Goal: Use online tool/utility: Use online tool/utility

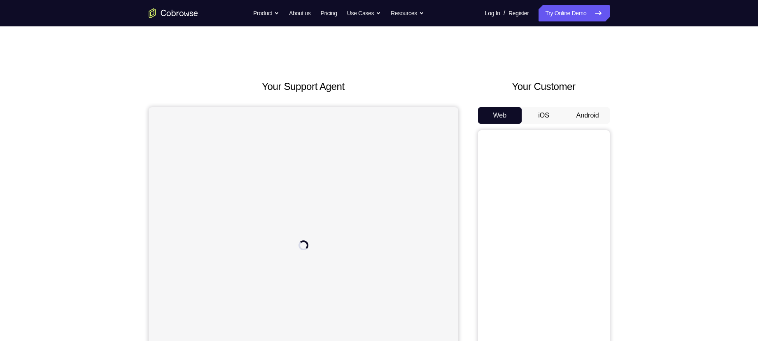
click at [577, 121] on button "Android" at bounding box center [588, 115] width 44 height 16
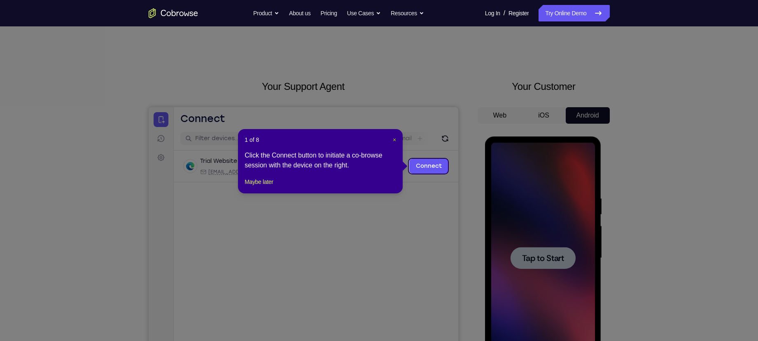
click at [393, 140] on span "×" at bounding box center [394, 139] width 3 height 7
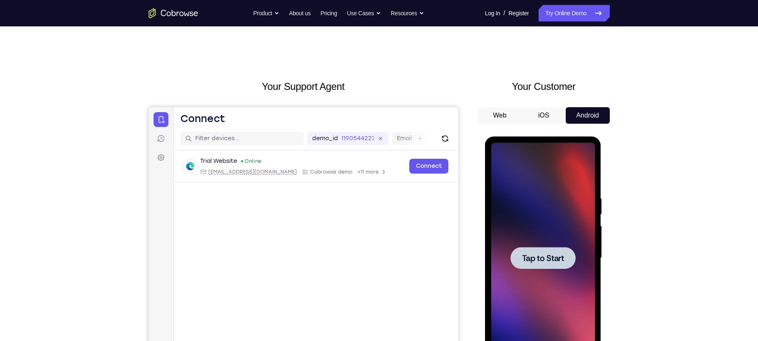
click at [522, 257] on span "Tap to Start" at bounding box center [543, 258] width 42 height 8
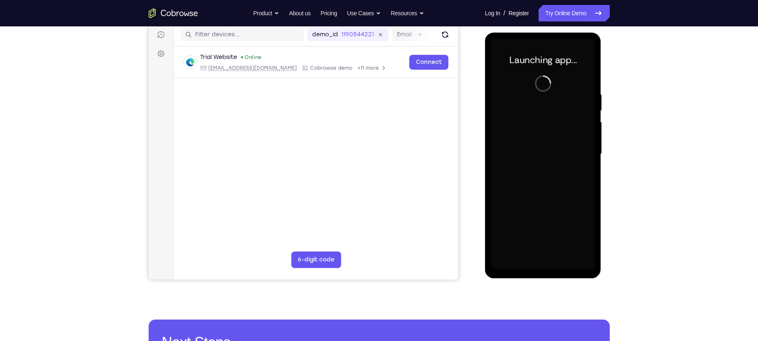
scroll to position [80, 0]
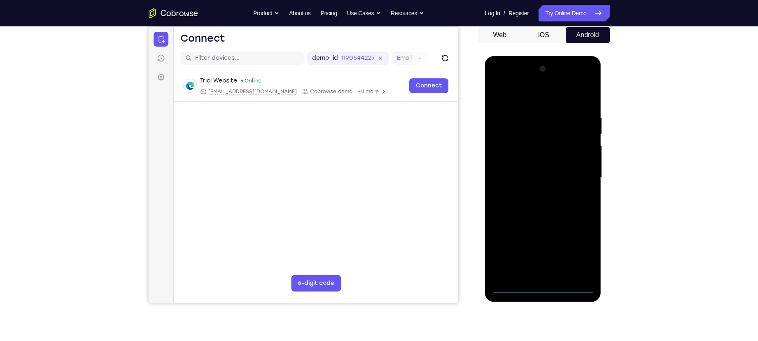
click at [542, 288] on div at bounding box center [543, 177] width 104 height 231
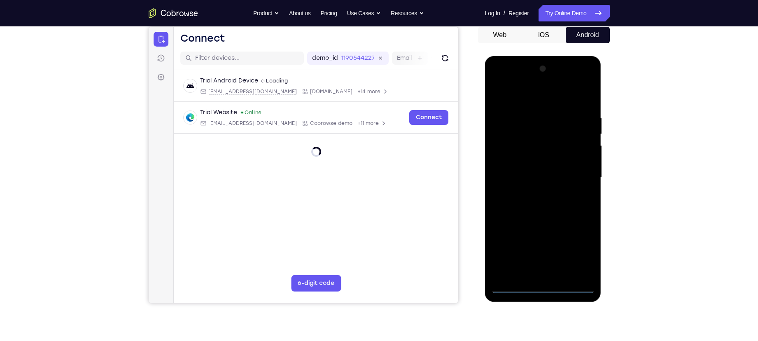
click at [584, 246] on div at bounding box center [543, 177] width 104 height 231
click at [530, 94] on div at bounding box center [543, 177] width 104 height 231
click at [576, 174] on div at bounding box center [543, 177] width 104 height 231
click at [534, 191] on div at bounding box center [543, 177] width 104 height 231
click at [537, 167] on div at bounding box center [543, 177] width 104 height 231
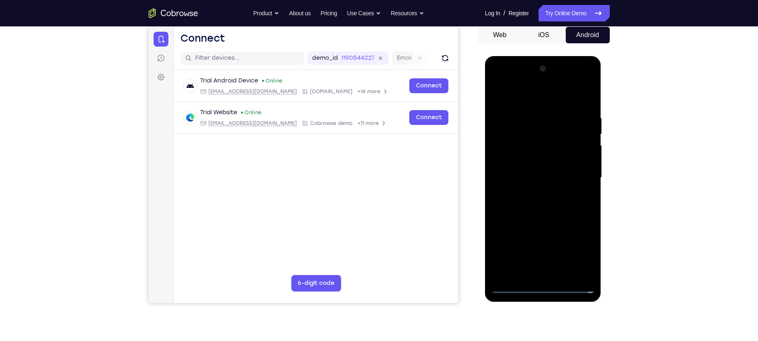
click at [537, 159] on div at bounding box center [543, 177] width 104 height 231
click at [532, 180] on div at bounding box center [543, 177] width 104 height 231
click at [547, 204] on div at bounding box center [543, 177] width 104 height 231
drag, startPoint x: 502, startPoint y: 94, endPoint x: 651, endPoint y: 132, distance: 153.8
click at [602, 132] on html "Online web based iOS Simulators and Android Emulators. Run iPhone, iPad, Mobile…" at bounding box center [543, 179] width 117 height 247
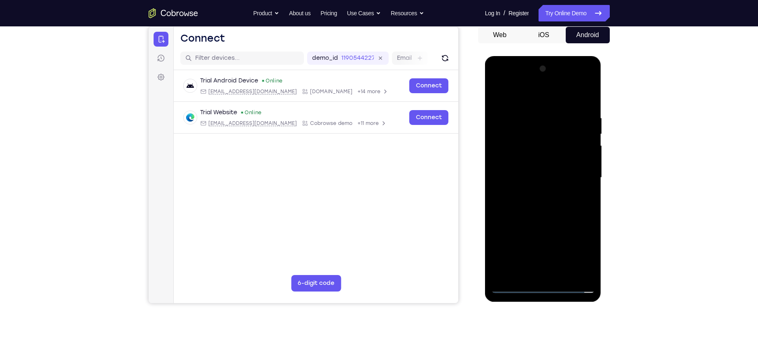
click at [541, 202] on div at bounding box center [543, 177] width 104 height 231
click at [588, 94] on div at bounding box center [543, 177] width 104 height 231
drag, startPoint x: 505, startPoint y: 227, endPoint x: 510, endPoint y: 169, distance: 58.2
click at [510, 169] on div at bounding box center [543, 177] width 104 height 231
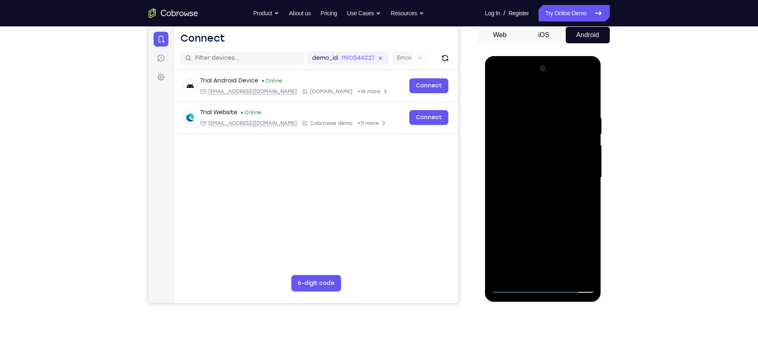
drag, startPoint x: 521, startPoint y: 216, endPoint x: 530, endPoint y: 143, distance: 73.5
click at [530, 143] on div at bounding box center [543, 177] width 104 height 231
drag, startPoint x: 525, startPoint y: 194, endPoint x: 528, endPoint y: 149, distance: 45.4
click at [528, 149] on div at bounding box center [543, 177] width 104 height 231
click at [518, 287] on div at bounding box center [543, 177] width 104 height 231
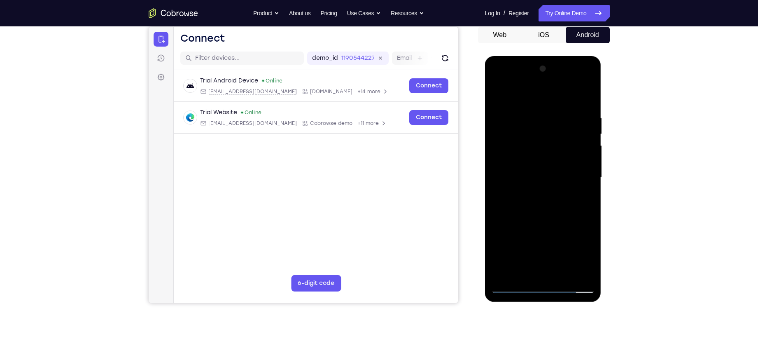
drag, startPoint x: 555, startPoint y: 174, endPoint x: 551, endPoint y: 194, distance: 19.9
click at [551, 194] on div at bounding box center [543, 177] width 104 height 231
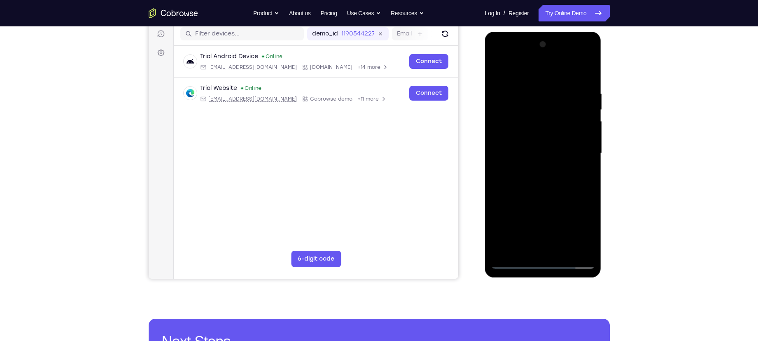
scroll to position [105, 0]
drag, startPoint x: 551, startPoint y: 169, endPoint x: 546, endPoint y: 133, distance: 35.8
click at [546, 133] on div at bounding box center [543, 152] width 104 height 231
click at [567, 158] on div at bounding box center [543, 152] width 104 height 231
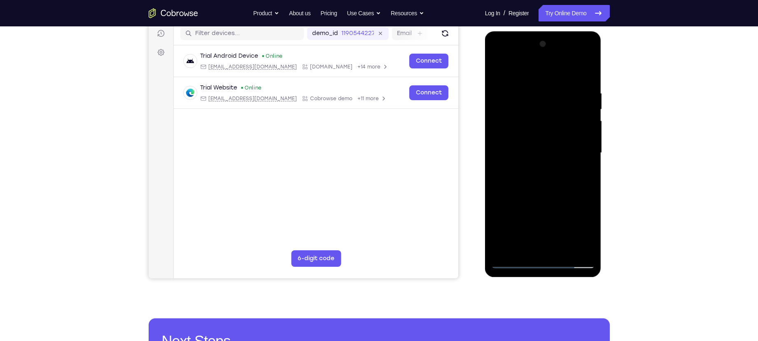
drag, startPoint x: 567, startPoint y: 158, endPoint x: 553, endPoint y: 196, distance: 41.1
click at [553, 196] on div at bounding box center [543, 152] width 104 height 231
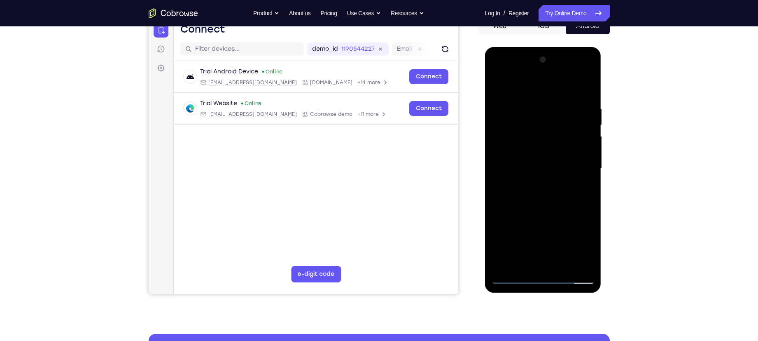
scroll to position [89, 0]
click at [590, 184] on div at bounding box center [543, 169] width 104 height 231
click at [494, 184] on div at bounding box center [543, 169] width 104 height 231
drag, startPoint x: 529, startPoint y: 152, endPoint x: 509, endPoint y: 237, distance: 87.5
click at [509, 237] on div at bounding box center [543, 169] width 104 height 231
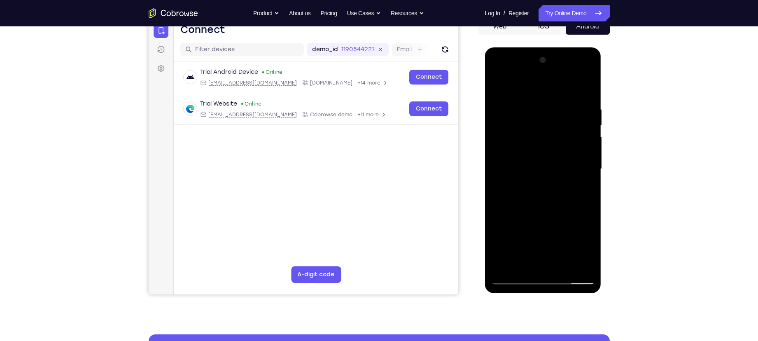
drag, startPoint x: 516, startPoint y: 184, endPoint x: 516, endPoint y: 232, distance: 47.8
click at [516, 232] on div at bounding box center [543, 169] width 104 height 231
drag, startPoint x: 517, startPoint y: 199, endPoint x: 517, endPoint y: 169, distance: 30.5
click at [517, 169] on div at bounding box center [543, 169] width 104 height 231
click at [497, 161] on div at bounding box center [543, 169] width 104 height 231
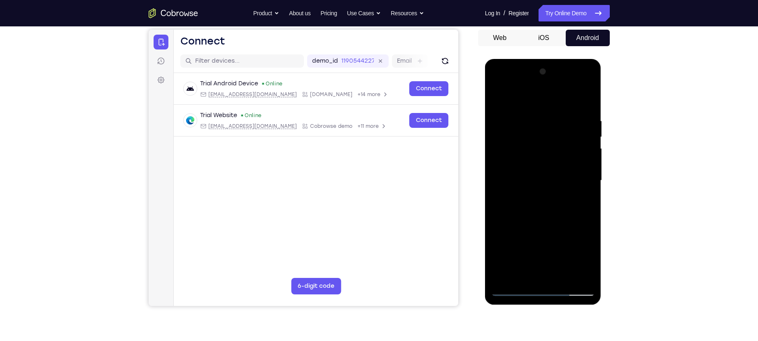
scroll to position [77, 0]
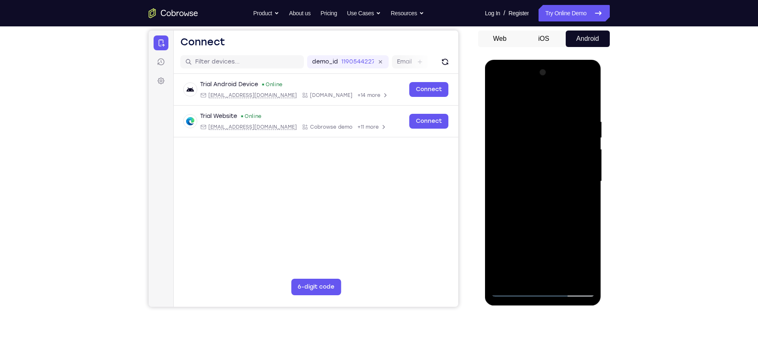
click at [589, 173] on div at bounding box center [543, 181] width 104 height 231
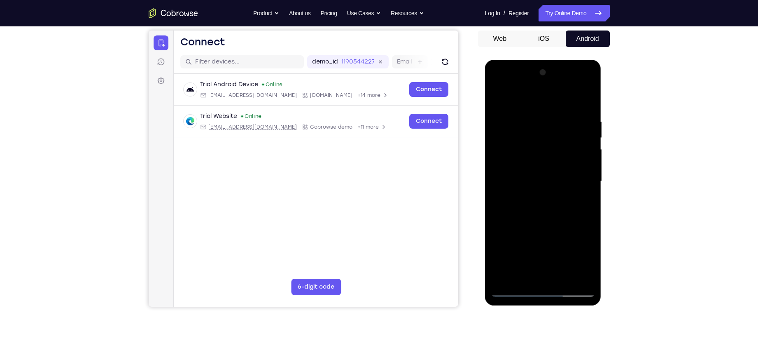
click at [499, 172] on div at bounding box center [543, 181] width 104 height 231
click at [592, 172] on div at bounding box center [543, 181] width 104 height 231
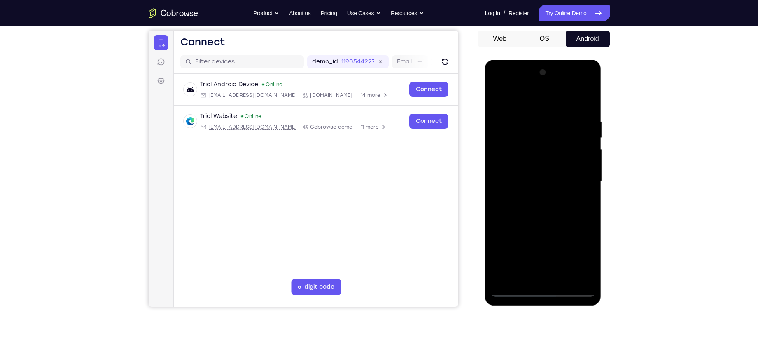
click at [592, 172] on div at bounding box center [543, 181] width 104 height 231
click at [497, 174] on div at bounding box center [543, 181] width 104 height 231
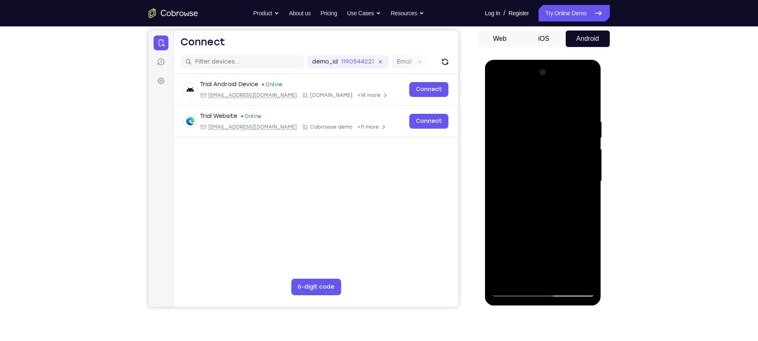
click at [496, 172] on div at bounding box center [543, 181] width 104 height 231
click at [590, 174] on div at bounding box center [543, 181] width 104 height 231
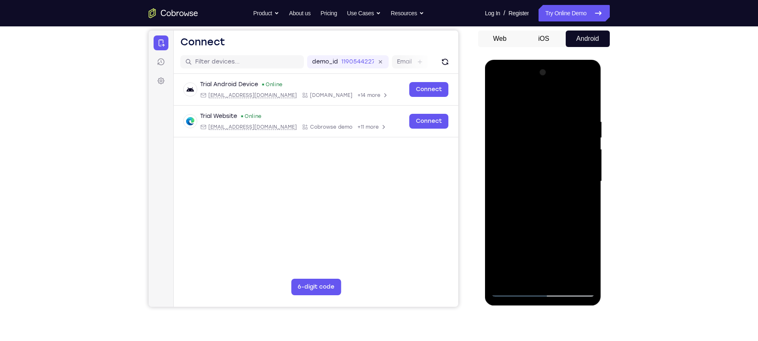
click at [590, 174] on div at bounding box center [543, 181] width 104 height 231
click at [495, 170] on div at bounding box center [543, 181] width 104 height 231
click at [587, 171] on div at bounding box center [543, 181] width 104 height 231
drag, startPoint x: 555, startPoint y: 150, endPoint x: 559, endPoint y: 257, distance: 106.7
click at [559, 257] on div at bounding box center [543, 181] width 104 height 231
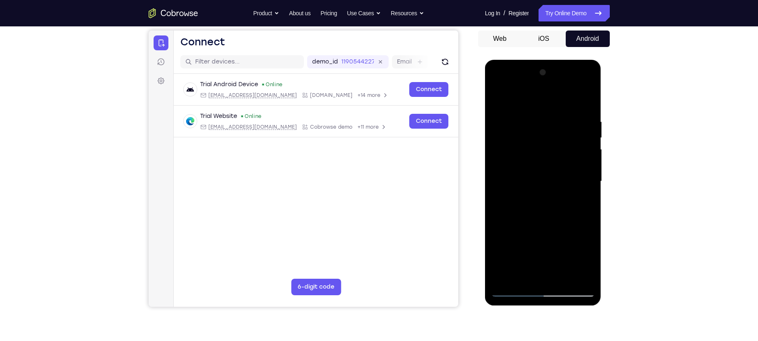
click at [530, 125] on div at bounding box center [543, 181] width 104 height 231
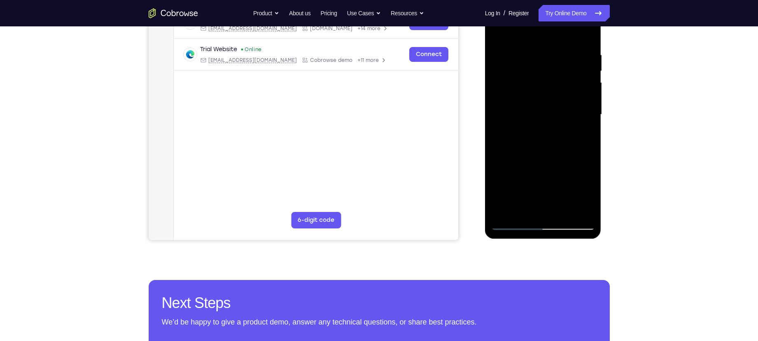
scroll to position [146, 0]
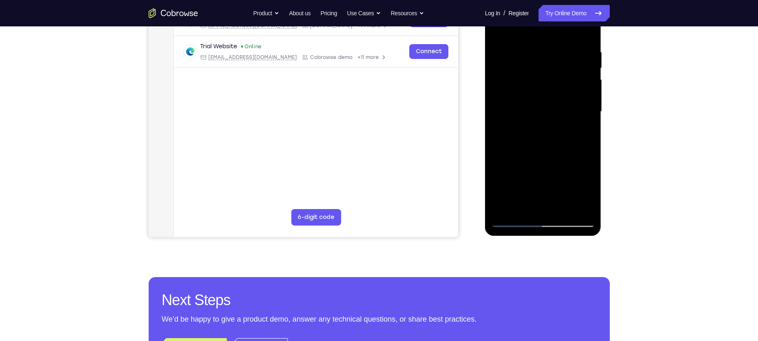
click at [576, 206] on div at bounding box center [543, 111] width 104 height 231
click at [585, 154] on div at bounding box center [543, 111] width 104 height 231
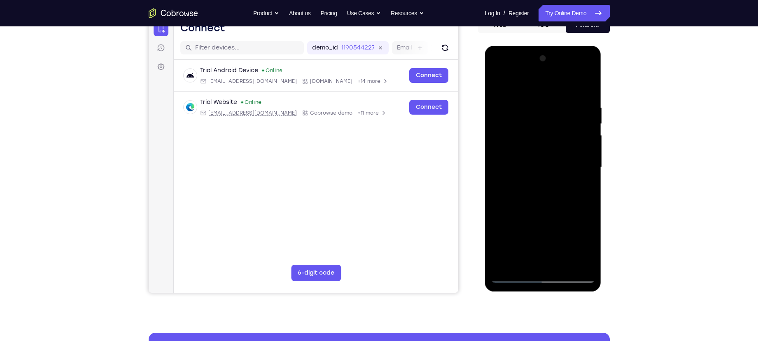
scroll to position [77, 0]
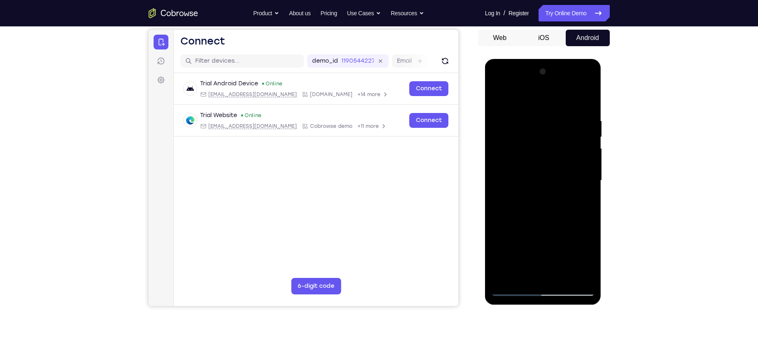
click at [586, 154] on div at bounding box center [543, 180] width 104 height 231
click at [520, 273] on div at bounding box center [543, 180] width 104 height 231
click at [523, 268] on div at bounding box center [543, 180] width 104 height 231
click at [588, 254] on div at bounding box center [543, 180] width 104 height 231
click at [524, 274] on div at bounding box center [543, 180] width 104 height 231
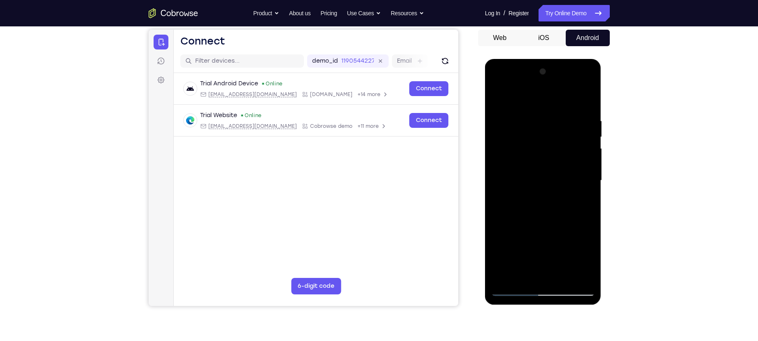
click at [544, 238] on div at bounding box center [543, 180] width 104 height 231
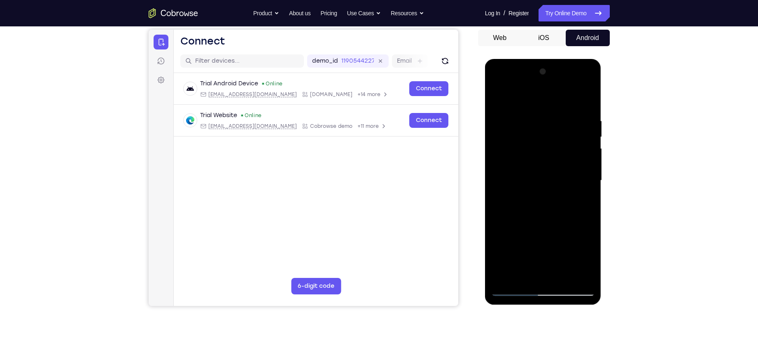
click at [555, 184] on div at bounding box center [543, 180] width 104 height 231
click at [562, 275] on div at bounding box center [543, 180] width 104 height 231
click at [583, 273] on div at bounding box center [543, 180] width 104 height 231
click at [575, 203] on div at bounding box center [543, 180] width 104 height 231
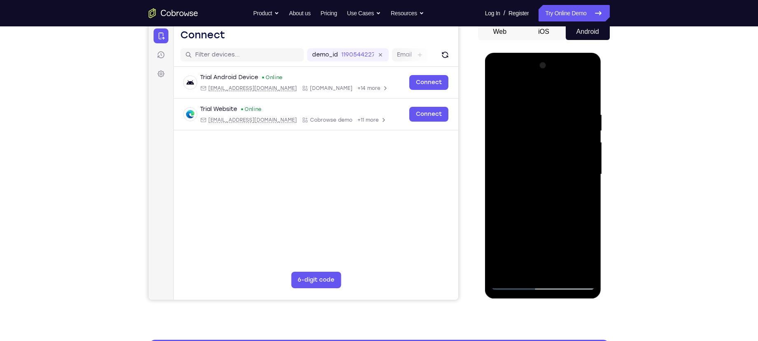
scroll to position [90, 0]
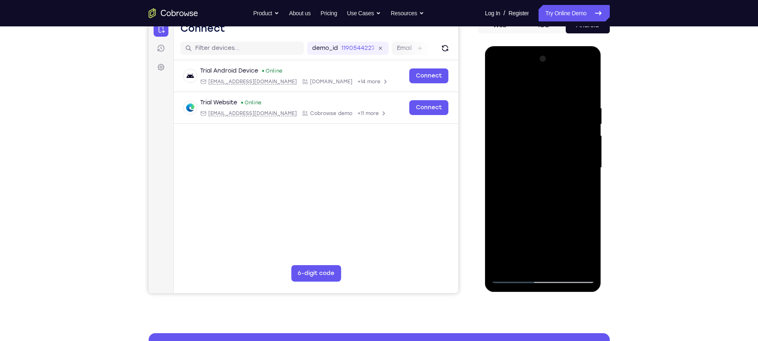
click at [575, 158] on div at bounding box center [543, 167] width 104 height 231
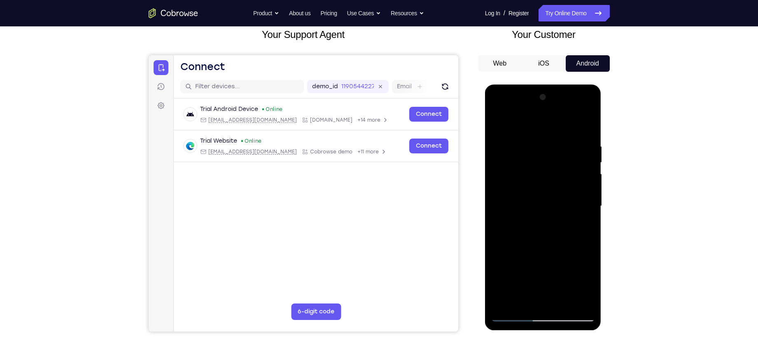
scroll to position [49, 0]
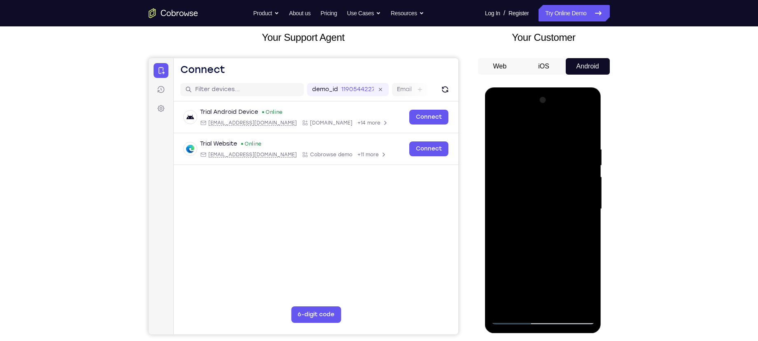
click at [575, 158] on div at bounding box center [543, 208] width 104 height 231
click at [587, 128] on div at bounding box center [543, 208] width 104 height 231
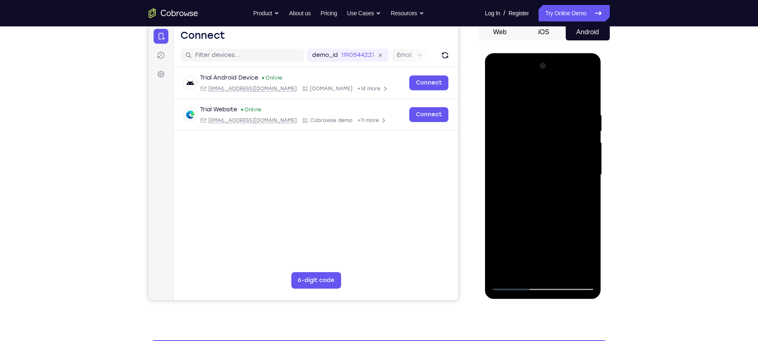
scroll to position [86, 0]
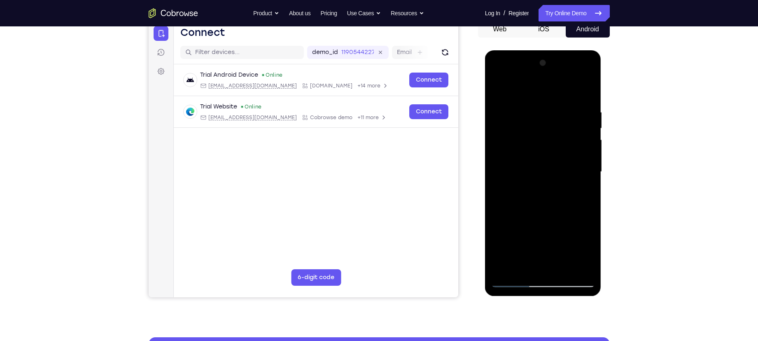
click at [563, 269] on div at bounding box center [543, 171] width 104 height 231
click at [558, 218] on div at bounding box center [543, 171] width 104 height 231
click at [527, 198] on div at bounding box center [543, 171] width 104 height 231
click at [571, 219] on div at bounding box center [543, 171] width 104 height 231
click at [577, 220] on div at bounding box center [543, 171] width 104 height 231
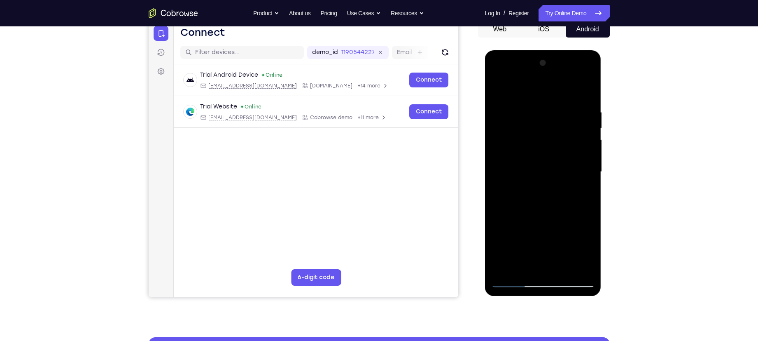
click at [555, 206] on div at bounding box center [543, 171] width 104 height 231
drag, startPoint x: 532, startPoint y: 240, endPoint x: 541, endPoint y: 165, distance: 75.8
click at [541, 165] on div at bounding box center [543, 171] width 104 height 231
drag, startPoint x: 549, startPoint y: 135, endPoint x: 522, endPoint y: 246, distance: 114.4
click at [522, 246] on div at bounding box center [543, 171] width 104 height 231
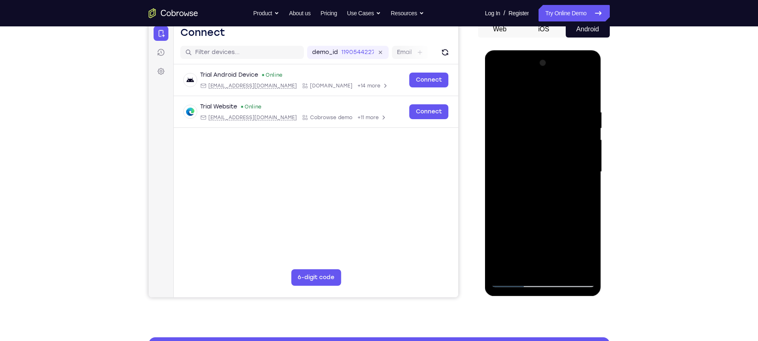
click at [533, 117] on div at bounding box center [543, 171] width 104 height 231
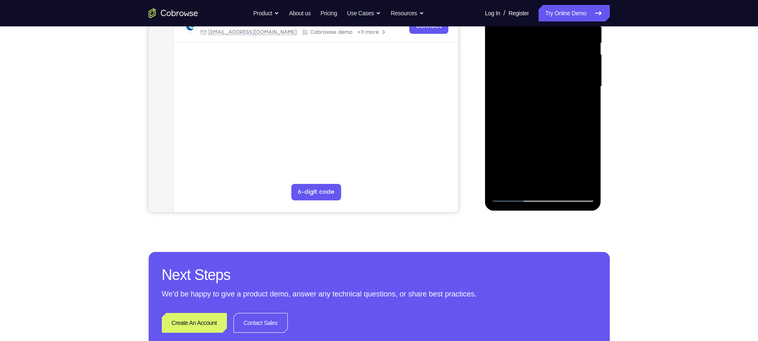
scroll to position [182, 0]
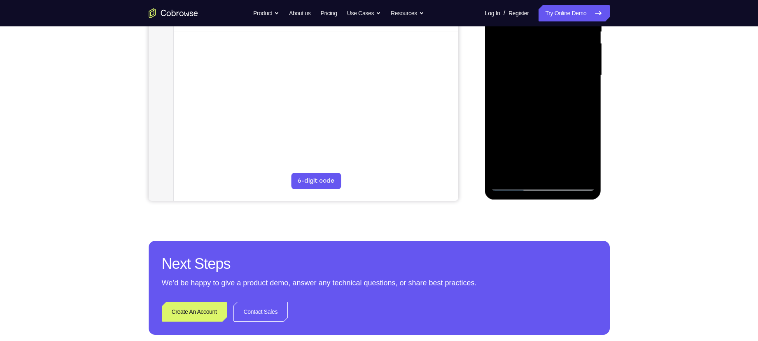
click at [539, 166] on div at bounding box center [543, 75] width 104 height 231
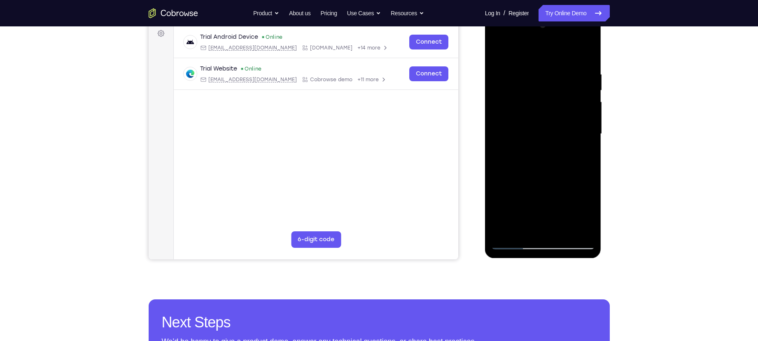
scroll to position [124, 0]
drag, startPoint x: 525, startPoint y: 201, endPoint x: 533, endPoint y: 77, distance: 123.8
click at [533, 77] on div at bounding box center [543, 134] width 104 height 231
drag, startPoint x: 512, startPoint y: 187, endPoint x: 531, endPoint y: 95, distance: 93.8
click at [531, 95] on div at bounding box center [543, 134] width 104 height 231
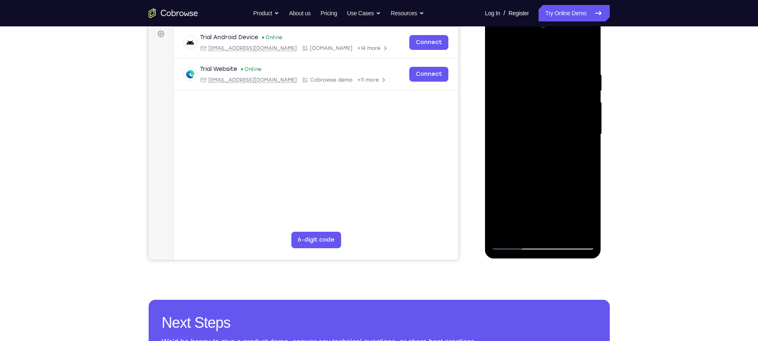
drag, startPoint x: 512, startPoint y: 212, endPoint x: 532, endPoint y: 142, distance: 72.8
click at [532, 142] on div at bounding box center [543, 134] width 104 height 231
drag, startPoint x: 501, startPoint y: 226, endPoint x: 506, endPoint y: 191, distance: 35.4
click at [506, 191] on div at bounding box center [543, 134] width 104 height 231
drag, startPoint x: 505, startPoint y: 224, endPoint x: 508, endPoint y: 201, distance: 22.4
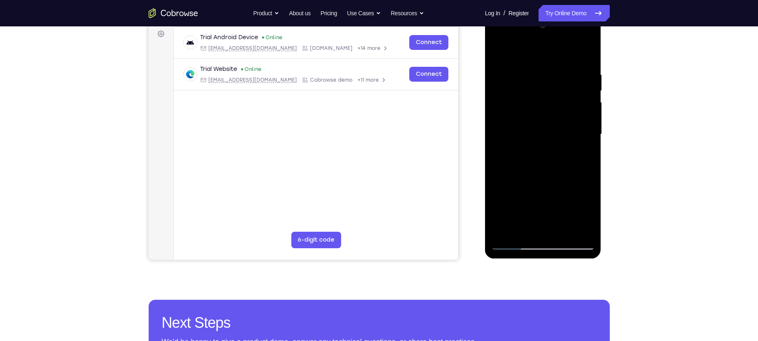
click at [508, 201] on div at bounding box center [543, 134] width 104 height 231
click at [502, 219] on div at bounding box center [543, 134] width 104 height 231
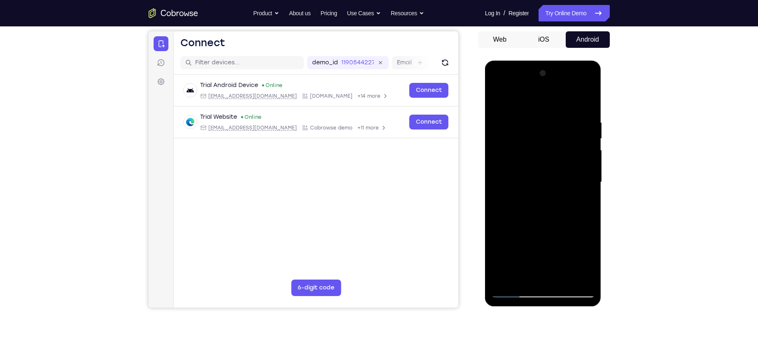
scroll to position [74, 0]
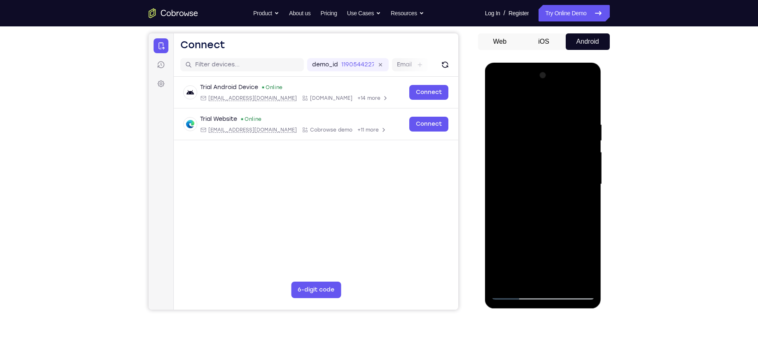
click at [511, 174] on div at bounding box center [543, 184] width 104 height 231
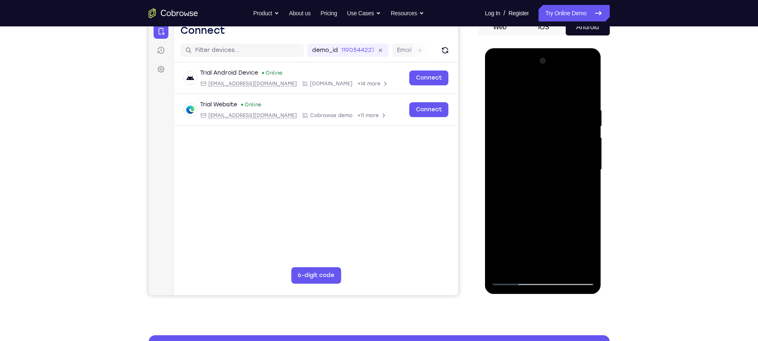
click at [586, 267] on div at bounding box center [543, 169] width 104 height 231
click at [511, 279] on div at bounding box center [543, 169] width 104 height 231
click at [526, 162] on div at bounding box center [543, 169] width 104 height 231
click at [588, 206] on div at bounding box center [543, 169] width 104 height 231
click at [514, 277] on div at bounding box center [543, 169] width 104 height 231
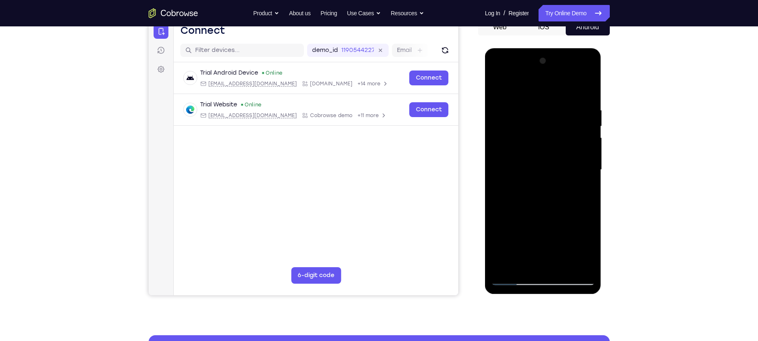
click at [514, 277] on div at bounding box center [543, 169] width 104 height 231
click at [523, 265] on div at bounding box center [543, 169] width 104 height 231
click at [524, 233] on div at bounding box center [543, 169] width 104 height 231
click at [590, 219] on div at bounding box center [543, 169] width 104 height 231
click at [579, 247] on div at bounding box center [543, 169] width 104 height 231
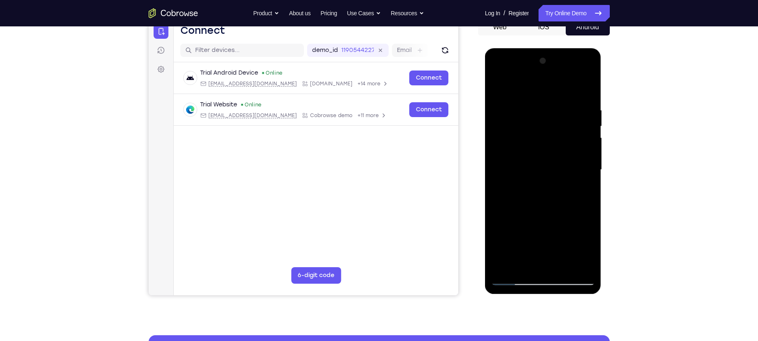
click at [545, 268] on div at bounding box center [543, 169] width 104 height 231
click at [583, 251] on div at bounding box center [543, 169] width 104 height 231
click at [543, 234] on div at bounding box center [543, 169] width 104 height 231
click at [541, 264] on div at bounding box center [543, 169] width 104 height 231
click at [540, 238] on div at bounding box center [543, 169] width 104 height 231
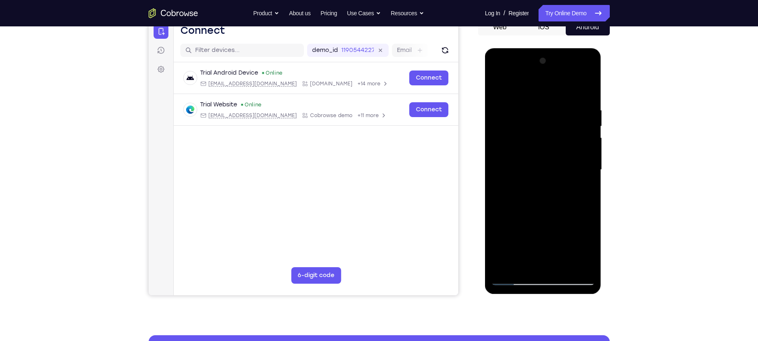
click at [580, 222] on div at bounding box center [543, 169] width 104 height 231
click at [532, 230] on div at bounding box center [543, 169] width 104 height 231
click at [535, 254] on div at bounding box center [543, 169] width 104 height 231
click at [546, 271] on div at bounding box center [543, 169] width 104 height 231
click at [543, 233] on div at bounding box center [543, 169] width 104 height 231
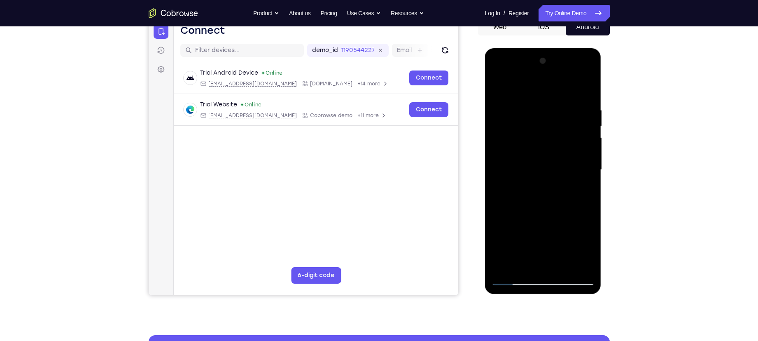
click at [554, 251] on div at bounding box center [543, 169] width 104 height 231
click at [525, 239] on div at bounding box center [543, 169] width 104 height 231
click at [497, 235] on div at bounding box center [543, 169] width 104 height 231
click at [559, 235] on div at bounding box center [543, 169] width 104 height 231
click at [582, 191] on div at bounding box center [543, 169] width 104 height 231
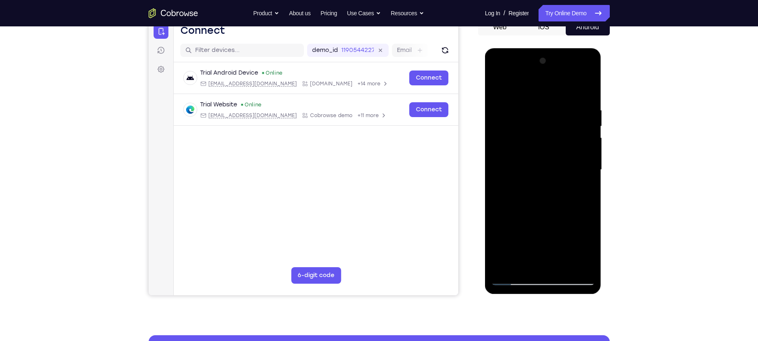
click at [571, 235] on div at bounding box center [543, 169] width 104 height 231
click at [553, 225] on div at bounding box center [543, 169] width 104 height 231
click at [533, 238] on div at bounding box center [543, 169] width 104 height 231
click at [495, 237] on div at bounding box center [543, 169] width 104 height 231
click at [550, 264] on div at bounding box center [543, 169] width 104 height 231
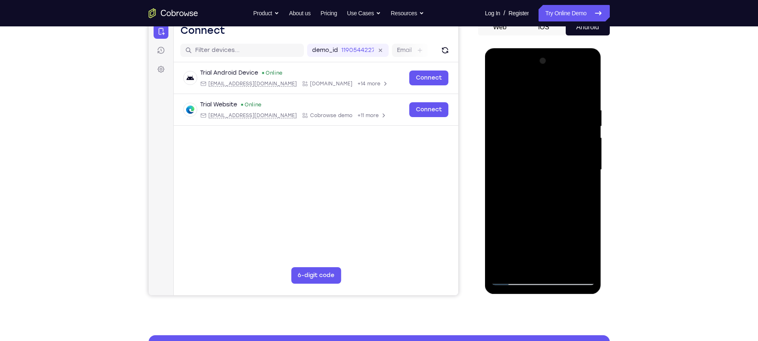
click at [563, 237] on div at bounding box center [543, 169] width 104 height 231
click at [574, 234] on div at bounding box center [543, 169] width 104 height 231
click at [555, 234] on div at bounding box center [543, 169] width 104 height 231
click at [553, 261] on div at bounding box center [543, 169] width 104 height 231
click at [524, 237] on div at bounding box center [543, 169] width 104 height 231
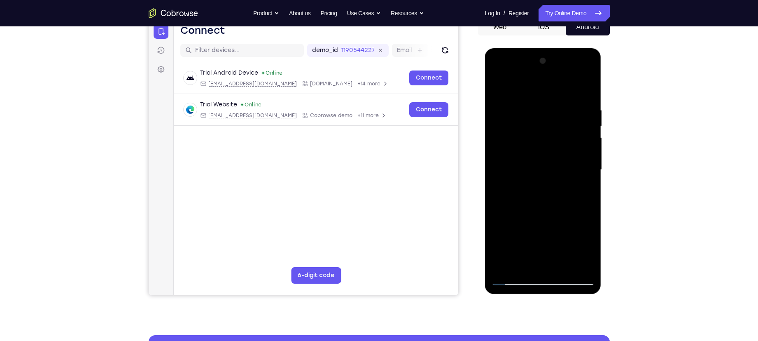
click at [591, 249] on div at bounding box center [543, 169] width 104 height 231
click at [511, 278] on div at bounding box center [543, 169] width 104 height 231
click at [512, 278] on div at bounding box center [543, 169] width 104 height 231
click at [513, 278] on div at bounding box center [543, 169] width 104 height 231
click at [588, 208] on div at bounding box center [543, 169] width 104 height 231
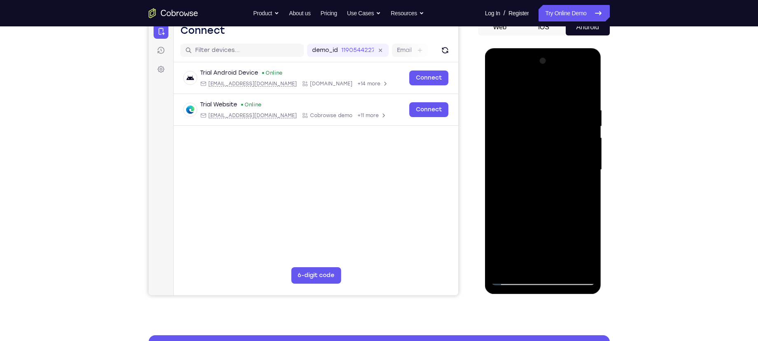
click at [588, 208] on div at bounding box center [543, 169] width 104 height 231
drag, startPoint x: 534, startPoint y: 227, endPoint x: 546, endPoint y: 147, distance: 80.8
click at [546, 147] on div at bounding box center [543, 169] width 104 height 231
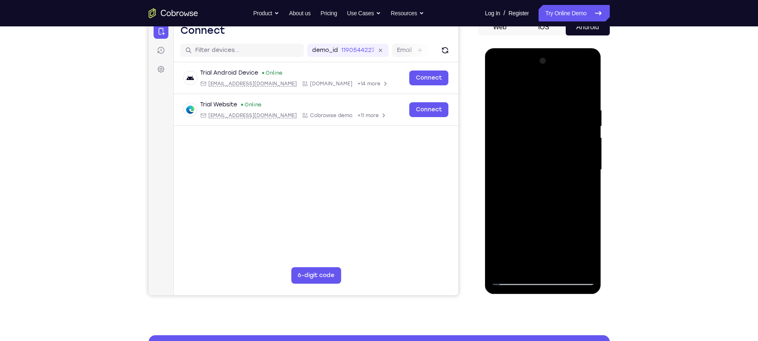
drag, startPoint x: 539, startPoint y: 210, endPoint x: 569, endPoint y: 93, distance: 120.0
click at [566, 98] on div at bounding box center [543, 169] width 104 height 231
drag, startPoint x: 528, startPoint y: 215, endPoint x: 550, endPoint y: 132, distance: 86.0
click at [550, 132] on div at bounding box center [543, 169] width 104 height 231
drag, startPoint x: 533, startPoint y: 186, endPoint x: 545, endPoint y: 131, distance: 56.4
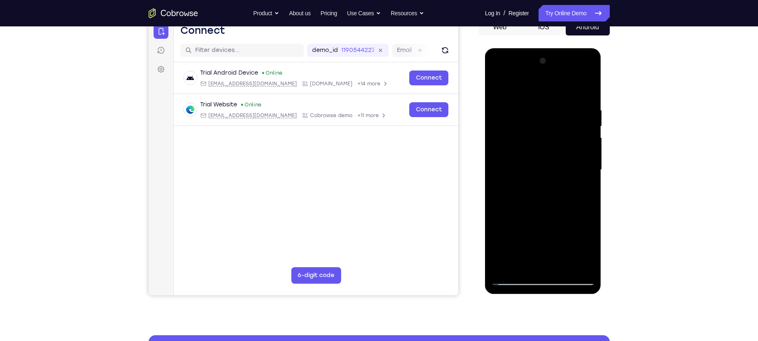
click at [545, 131] on div at bounding box center [543, 169] width 104 height 231
drag, startPoint x: 524, startPoint y: 225, endPoint x: 541, endPoint y: 142, distance: 84.9
click at [541, 142] on div at bounding box center [543, 169] width 104 height 231
click at [506, 267] on div at bounding box center [543, 169] width 104 height 231
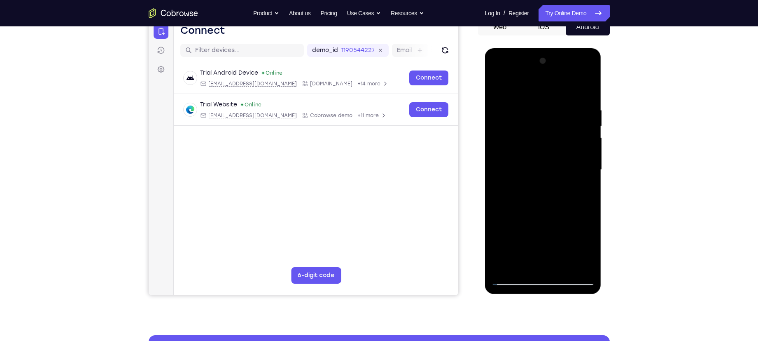
drag, startPoint x: 531, startPoint y: 193, endPoint x: 515, endPoint y: 280, distance: 88.8
click at [515, 280] on div at bounding box center [543, 169] width 104 height 231
drag, startPoint x: 542, startPoint y: 134, endPoint x: 541, endPoint y: 219, distance: 84.8
click at [541, 219] on div at bounding box center [543, 169] width 104 height 231
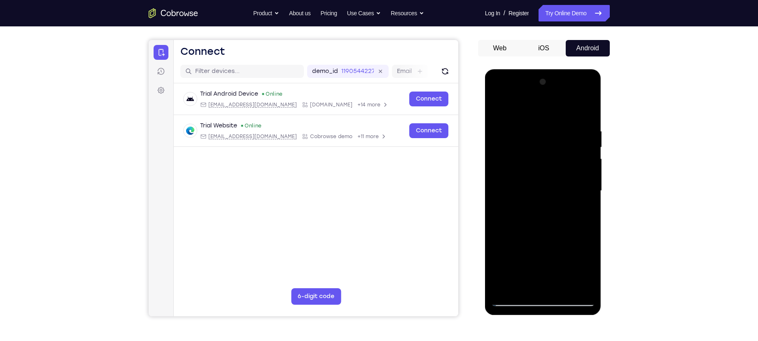
scroll to position [67, 0]
click at [535, 126] on div at bounding box center [543, 191] width 104 height 231
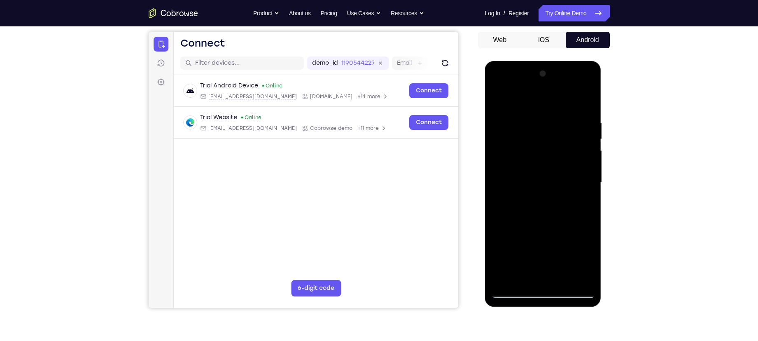
scroll to position [76, 0]
click at [574, 278] on div at bounding box center [543, 182] width 104 height 231
click at [587, 171] on div at bounding box center [543, 182] width 104 height 231
click at [586, 171] on div at bounding box center [543, 182] width 104 height 231
click at [583, 149] on div at bounding box center [543, 182] width 104 height 231
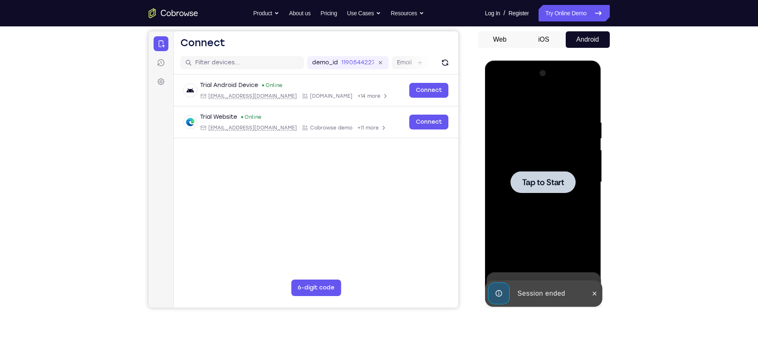
click at [536, 180] on span "Tap to Start" at bounding box center [543, 182] width 42 height 8
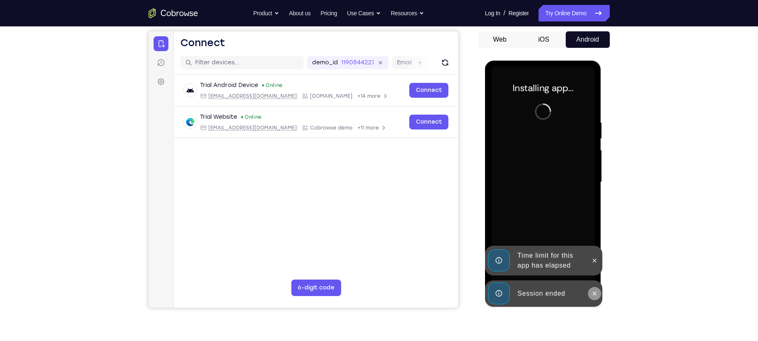
click at [600, 294] on button at bounding box center [594, 293] width 13 height 13
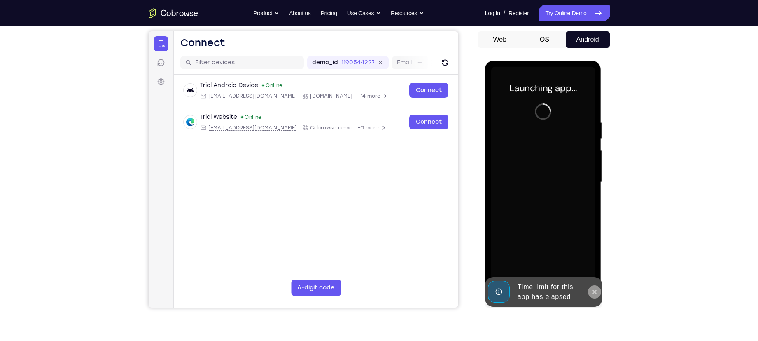
click at [591, 289] on icon at bounding box center [594, 291] width 7 height 7
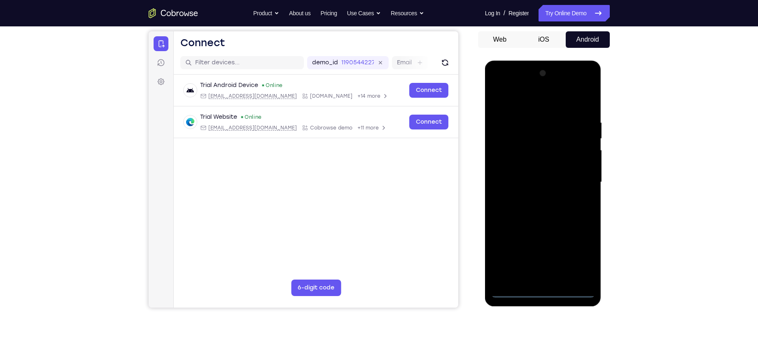
click at [551, 292] on div at bounding box center [543, 182] width 104 height 231
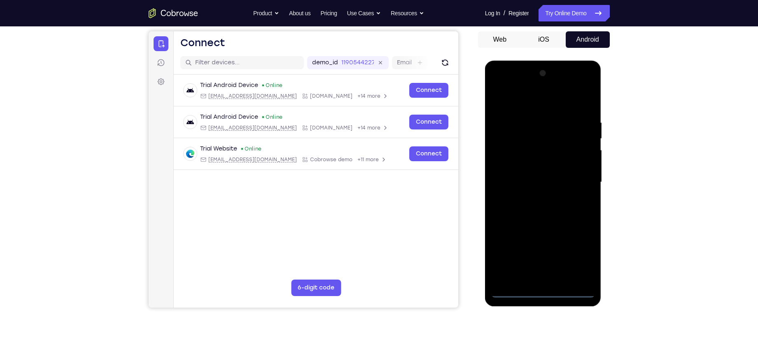
click at [581, 250] on div at bounding box center [543, 182] width 104 height 231
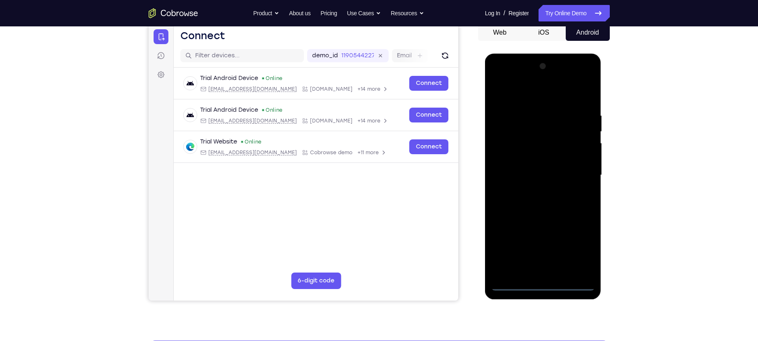
click at [521, 90] on div at bounding box center [543, 175] width 104 height 231
click at [579, 173] on div at bounding box center [543, 175] width 104 height 231
click at [535, 189] on div at bounding box center [543, 175] width 104 height 231
click at [525, 166] on div at bounding box center [543, 175] width 104 height 231
click at [528, 160] on div at bounding box center [543, 175] width 104 height 231
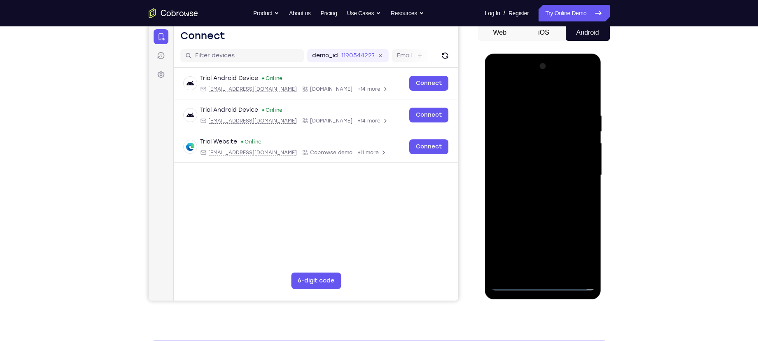
click at [534, 171] on div at bounding box center [543, 175] width 104 height 231
click at [546, 196] on div at bounding box center [543, 175] width 104 height 231
click at [545, 203] on div at bounding box center [543, 175] width 104 height 231
click at [545, 201] on div at bounding box center [543, 175] width 104 height 231
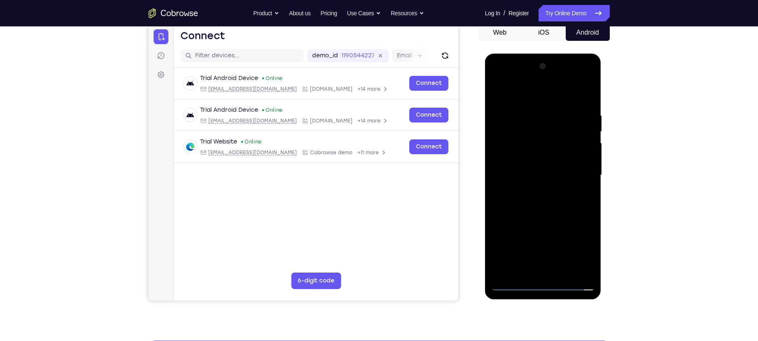
click at [545, 201] on div at bounding box center [543, 175] width 104 height 231
click at [534, 206] on div at bounding box center [543, 175] width 104 height 231
drag, startPoint x: 534, startPoint y: 206, endPoint x: 532, endPoint y: 119, distance: 86.5
click at [532, 119] on div at bounding box center [543, 175] width 104 height 231
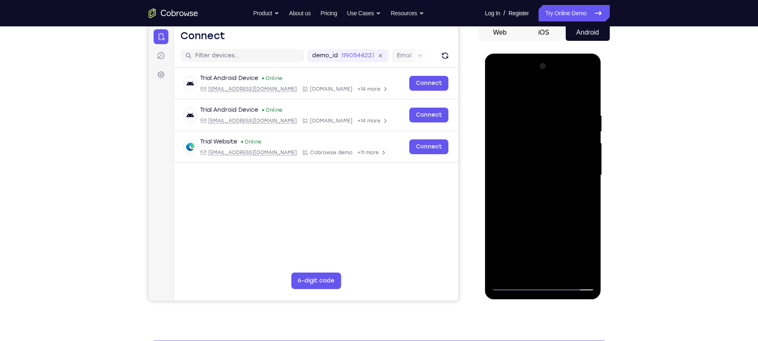
drag, startPoint x: 537, startPoint y: 239, endPoint x: 553, endPoint y: 118, distance: 121.8
click at [551, 129] on div at bounding box center [543, 175] width 104 height 231
drag, startPoint x: 553, startPoint y: 133, endPoint x: 536, endPoint y: 208, distance: 76.9
click at [536, 208] on div at bounding box center [543, 175] width 104 height 231
drag, startPoint x: 550, startPoint y: 140, endPoint x: 531, endPoint y: 245, distance: 106.6
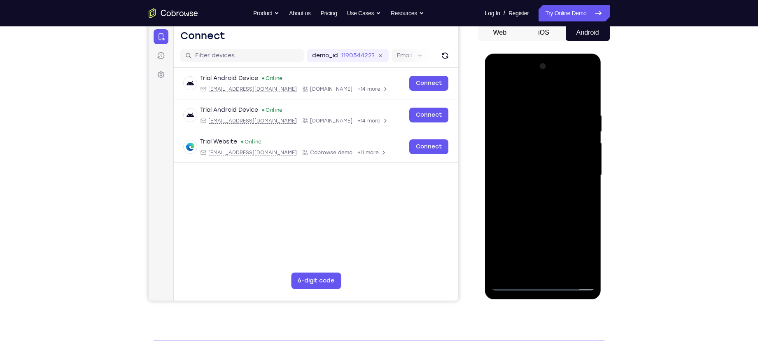
click at [531, 245] on div at bounding box center [543, 175] width 104 height 231
drag, startPoint x: 532, startPoint y: 152, endPoint x: 515, endPoint y: 244, distance: 93.8
click at [515, 244] on div at bounding box center [543, 175] width 104 height 231
click at [525, 110] on div at bounding box center [543, 175] width 104 height 231
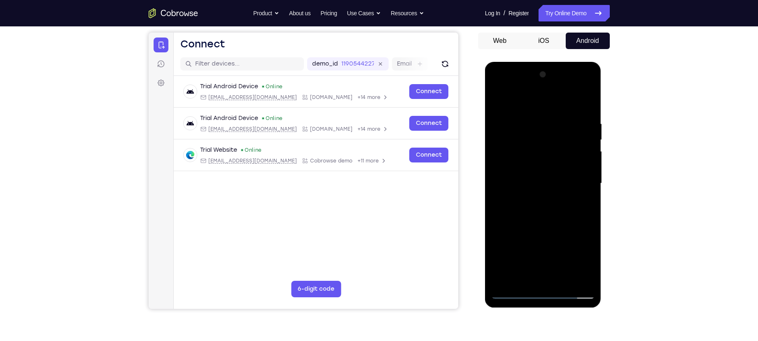
scroll to position [70, 0]
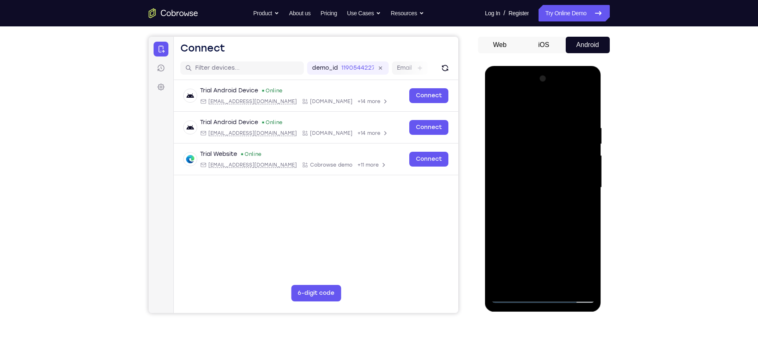
click at [592, 155] on div at bounding box center [543, 187] width 104 height 231
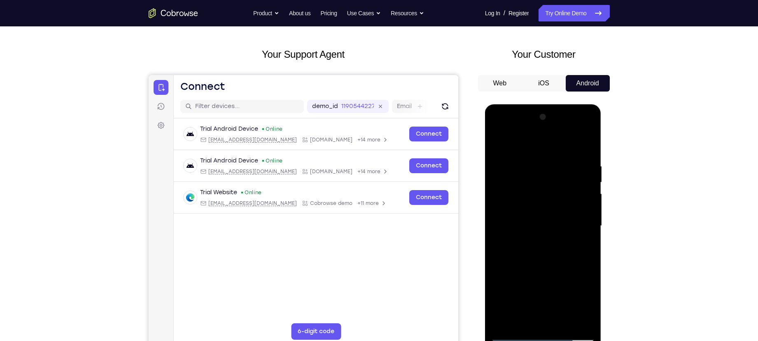
scroll to position [31, 0]
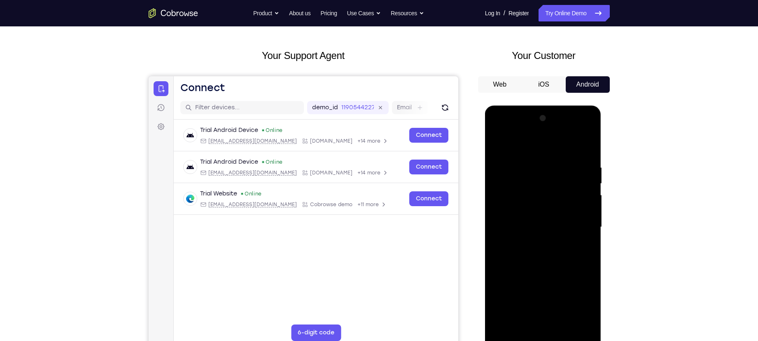
click at [513, 146] on div at bounding box center [543, 227] width 104 height 231
drag, startPoint x: 548, startPoint y: 199, endPoint x: 551, endPoint y: 161, distance: 37.5
click at [550, 165] on div at bounding box center [543, 227] width 104 height 231
click at [499, 168] on div at bounding box center [543, 227] width 104 height 231
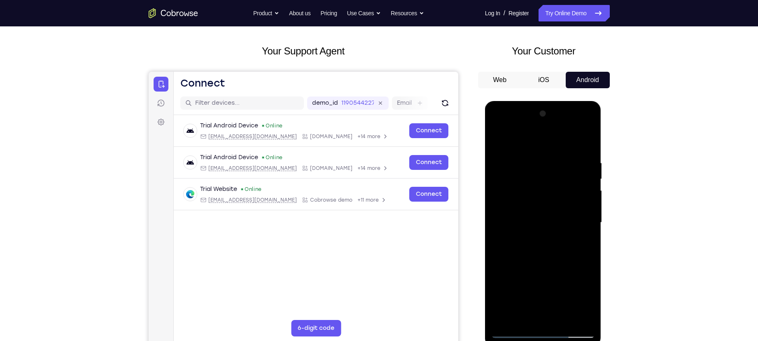
scroll to position [35, 0]
click at [586, 156] on div at bounding box center [543, 222] width 104 height 231
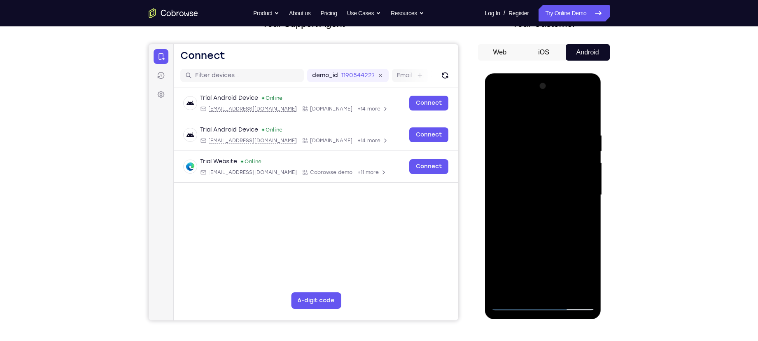
scroll to position [47, 0]
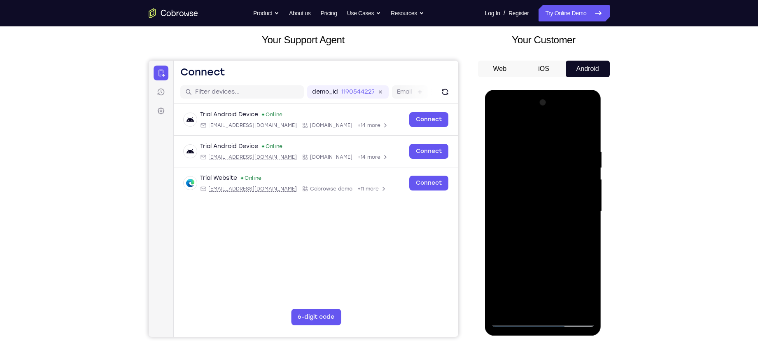
click at [502, 218] on div at bounding box center [543, 211] width 104 height 231
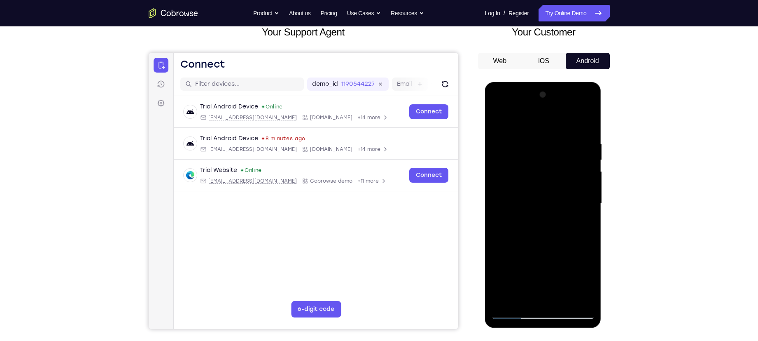
scroll to position [48, 0]
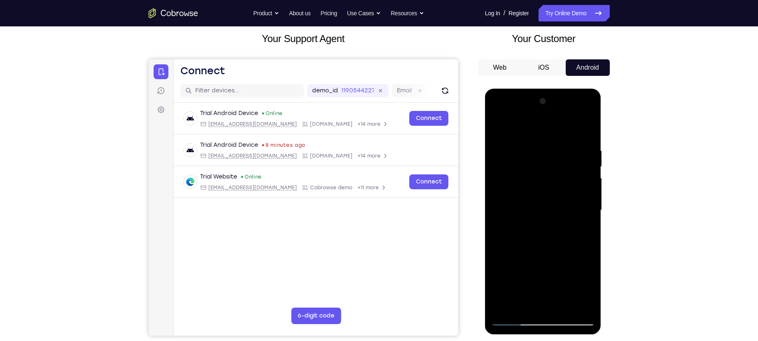
click at [587, 105] on div at bounding box center [543, 210] width 104 height 231
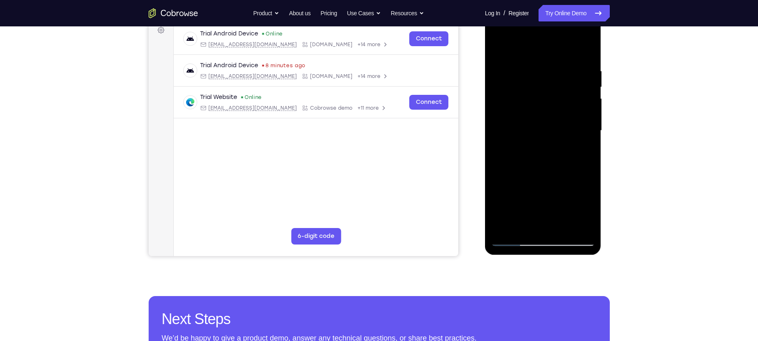
scroll to position [129, 0]
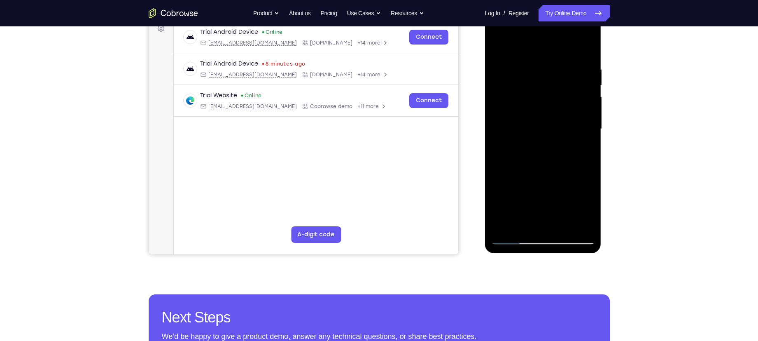
click at [502, 226] on div at bounding box center [543, 129] width 104 height 231
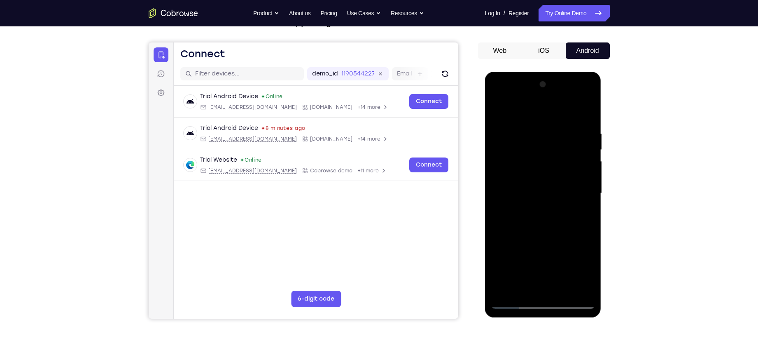
scroll to position [63, 0]
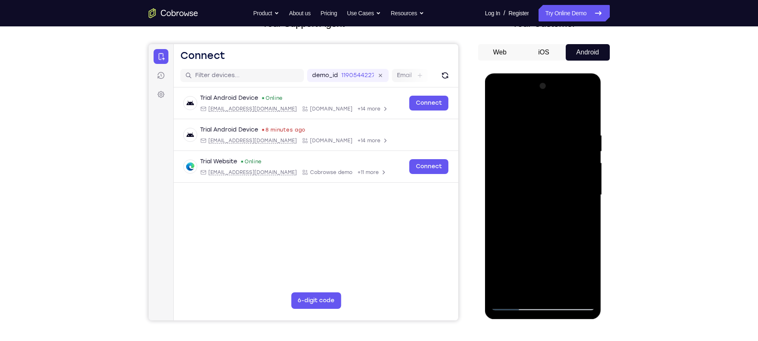
drag, startPoint x: 560, startPoint y: 136, endPoint x: 505, endPoint y: 132, distance: 55.3
click at [505, 132] on div at bounding box center [543, 194] width 104 height 231
click at [534, 130] on div at bounding box center [543, 194] width 104 height 231
click at [585, 117] on div at bounding box center [543, 194] width 104 height 231
drag, startPoint x: 553, startPoint y: 223, endPoint x: 558, endPoint y: 133, distance: 89.9
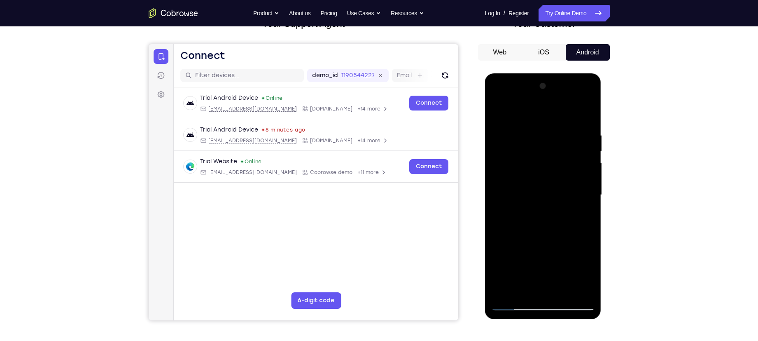
click at [558, 133] on div at bounding box center [543, 194] width 104 height 231
drag, startPoint x: 542, startPoint y: 217, endPoint x: 553, endPoint y: 140, distance: 77.7
click at [553, 140] on div at bounding box center [543, 194] width 104 height 231
drag, startPoint x: 554, startPoint y: 160, endPoint x: 523, endPoint y: 223, distance: 70.2
click at [523, 223] on div at bounding box center [543, 194] width 104 height 231
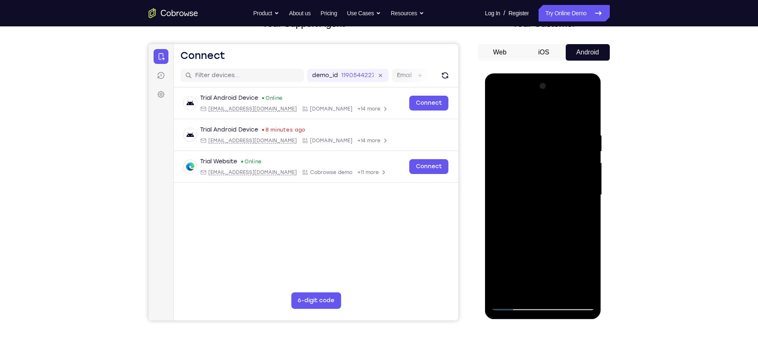
drag, startPoint x: 546, startPoint y: 169, endPoint x: 497, endPoint y: 284, distance: 125.3
click at [497, 284] on div at bounding box center [543, 194] width 104 height 231
drag, startPoint x: 553, startPoint y: 188, endPoint x: 527, endPoint y: 264, distance: 80.5
click at [527, 264] on div at bounding box center [543, 194] width 104 height 231
drag, startPoint x: 570, startPoint y: 140, endPoint x: 536, endPoint y: 254, distance: 118.7
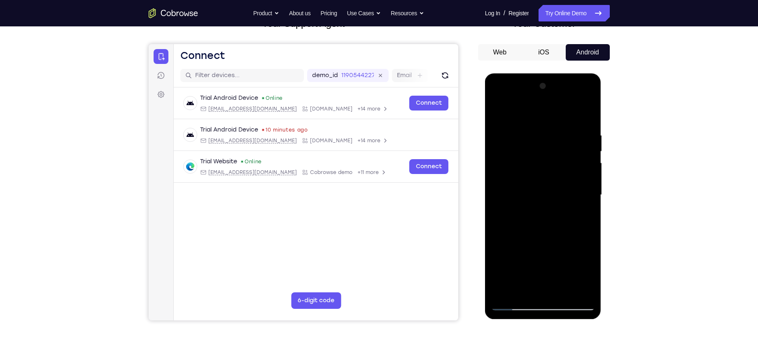
click at [536, 254] on div at bounding box center [543, 194] width 104 height 231
drag, startPoint x: 551, startPoint y: 187, endPoint x: 534, endPoint y: 230, distance: 45.7
click at [534, 230] on div at bounding box center [543, 194] width 104 height 231
click at [590, 214] on div at bounding box center [543, 194] width 104 height 231
click at [590, 217] on div at bounding box center [543, 194] width 104 height 231
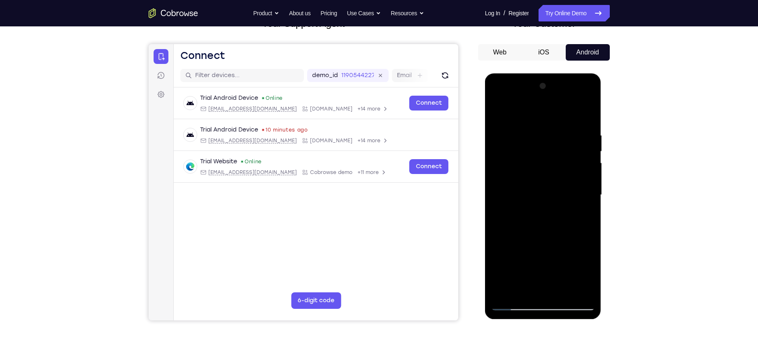
drag, startPoint x: 557, startPoint y: 236, endPoint x: 562, endPoint y: 173, distance: 62.3
click at [562, 173] on div at bounding box center [543, 194] width 104 height 231
drag, startPoint x: 559, startPoint y: 208, endPoint x: 546, endPoint y: 257, distance: 50.5
click at [546, 257] on div at bounding box center [543, 194] width 104 height 231
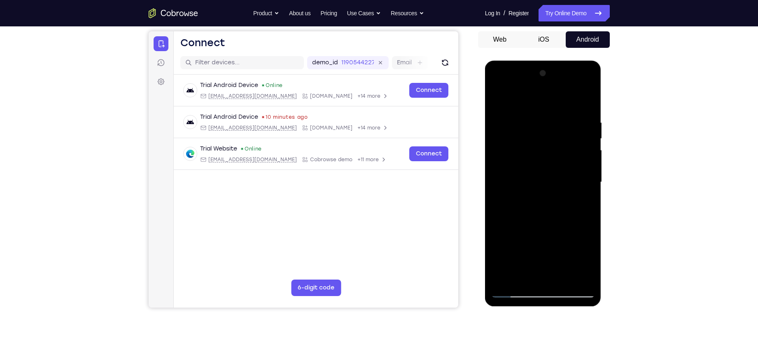
scroll to position [77, 0]
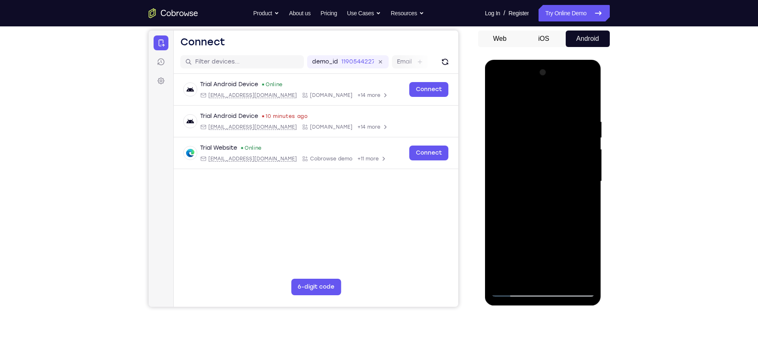
click at [563, 276] on div at bounding box center [543, 181] width 104 height 231
click at [534, 226] on div at bounding box center [543, 181] width 104 height 231
click at [516, 226] on div at bounding box center [543, 181] width 104 height 231
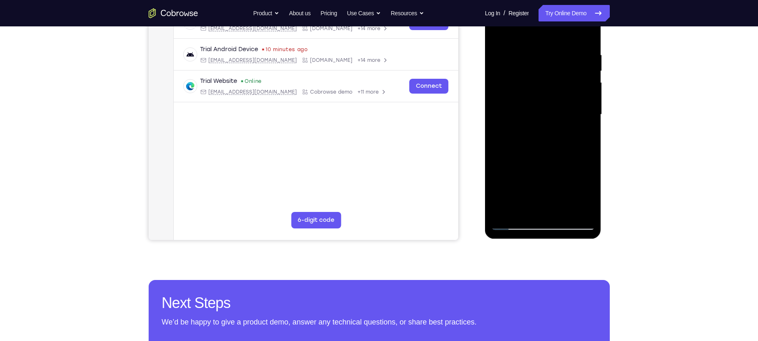
click at [516, 226] on div at bounding box center [543, 114] width 104 height 231
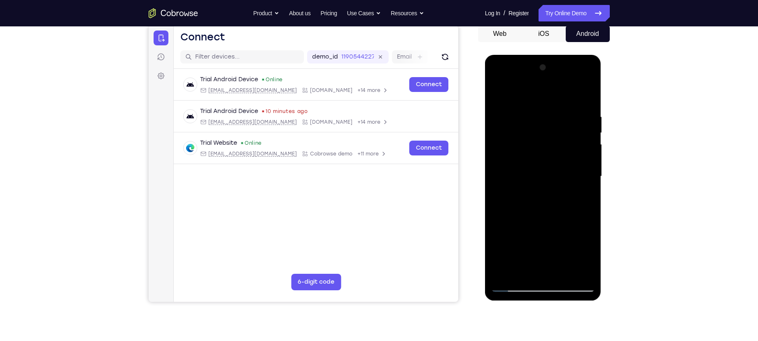
scroll to position [79, 0]
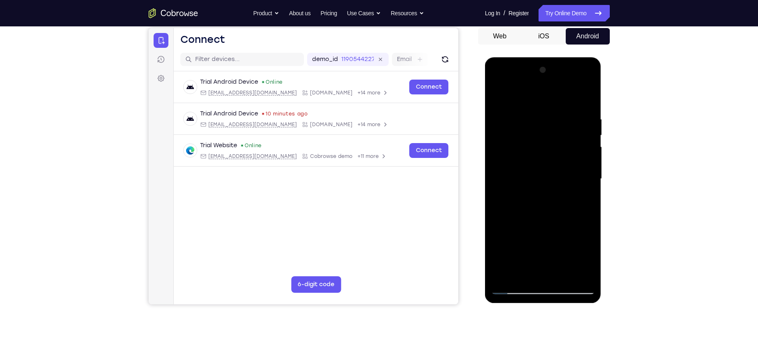
click at [589, 97] on div at bounding box center [543, 178] width 104 height 231
click at [514, 175] on div at bounding box center [543, 178] width 104 height 231
click at [579, 189] on div at bounding box center [543, 178] width 104 height 231
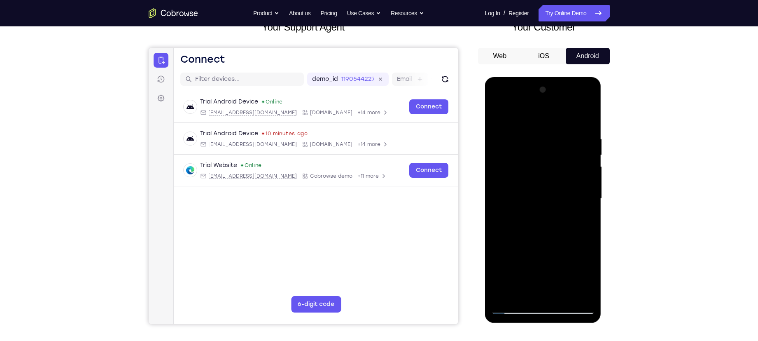
scroll to position [57, 0]
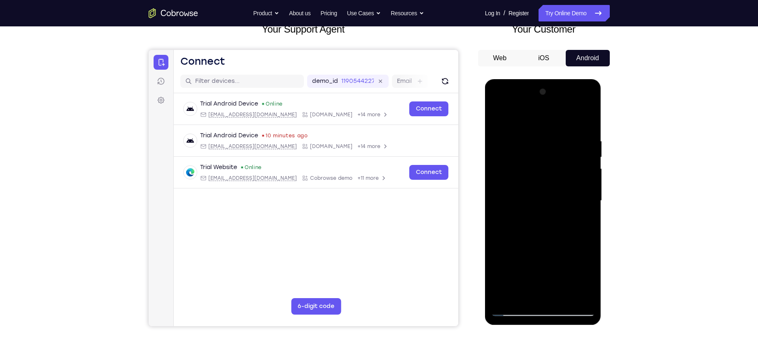
click at [523, 106] on div at bounding box center [543, 200] width 104 height 231
click at [510, 135] on div at bounding box center [543, 200] width 104 height 231
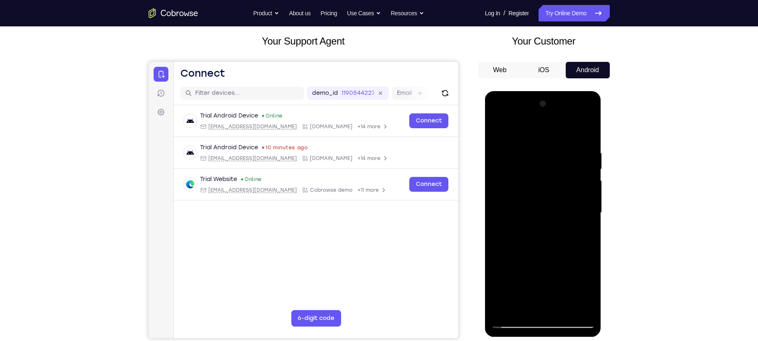
click at [511, 186] on div at bounding box center [543, 212] width 104 height 231
click at [519, 216] on div at bounding box center [543, 212] width 104 height 231
click at [521, 209] on div at bounding box center [543, 212] width 104 height 231
click at [583, 208] on div at bounding box center [543, 212] width 104 height 231
click at [584, 201] on div at bounding box center [543, 212] width 104 height 231
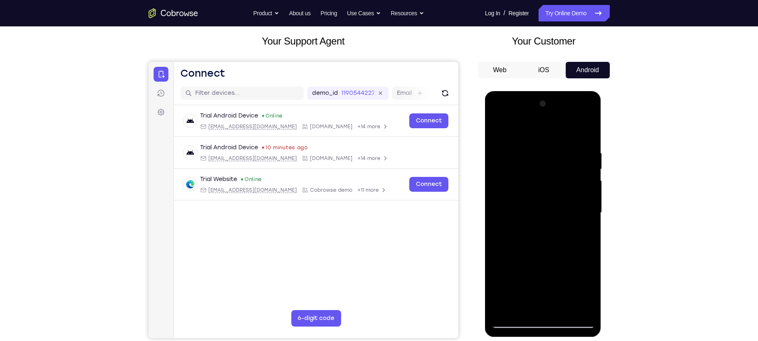
click at [577, 215] on div at bounding box center [543, 212] width 104 height 231
click at [576, 215] on div at bounding box center [543, 212] width 104 height 231
click at [570, 223] on div at bounding box center [543, 212] width 104 height 231
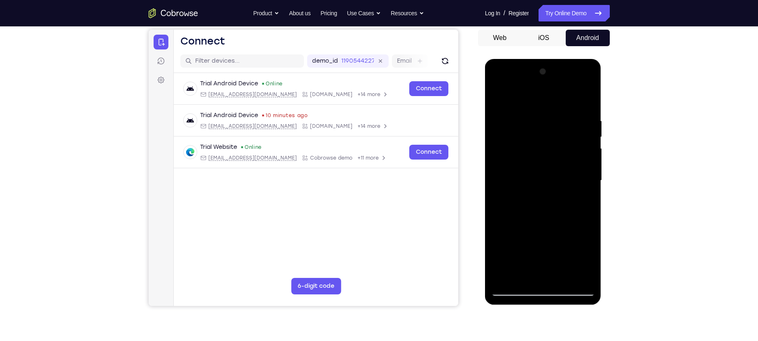
scroll to position [75, 0]
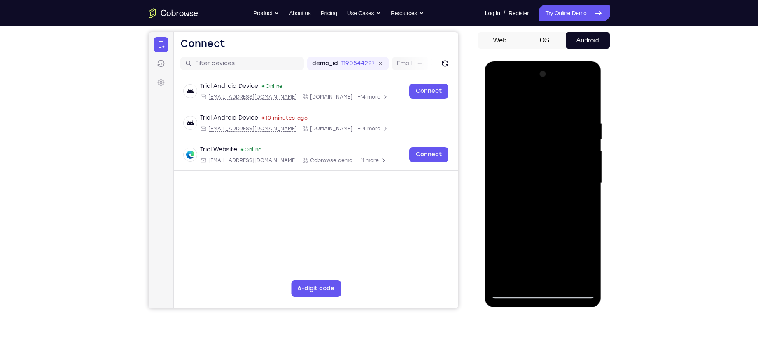
drag, startPoint x: 520, startPoint y: 250, endPoint x: 520, endPoint y: 214, distance: 35.8
click at [520, 214] on div at bounding box center [543, 183] width 104 height 231
drag, startPoint x: 532, startPoint y: 271, endPoint x: 535, endPoint y: 240, distance: 31.1
click at [535, 240] on div at bounding box center [543, 183] width 104 height 231
click at [544, 61] on div at bounding box center [543, 61] width 117 height 0
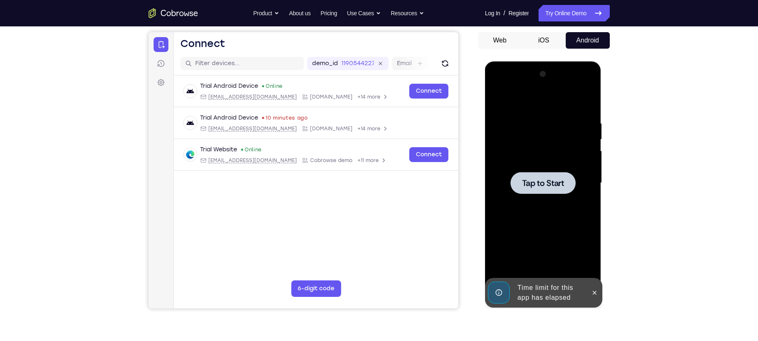
click at [545, 189] on div at bounding box center [543, 183] width 65 height 22
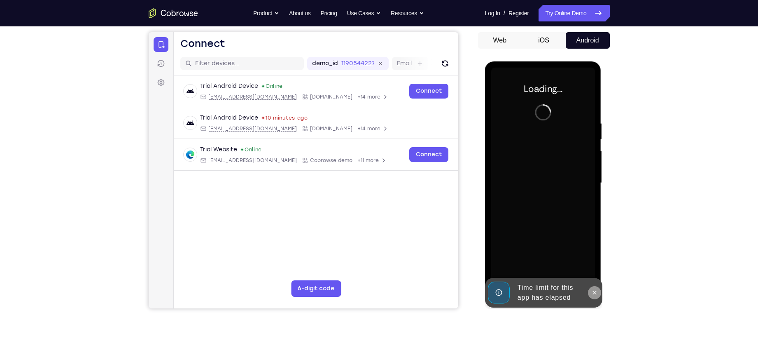
click at [593, 287] on button at bounding box center [594, 292] width 13 height 13
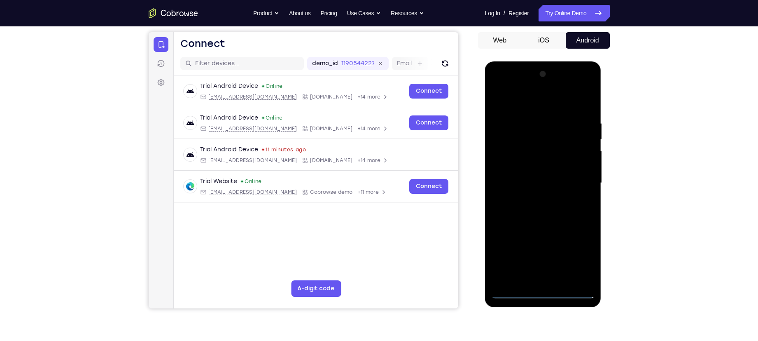
click at [543, 300] on div at bounding box center [543, 183] width 117 height 245
click at [543, 297] on div at bounding box center [543, 183] width 104 height 231
click at [580, 254] on div at bounding box center [543, 183] width 104 height 231
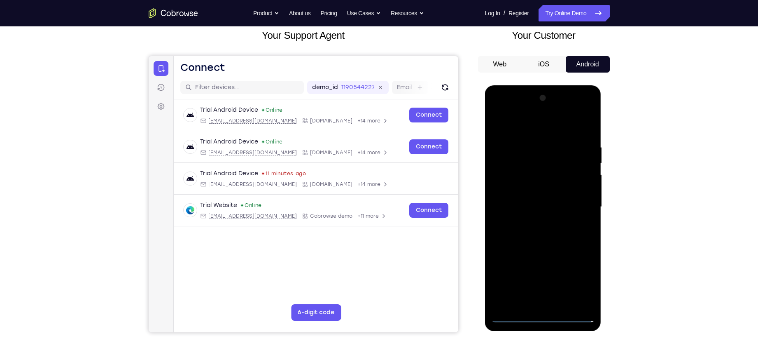
scroll to position [51, 0]
drag, startPoint x: 555, startPoint y: 186, endPoint x: 523, endPoint y: 128, distance: 66.3
click at [523, 128] on div at bounding box center [543, 207] width 104 height 231
click at [521, 120] on div at bounding box center [543, 207] width 104 height 231
click at [510, 182] on div at bounding box center [543, 207] width 104 height 231
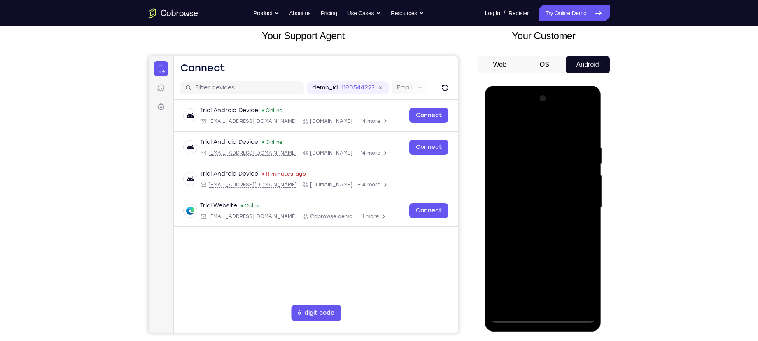
click at [535, 207] on div at bounding box center [543, 207] width 104 height 231
click at [537, 196] on div at bounding box center [543, 207] width 104 height 231
click at [526, 221] on div at bounding box center [543, 207] width 104 height 231
drag, startPoint x: 519, startPoint y: 131, endPoint x: 632, endPoint y: 149, distance: 114.6
click at [602, 149] on html "Online web based iOS Simulators and Android Emulators. Run iPhone, iPad, Mobile…" at bounding box center [543, 209] width 117 height 247
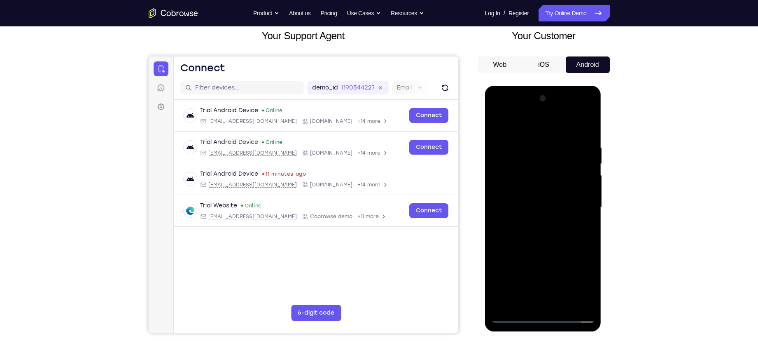
drag, startPoint x: 544, startPoint y: 260, endPoint x: 556, endPoint y: 224, distance: 38.0
click at [556, 224] on div at bounding box center [543, 207] width 104 height 231
click at [552, 300] on div at bounding box center [543, 207] width 104 height 231
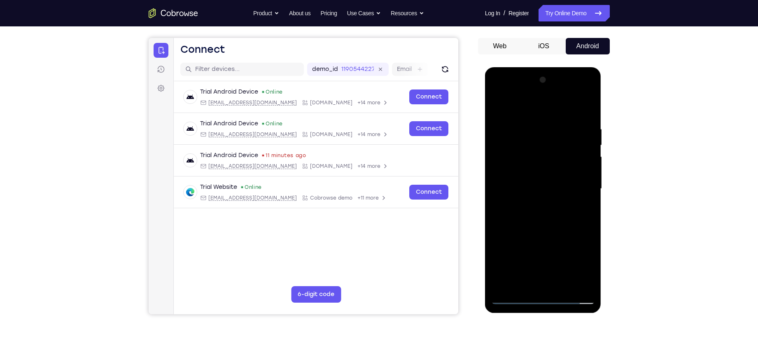
scroll to position [70, 0]
click at [515, 117] on div at bounding box center [543, 188] width 104 height 231
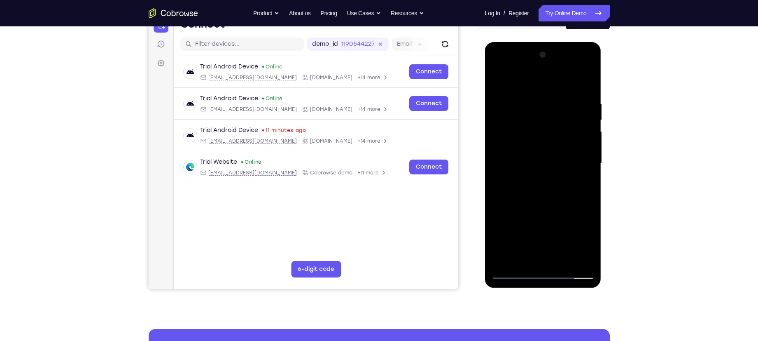
scroll to position [95, 0]
click at [516, 274] on div at bounding box center [543, 163] width 104 height 231
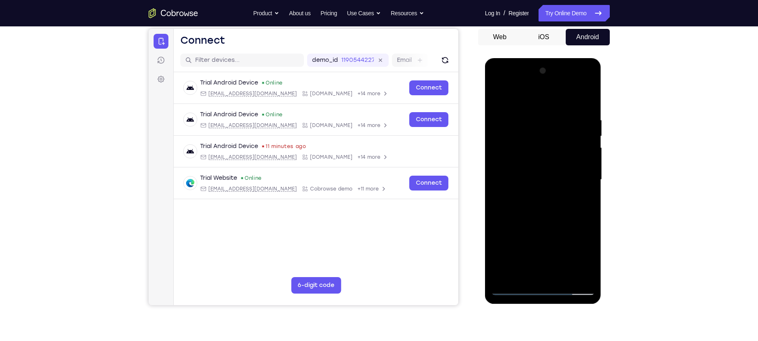
scroll to position [76, 0]
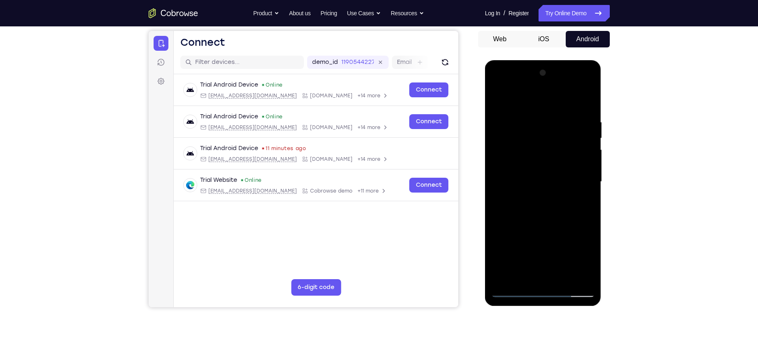
click at [541, 161] on div at bounding box center [543, 181] width 104 height 231
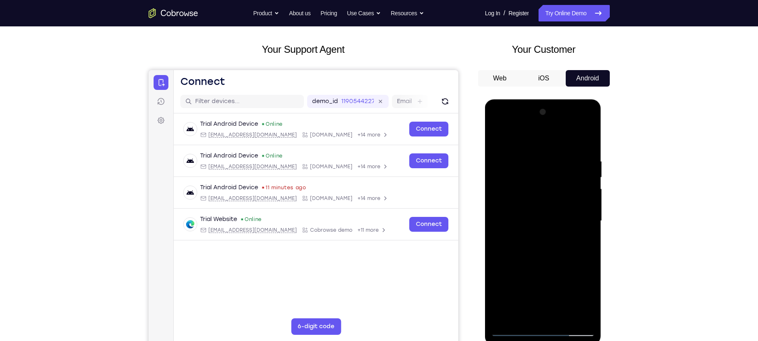
scroll to position [63, 0]
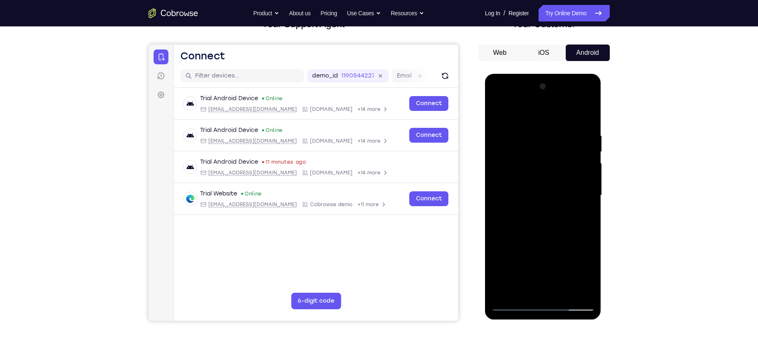
click at [497, 204] on div at bounding box center [543, 195] width 104 height 231
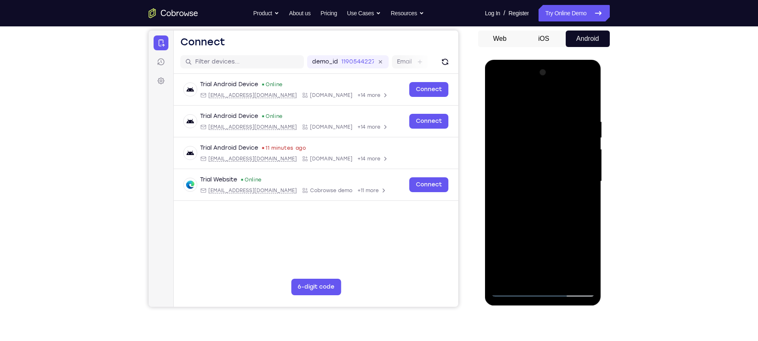
scroll to position [73, 0]
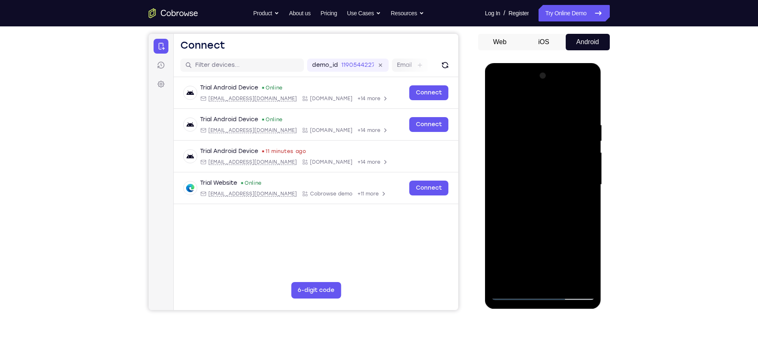
click at [496, 194] on div at bounding box center [543, 184] width 104 height 231
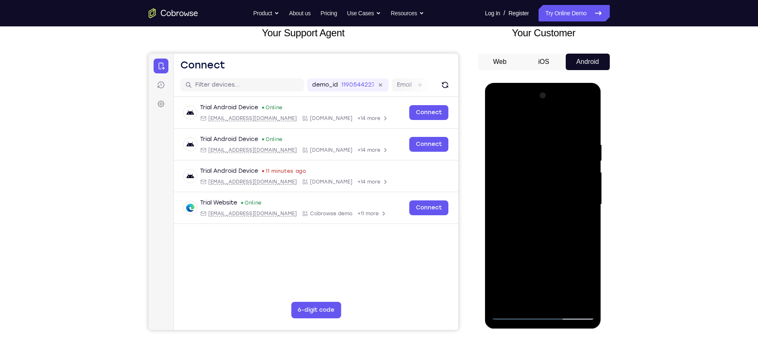
click at [551, 172] on div at bounding box center [543, 204] width 104 height 231
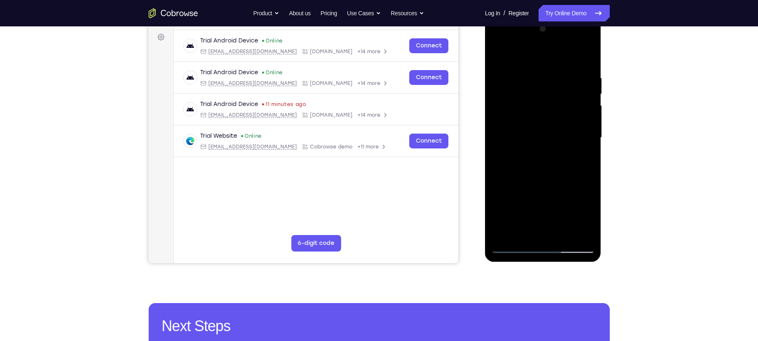
scroll to position [121, 0]
click at [516, 232] on div at bounding box center [543, 137] width 104 height 231
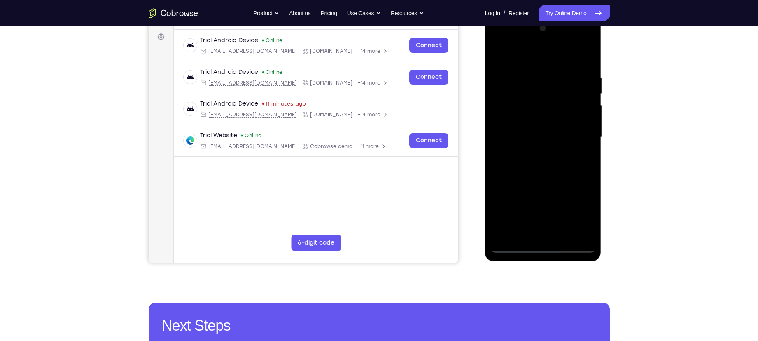
click at [589, 147] on div at bounding box center [543, 137] width 104 height 231
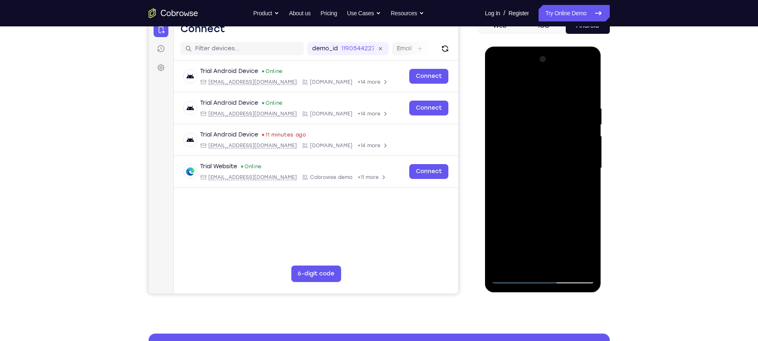
scroll to position [90, 0]
click at [498, 175] on div at bounding box center [543, 167] width 104 height 231
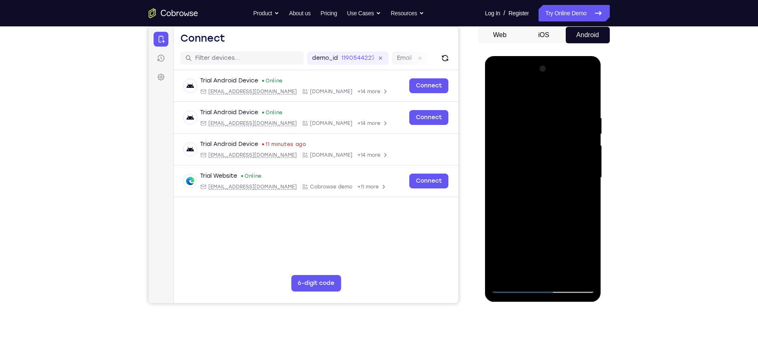
scroll to position [81, 0]
click at [494, 185] on div at bounding box center [543, 177] width 104 height 231
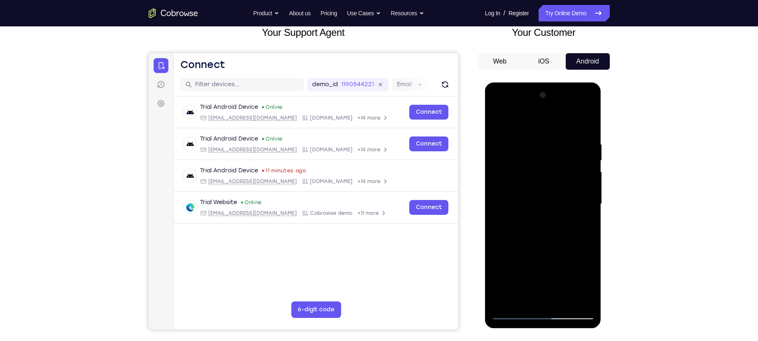
scroll to position [54, 0]
click at [495, 210] on div at bounding box center [543, 203] width 104 height 231
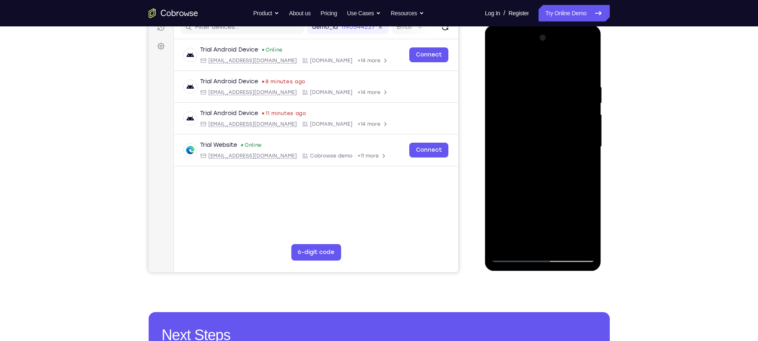
scroll to position [124, 0]
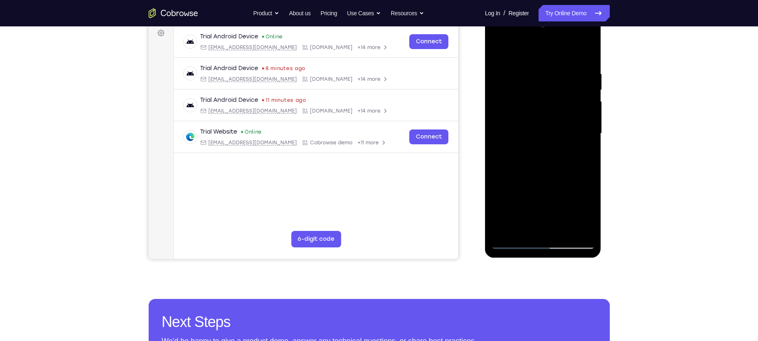
click at [516, 230] on div at bounding box center [543, 133] width 104 height 231
click at [497, 140] on div at bounding box center [543, 133] width 104 height 231
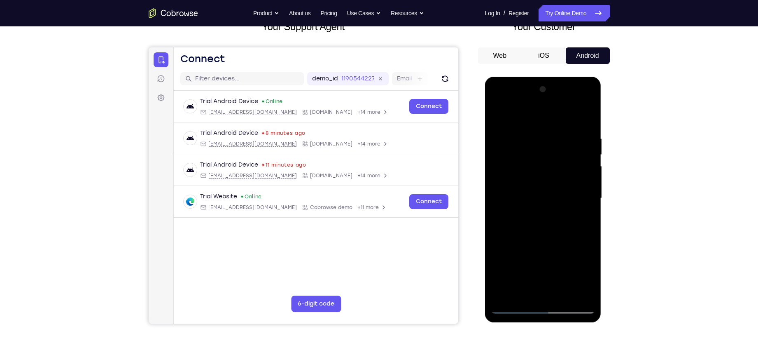
scroll to position [64, 0]
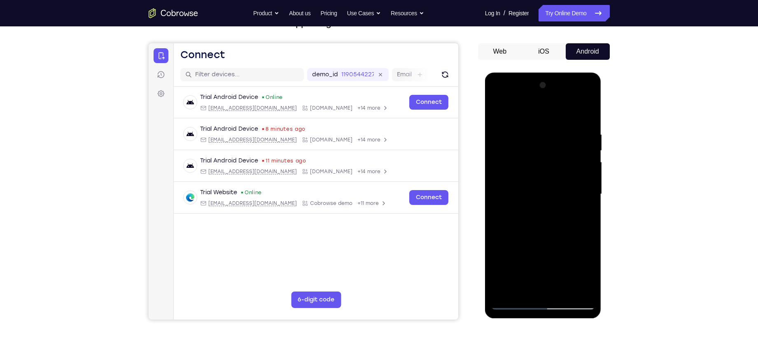
click at [497, 202] on div at bounding box center [543, 194] width 104 height 231
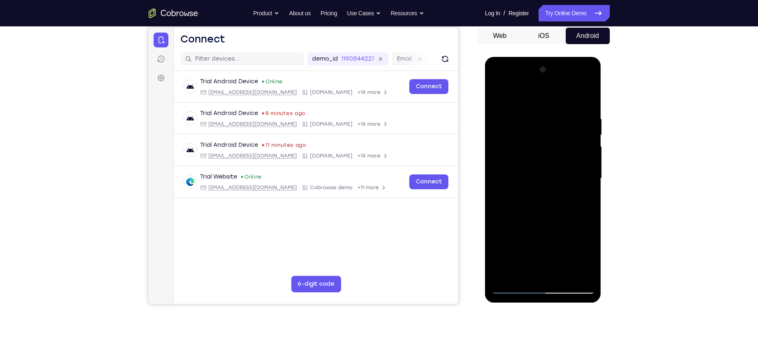
click at [514, 270] on div at bounding box center [543, 178] width 104 height 231
click at [499, 187] on div at bounding box center [543, 178] width 104 height 231
click at [498, 98] on div at bounding box center [543, 178] width 104 height 231
drag, startPoint x: 539, startPoint y: 198, endPoint x: 541, endPoint y: 121, distance: 77.4
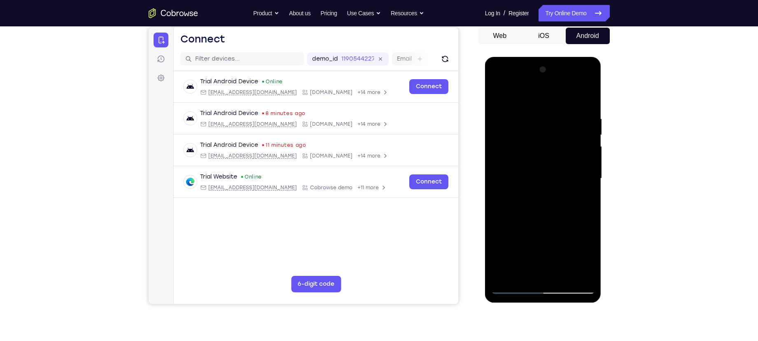
click at [541, 121] on div at bounding box center [543, 178] width 104 height 231
drag, startPoint x: 535, startPoint y: 180, endPoint x: 551, endPoint y: 90, distance: 90.7
click at [551, 90] on div at bounding box center [543, 178] width 104 height 231
drag, startPoint x: 549, startPoint y: 163, endPoint x: 559, endPoint y: 108, distance: 55.6
click at [559, 108] on div at bounding box center [543, 178] width 104 height 231
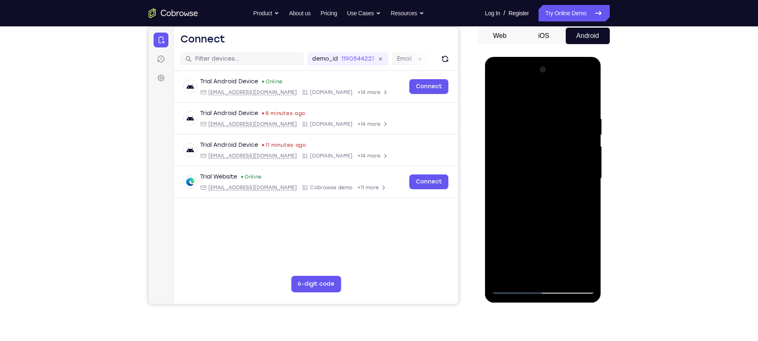
drag, startPoint x: 544, startPoint y: 209, endPoint x: 544, endPoint y: 145, distance: 63.4
click at [544, 145] on div at bounding box center [543, 178] width 104 height 231
drag, startPoint x: 512, startPoint y: 131, endPoint x: 545, endPoint y: 133, distance: 32.6
click at [545, 133] on div at bounding box center [543, 178] width 104 height 231
drag, startPoint x: 542, startPoint y: 119, endPoint x: 542, endPoint y: 179, distance: 59.3
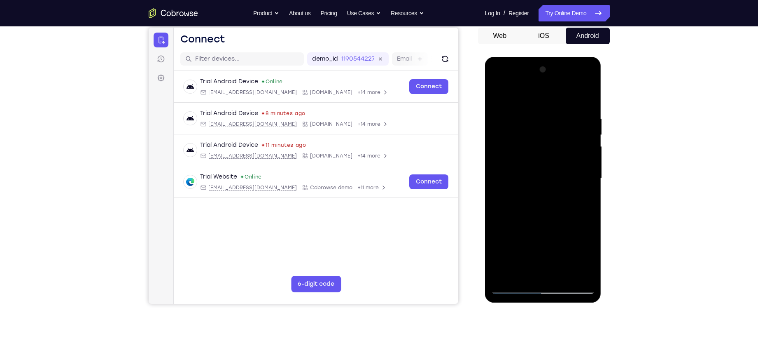
click at [542, 179] on div at bounding box center [543, 178] width 104 height 231
click at [580, 172] on div at bounding box center [543, 178] width 104 height 231
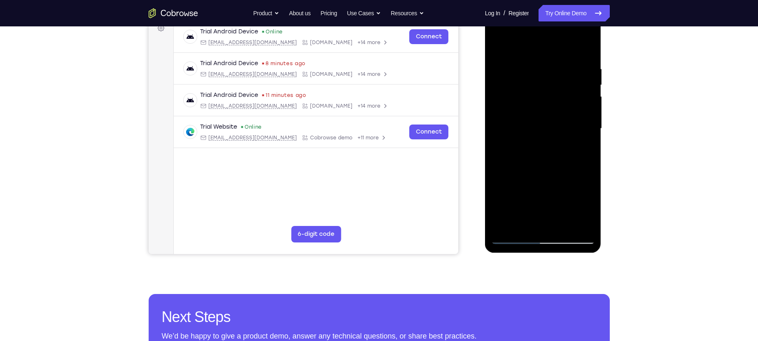
scroll to position [129, 0]
drag, startPoint x: 536, startPoint y: 181, endPoint x: 539, endPoint y: 116, distance: 65.1
click at [539, 116] on div at bounding box center [543, 129] width 104 height 231
drag, startPoint x: 538, startPoint y: 176, endPoint x: 550, endPoint y: 76, distance: 101.1
click at [550, 76] on div at bounding box center [543, 129] width 104 height 231
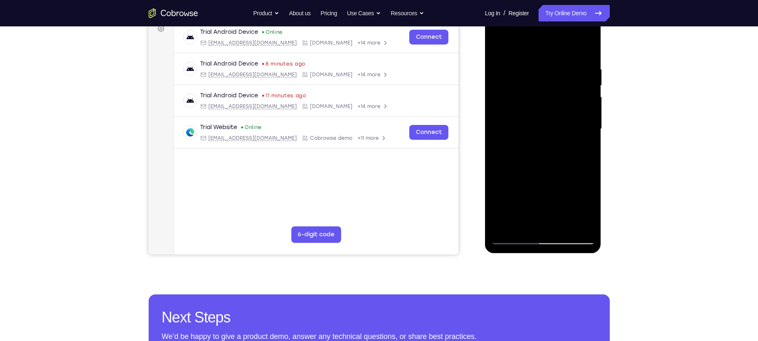
drag, startPoint x: 528, startPoint y: 162, endPoint x: 540, endPoint y: 86, distance: 76.6
click at [540, 86] on div at bounding box center [543, 129] width 104 height 231
click at [562, 147] on div at bounding box center [543, 129] width 104 height 231
drag, startPoint x: 514, startPoint y: 191, endPoint x: 534, endPoint y: 108, distance: 85.4
click at [534, 108] on div at bounding box center [543, 129] width 104 height 231
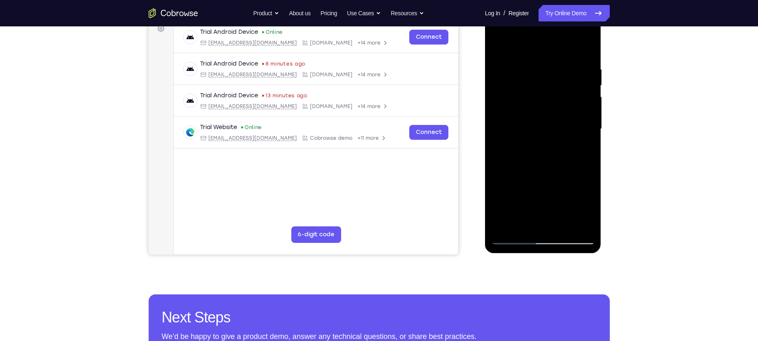
drag, startPoint x: 526, startPoint y: 189, endPoint x: 527, endPoint y: 147, distance: 41.2
click at [527, 147] on div at bounding box center [543, 129] width 104 height 231
drag, startPoint x: 518, startPoint y: 184, endPoint x: 534, endPoint y: 99, distance: 86.8
click at [534, 99] on div at bounding box center [543, 129] width 104 height 231
drag, startPoint x: 517, startPoint y: 205, endPoint x: 537, endPoint y: 117, distance: 91.0
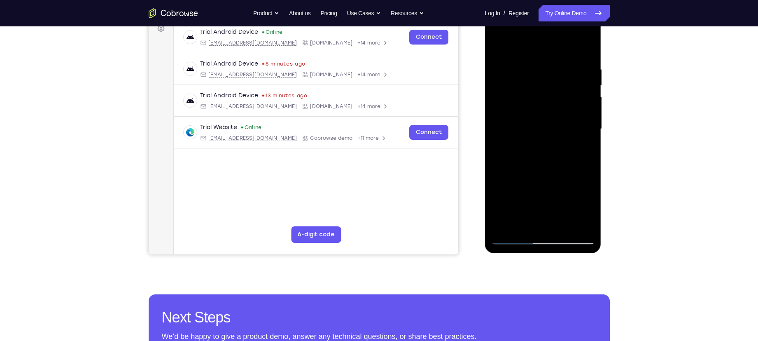
click at [537, 117] on div at bounding box center [543, 129] width 104 height 231
click at [516, 239] on div at bounding box center [543, 129] width 104 height 231
drag, startPoint x: 530, startPoint y: 156, endPoint x: 532, endPoint y: 95, distance: 61.0
click at [532, 95] on div at bounding box center [543, 129] width 104 height 231
drag, startPoint x: 536, startPoint y: 172, endPoint x: 540, endPoint y: 104, distance: 68.1
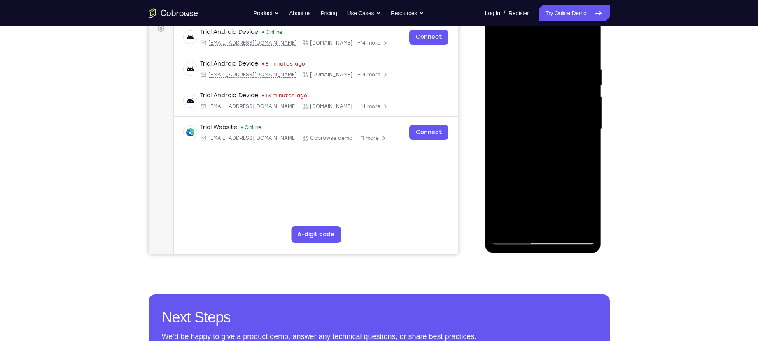
click at [540, 104] on div at bounding box center [543, 129] width 104 height 231
drag, startPoint x: 544, startPoint y: 170, endPoint x: 553, endPoint y: 79, distance: 91.4
click at [553, 79] on div at bounding box center [543, 129] width 104 height 231
drag, startPoint x: 541, startPoint y: 173, endPoint x: 541, endPoint y: 207, distance: 33.8
click at [541, 207] on div at bounding box center [543, 129] width 104 height 231
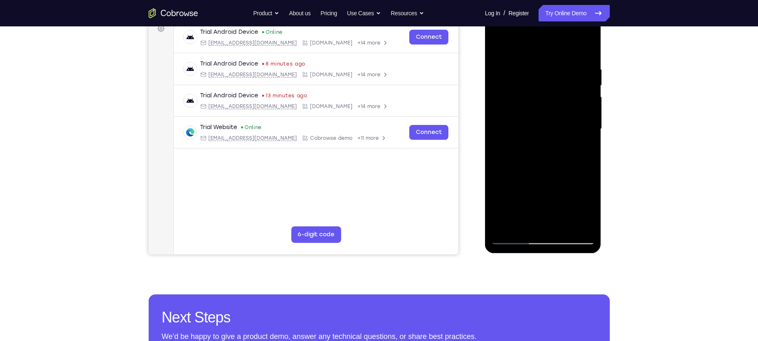
click at [569, 121] on div at bounding box center [543, 129] width 104 height 231
drag, startPoint x: 562, startPoint y: 187, endPoint x: 564, endPoint y: 147, distance: 39.5
click at [564, 147] on div at bounding box center [543, 129] width 104 height 231
drag, startPoint x: 551, startPoint y: 187, endPoint x: 565, endPoint y: 117, distance: 72.3
click at [564, 124] on div at bounding box center [543, 129] width 104 height 231
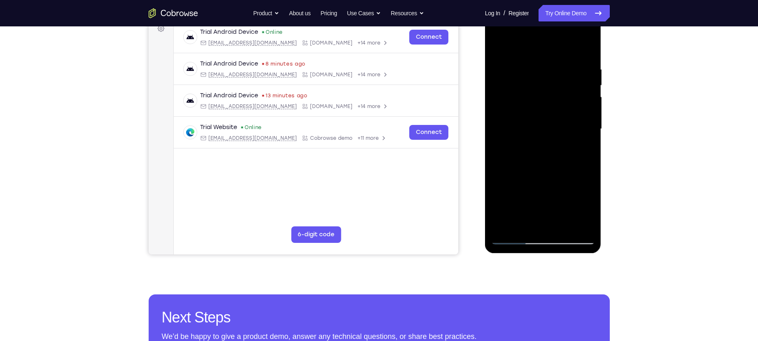
drag, startPoint x: 549, startPoint y: 191, endPoint x: 560, endPoint y: 84, distance: 107.6
click at [560, 84] on div at bounding box center [543, 129] width 104 height 231
drag, startPoint x: 545, startPoint y: 188, endPoint x: 552, endPoint y: 124, distance: 64.2
click at [552, 124] on div at bounding box center [543, 129] width 104 height 231
click at [555, 135] on div at bounding box center [543, 129] width 104 height 231
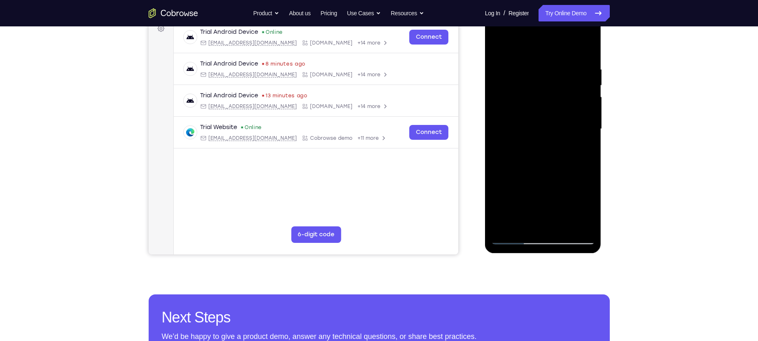
drag, startPoint x: 546, startPoint y: 169, endPoint x: 560, endPoint y: 78, distance: 92.5
click at [560, 78] on div at bounding box center [543, 129] width 104 height 231
drag, startPoint x: 541, startPoint y: 174, endPoint x: 543, endPoint y: 122, distance: 51.9
click at [543, 122] on div at bounding box center [543, 129] width 104 height 231
drag, startPoint x: 531, startPoint y: 205, endPoint x: 543, endPoint y: 112, distance: 93.4
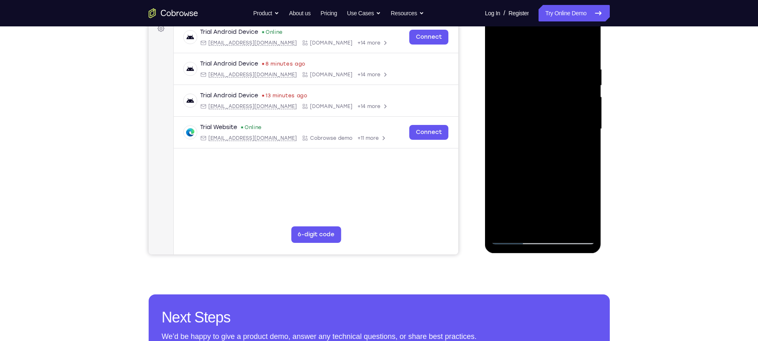
click at [543, 112] on div at bounding box center [543, 129] width 104 height 231
drag, startPoint x: 540, startPoint y: 181, endPoint x: 524, endPoint y: 208, distance: 31.2
click at [524, 208] on div at bounding box center [543, 129] width 104 height 231
drag, startPoint x: 540, startPoint y: 126, endPoint x: 525, endPoint y: 165, distance: 41.8
click at [525, 165] on div at bounding box center [543, 129] width 104 height 231
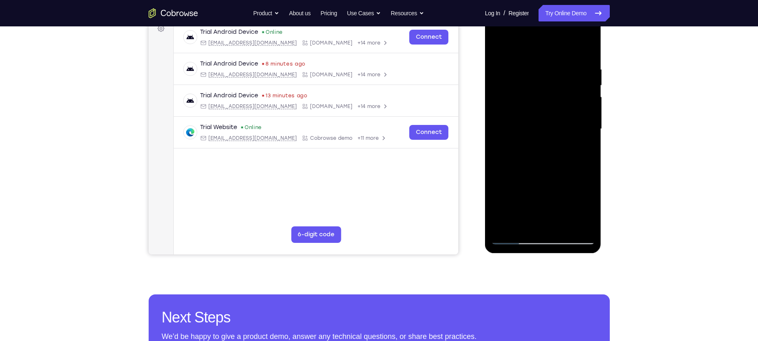
drag, startPoint x: 575, startPoint y: 144, endPoint x: 558, endPoint y: 131, distance: 21.1
click at [558, 131] on div at bounding box center [543, 129] width 104 height 231
click at [573, 129] on div at bounding box center [543, 129] width 104 height 231
click at [578, 181] on div at bounding box center [543, 129] width 104 height 231
click at [515, 239] on div at bounding box center [543, 129] width 104 height 231
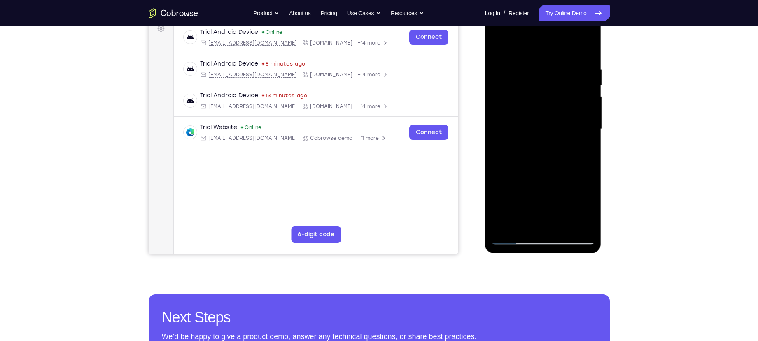
drag, startPoint x: 543, startPoint y: 197, endPoint x: 546, endPoint y: 146, distance: 51.5
click at [546, 146] on div at bounding box center [543, 129] width 104 height 231
drag, startPoint x: 551, startPoint y: 191, endPoint x: 558, endPoint y: 129, distance: 62.2
click at [558, 129] on div at bounding box center [543, 129] width 104 height 231
drag, startPoint x: 541, startPoint y: 189, endPoint x: 550, endPoint y: 75, distance: 114.4
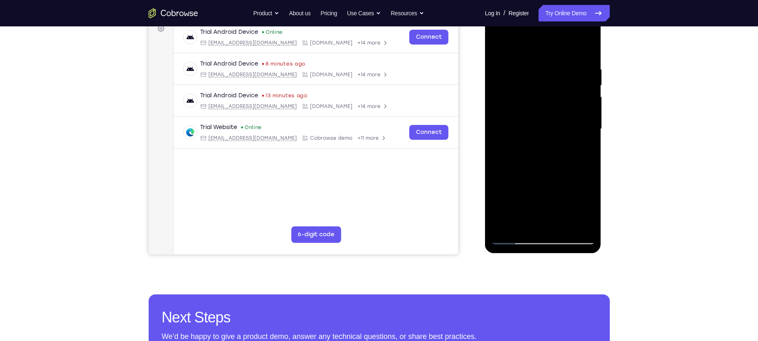
click at [550, 75] on div at bounding box center [543, 129] width 104 height 231
drag, startPoint x: 539, startPoint y: 165, endPoint x: 554, endPoint y: 46, distance: 120.3
click at [554, 46] on div at bounding box center [543, 129] width 104 height 231
drag, startPoint x: 556, startPoint y: 95, endPoint x: 539, endPoint y: 170, distance: 76.5
click at [539, 170] on div at bounding box center [543, 129] width 104 height 231
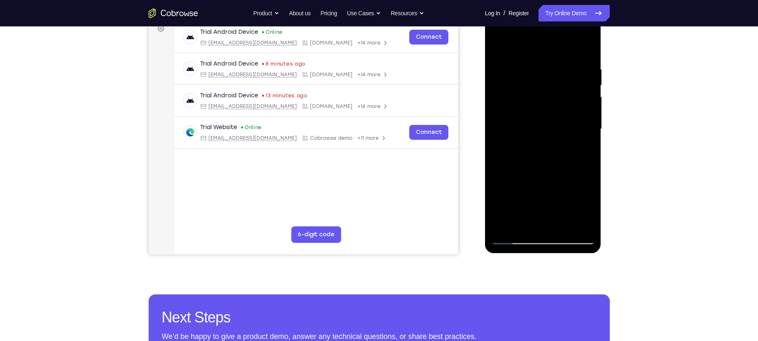
drag, startPoint x: 533, startPoint y: 203, endPoint x: 538, endPoint y: 126, distance: 76.7
click at [538, 126] on div at bounding box center [543, 129] width 104 height 231
drag, startPoint x: 538, startPoint y: 136, endPoint x: 526, endPoint y: 220, distance: 84.8
click at [526, 220] on div at bounding box center [543, 129] width 104 height 231
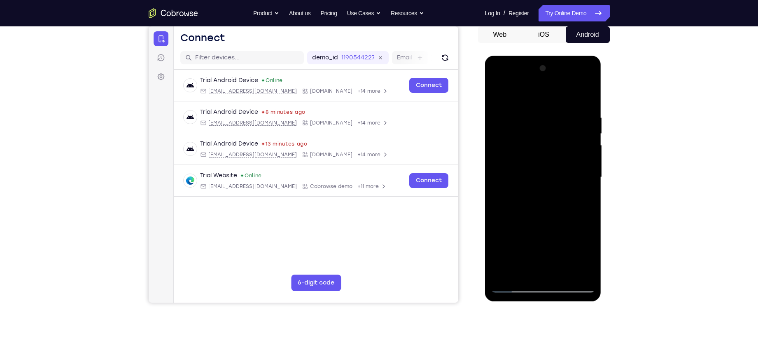
scroll to position [82, 0]
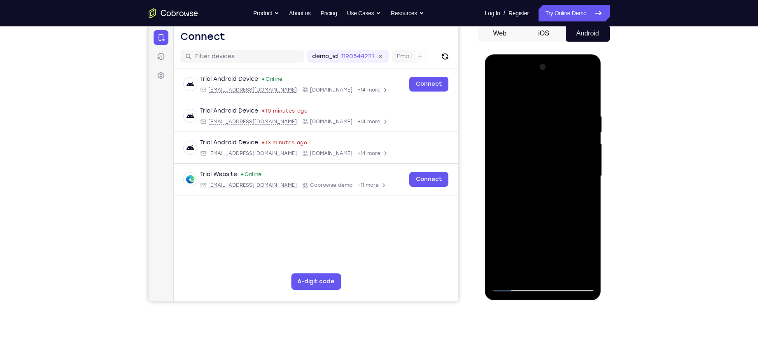
drag, startPoint x: 537, startPoint y: 197, endPoint x: 536, endPoint y: 125, distance: 72.5
click at [536, 125] on div at bounding box center [543, 176] width 104 height 231
drag, startPoint x: 534, startPoint y: 187, endPoint x: 535, endPoint y: 118, distance: 68.4
click at [535, 118] on div at bounding box center [543, 176] width 104 height 231
click at [573, 149] on div at bounding box center [543, 176] width 104 height 231
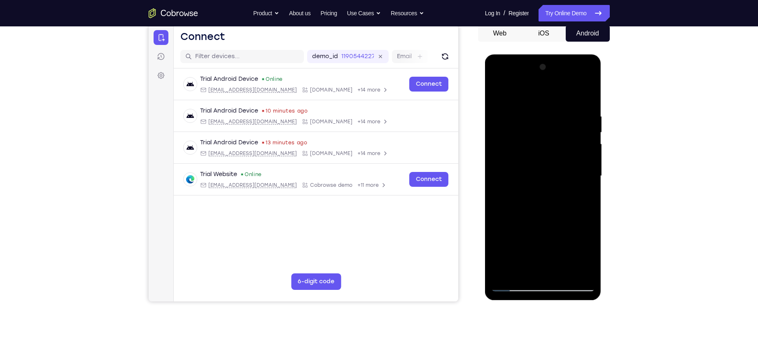
click at [572, 125] on div at bounding box center [543, 176] width 104 height 231
drag, startPoint x: 555, startPoint y: 202, endPoint x: 553, endPoint y: 156, distance: 45.8
click at [553, 156] on div at bounding box center [543, 176] width 104 height 231
drag, startPoint x: 551, startPoint y: 219, endPoint x: 555, endPoint y: 161, distance: 57.8
click at [555, 161] on div at bounding box center [543, 176] width 104 height 231
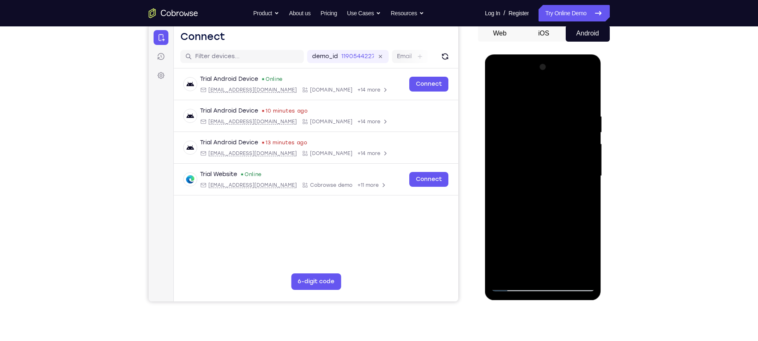
drag, startPoint x: 553, startPoint y: 192, endPoint x: 568, endPoint y: 112, distance: 82.2
click at [568, 112] on div at bounding box center [543, 176] width 104 height 231
drag, startPoint x: 546, startPoint y: 212, endPoint x: 572, endPoint y: 130, distance: 86.2
click at [572, 130] on div at bounding box center [543, 176] width 104 height 231
drag, startPoint x: 561, startPoint y: 214, endPoint x: 568, endPoint y: 123, distance: 91.7
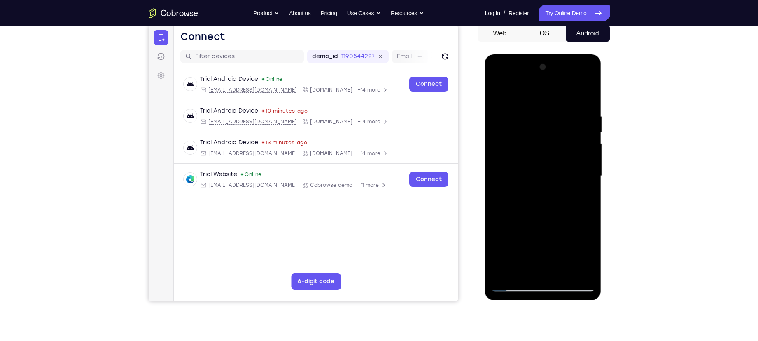
click at [568, 123] on div at bounding box center [543, 176] width 104 height 231
click at [511, 142] on div at bounding box center [543, 176] width 104 height 231
drag, startPoint x: 562, startPoint y: 227, endPoint x: 574, endPoint y: 149, distance: 78.3
click at [574, 149] on div at bounding box center [543, 176] width 104 height 231
drag, startPoint x: 549, startPoint y: 222, endPoint x: 555, endPoint y: 100, distance: 122.5
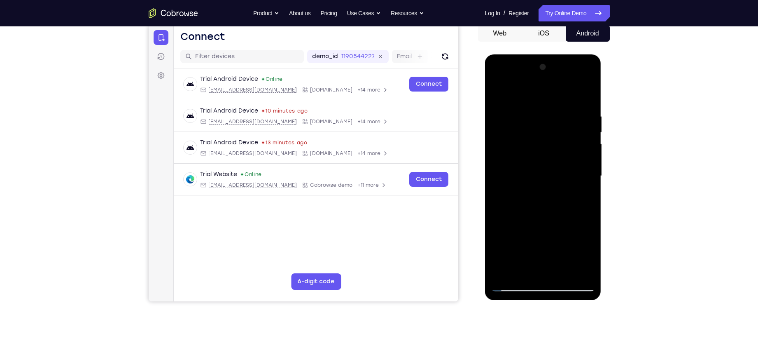
click at [555, 100] on div at bounding box center [543, 176] width 104 height 231
drag, startPoint x: 576, startPoint y: 196, endPoint x: 578, endPoint y: 122, distance: 74.5
click at [578, 122] on div at bounding box center [543, 176] width 104 height 231
drag, startPoint x: 550, startPoint y: 196, endPoint x: 550, endPoint y: 81, distance: 114.9
click at [550, 81] on div at bounding box center [543, 176] width 104 height 231
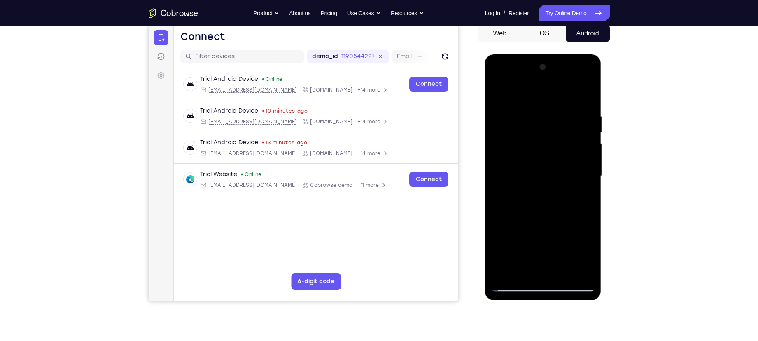
drag, startPoint x: 533, startPoint y: 184, endPoint x: 539, endPoint y: 103, distance: 81.3
click at [539, 103] on div at bounding box center [543, 176] width 104 height 231
drag, startPoint x: 530, startPoint y: 194, endPoint x: 538, endPoint y: 100, distance: 94.2
click at [538, 100] on div at bounding box center [543, 176] width 104 height 231
click at [505, 128] on div at bounding box center [543, 176] width 104 height 231
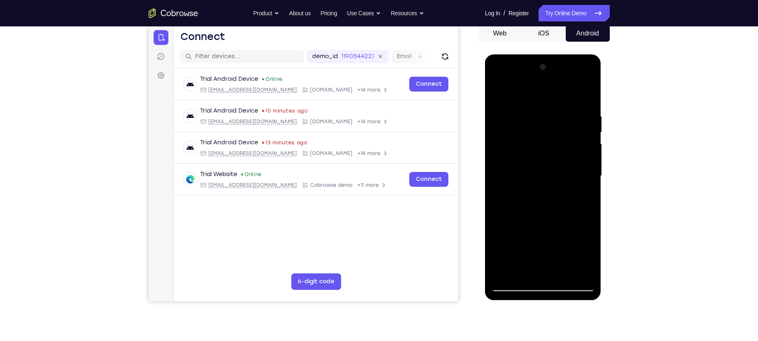
drag, startPoint x: 552, startPoint y: 213, endPoint x: 551, endPoint y: 161, distance: 51.5
click at [551, 161] on div at bounding box center [543, 176] width 104 height 231
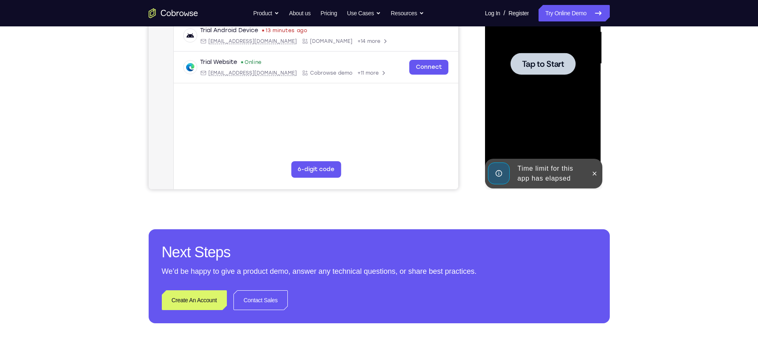
scroll to position [223, 0]
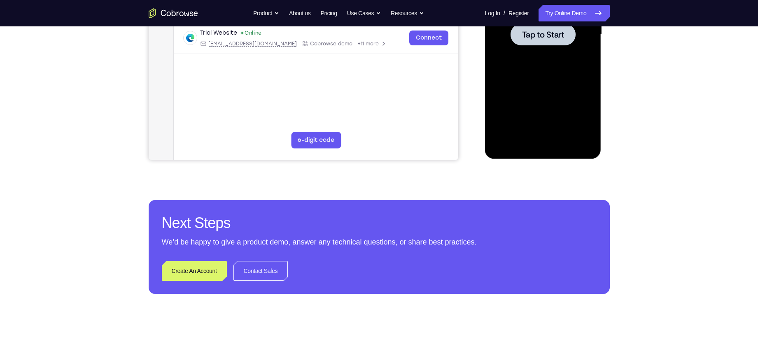
click at [520, 29] on div at bounding box center [543, 34] width 65 height 22
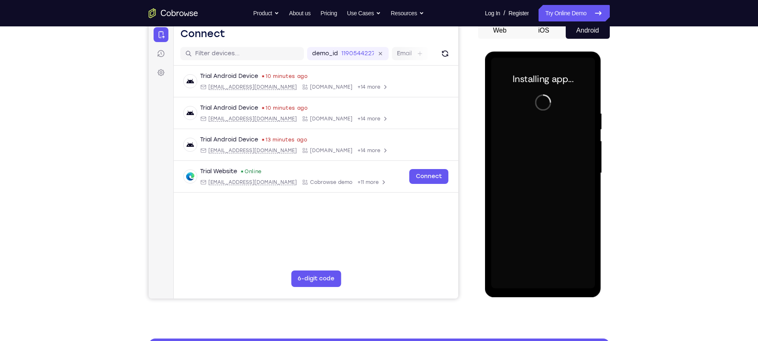
scroll to position [84, 0]
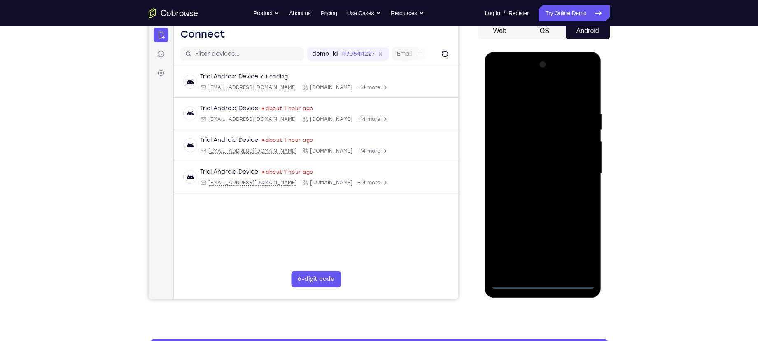
click at [546, 284] on div at bounding box center [543, 173] width 104 height 231
click at [586, 244] on div at bounding box center [543, 173] width 104 height 231
click at [503, 95] on div at bounding box center [543, 173] width 104 height 231
click at [581, 173] on div at bounding box center [543, 173] width 104 height 231
click at [532, 189] on div at bounding box center [543, 173] width 104 height 231
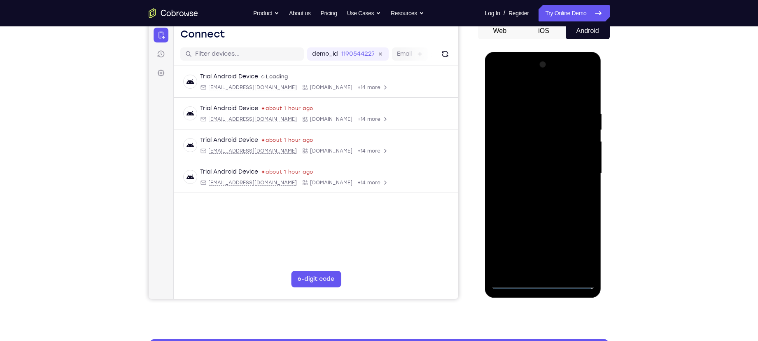
click at [530, 165] on div at bounding box center [543, 173] width 104 height 231
click at [532, 161] on div at bounding box center [543, 173] width 104 height 231
click at [587, 157] on div at bounding box center [543, 173] width 104 height 231
click at [563, 156] on div at bounding box center [543, 173] width 104 height 231
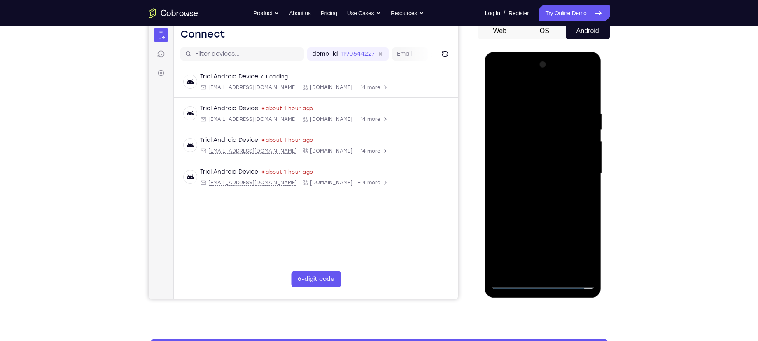
click at [552, 172] on div at bounding box center [543, 173] width 104 height 231
click at [554, 201] on div at bounding box center [543, 173] width 104 height 231
click at [524, 203] on div at bounding box center [543, 173] width 104 height 231
click at [539, 201] on div at bounding box center [543, 173] width 104 height 231
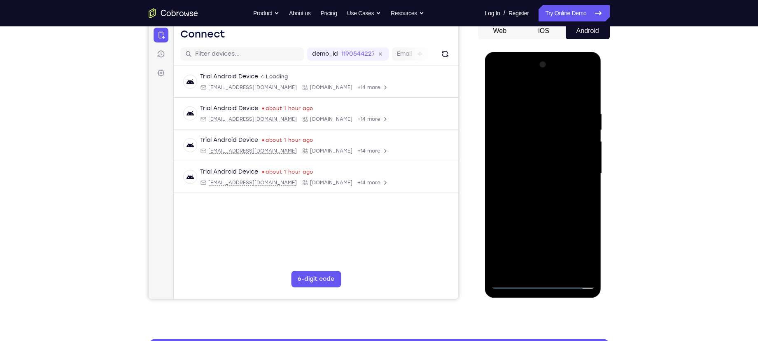
click at [539, 201] on div at bounding box center [543, 173] width 104 height 231
click at [543, 198] on div at bounding box center [543, 173] width 104 height 231
drag, startPoint x: 520, startPoint y: 97, endPoint x: 597, endPoint y: 93, distance: 77.1
click at [597, 93] on div at bounding box center [543, 174] width 117 height 245
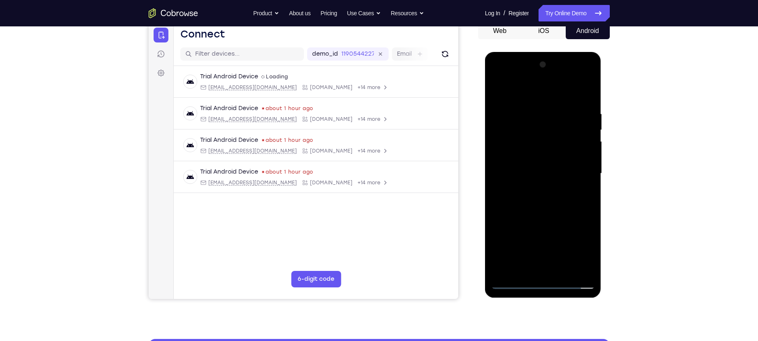
drag, startPoint x: 549, startPoint y: 89, endPoint x: 616, endPoint y: 84, distance: 67.3
click at [602, 84] on html "Online web based iOS Simulators and Android Emulators. Run iPhone, iPad, Mobile…" at bounding box center [543, 175] width 117 height 247
drag, startPoint x: 531, startPoint y: 89, endPoint x: 534, endPoint y: 58, distance: 31.0
click at [534, 58] on div at bounding box center [543, 173] width 104 height 231
click at [542, 194] on div at bounding box center [543, 173] width 104 height 231
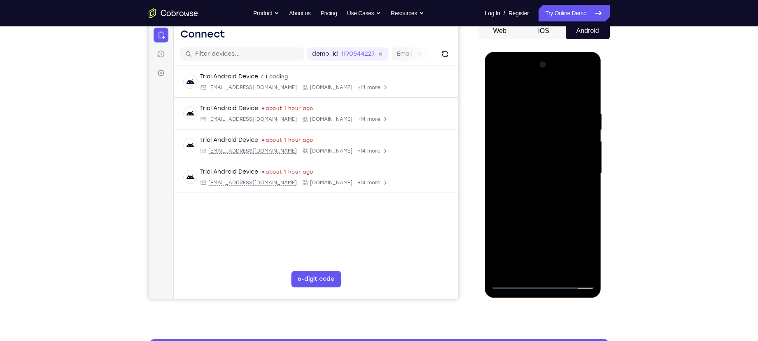
click at [562, 268] on div at bounding box center [543, 173] width 104 height 231
click at [541, 220] on div at bounding box center [543, 173] width 104 height 231
click at [530, 163] on div at bounding box center [543, 173] width 104 height 231
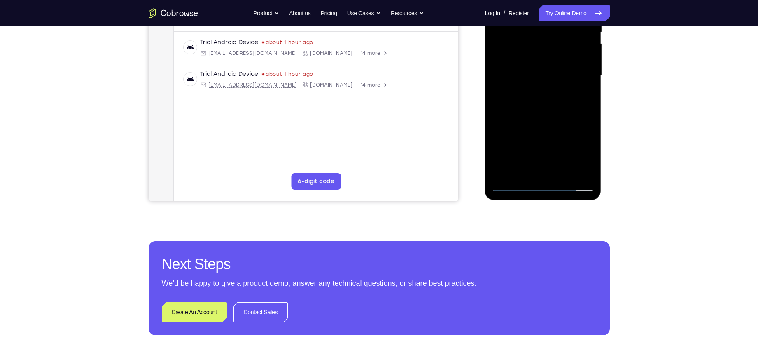
click at [513, 183] on div at bounding box center [543, 75] width 104 height 231
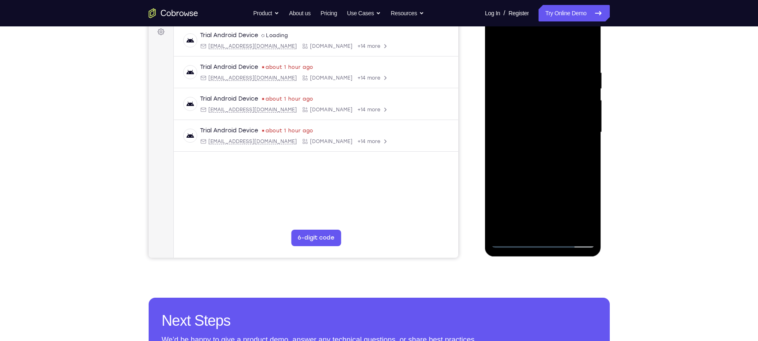
click at [496, 165] on div at bounding box center [543, 132] width 104 height 231
click at [587, 166] on div at bounding box center [543, 132] width 104 height 231
drag, startPoint x: 549, startPoint y: 168, endPoint x: 550, endPoint y: 142, distance: 25.1
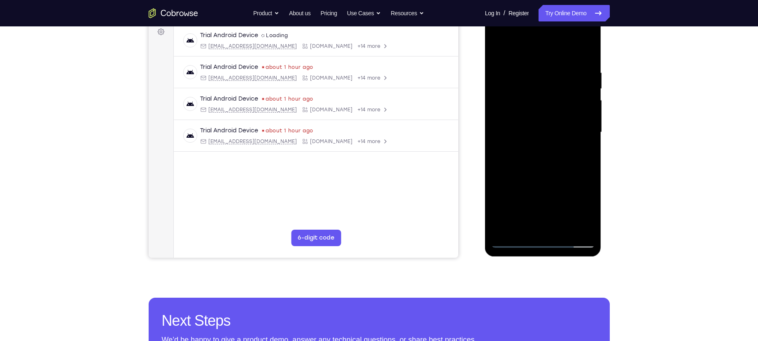
click at [550, 142] on div at bounding box center [543, 132] width 104 height 231
drag, startPoint x: 535, startPoint y: 179, endPoint x: 537, endPoint y: 129, distance: 49.4
click at [537, 129] on div at bounding box center [543, 132] width 104 height 231
drag, startPoint x: 526, startPoint y: 193, endPoint x: 537, endPoint y: 110, distance: 83.9
click at [537, 110] on div at bounding box center [543, 132] width 104 height 231
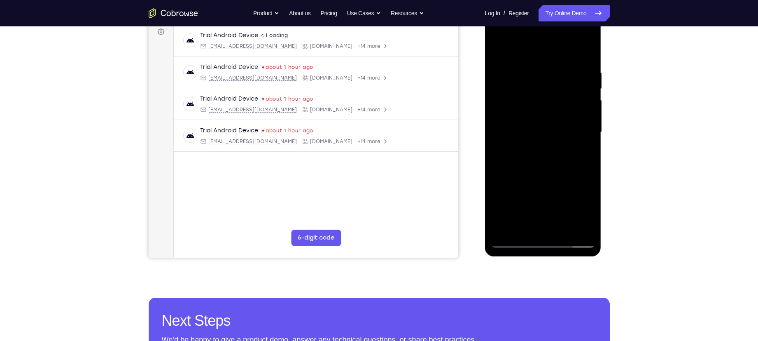
drag, startPoint x: 527, startPoint y: 180, endPoint x: 533, endPoint y: 117, distance: 64.1
click at [532, 117] on div at bounding box center [543, 132] width 104 height 231
drag, startPoint x: 525, startPoint y: 190, endPoint x: 528, endPoint y: 128, distance: 61.8
click at [528, 128] on div at bounding box center [543, 132] width 104 height 231
drag, startPoint x: 521, startPoint y: 195, endPoint x: 525, endPoint y: 151, distance: 44.2
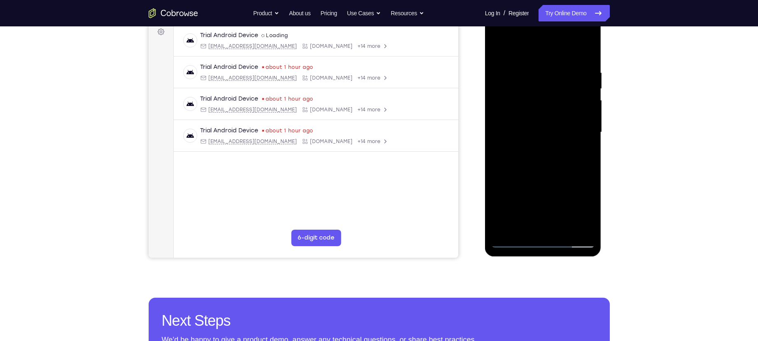
click at [525, 151] on div at bounding box center [543, 132] width 104 height 231
drag, startPoint x: 526, startPoint y: 174, endPoint x: 527, endPoint y: 149, distance: 24.7
click at [527, 149] on div at bounding box center [543, 132] width 104 height 231
click at [587, 159] on div at bounding box center [543, 132] width 104 height 231
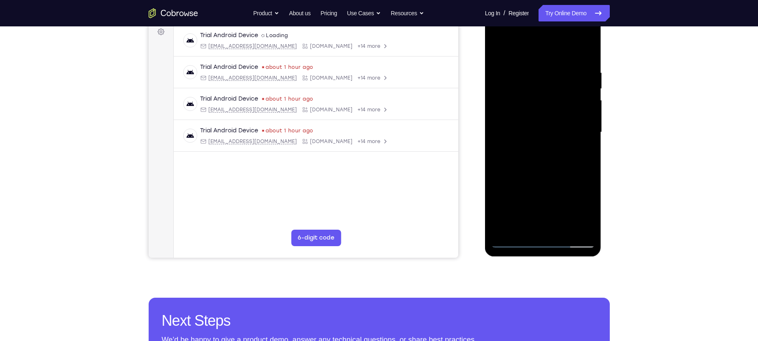
drag, startPoint x: 552, startPoint y: 181, endPoint x: 556, endPoint y: 113, distance: 68.1
click at [555, 114] on div at bounding box center [543, 132] width 104 height 231
drag, startPoint x: 544, startPoint y: 176, endPoint x: 550, endPoint y: 121, distance: 54.6
click at [550, 121] on div at bounding box center [543, 132] width 104 height 231
drag, startPoint x: 548, startPoint y: 180, endPoint x: 555, endPoint y: 123, distance: 57.7
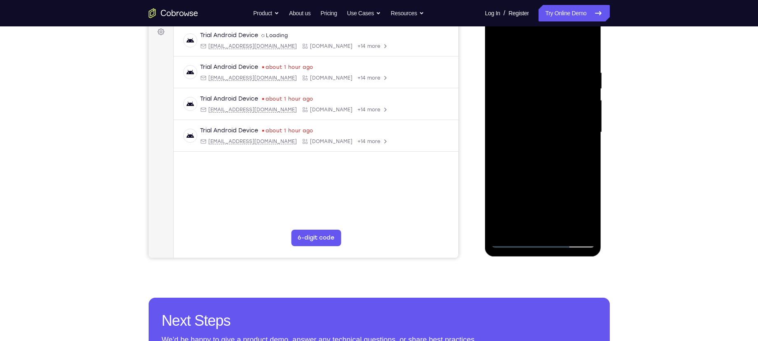
click at [555, 123] on div at bounding box center [543, 132] width 104 height 231
drag, startPoint x: 547, startPoint y: 197, endPoint x: 555, endPoint y: 122, distance: 74.9
click at [555, 122] on div at bounding box center [543, 132] width 104 height 231
drag, startPoint x: 547, startPoint y: 197, endPoint x: 548, endPoint y: 151, distance: 46.1
click at [548, 151] on div at bounding box center [543, 132] width 104 height 231
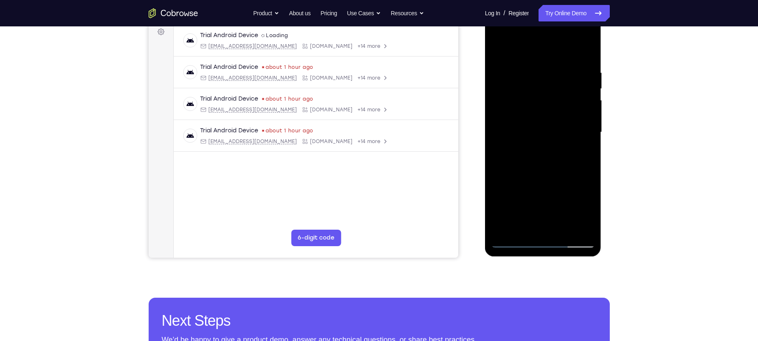
click at [590, 175] on div at bounding box center [543, 132] width 104 height 231
drag, startPoint x: 563, startPoint y: 190, endPoint x: 565, endPoint y: 123, distance: 67.1
click at [565, 123] on div at bounding box center [543, 132] width 104 height 231
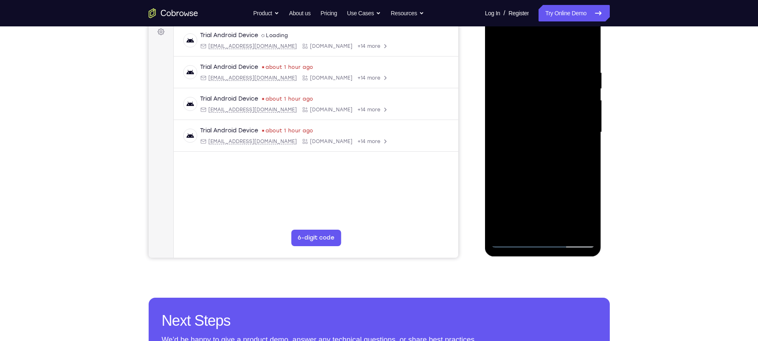
drag, startPoint x: 553, startPoint y: 193, endPoint x: 560, endPoint y: 119, distance: 74.0
click at [558, 131] on div at bounding box center [543, 132] width 104 height 231
drag, startPoint x: 534, startPoint y: 183, endPoint x: 537, endPoint y: 153, distance: 30.6
click at [537, 153] on div at bounding box center [543, 132] width 104 height 231
drag, startPoint x: 539, startPoint y: 193, endPoint x: 538, endPoint y: 154, distance: 38.7
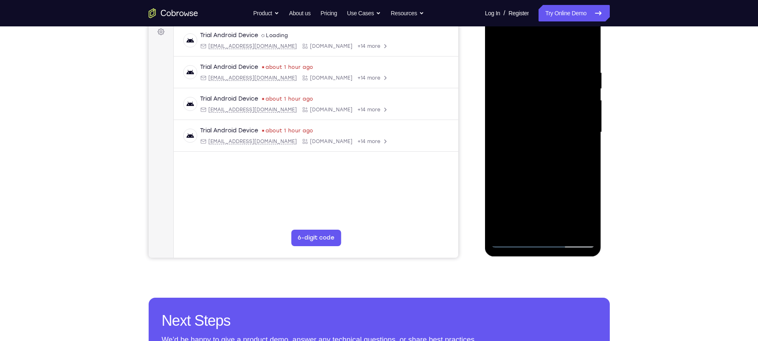
click at [538, 154] on div at bounding box center [543, 132] width 104 height 231
drag, startPoint x: 538, startPoint y: 199, endPoint x: 547, endPoint y: 124, distance: 75.5
click at [547, 124] on div at bounding box center [543, 132] width 104 height 231
drag, startPoint x: 553, startPoint y: 199, endPoint x: 556, endPoint y: 149, distance: 50.8
click at [556, 149] on div at bounding box center [543, 132] width 104 height 231
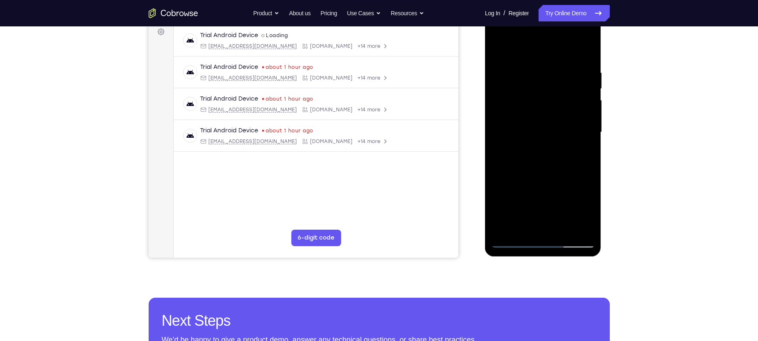
click at [589, 184] on div at bounding box center [543, 132] width 104 height 231
drag, startPoint x: 566, startPoint y: 188, endPoint x: 565, endPoint y: 164, distance: 23.5
click at [565, 164] on div at bounding box center [543, 132] width 104 height 231
click at [497, 161] on div at bounding box center [543, 132] width 104 height 231
click at [591, 159] on div at bounding box center [543, 132] width 104 height 231
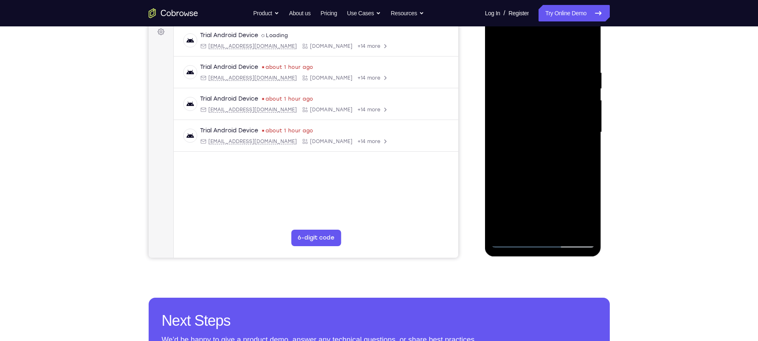
click at [591, 159] on div at bounding box center [543, 132] width 104 height 231
drag, startPoint x: 569, startPoint y: 203, endPoint x: 568, endPoint y: 121, distance: 82.8
click at [568, 121] on div at bounding box center [543, 132] width 104 height 231
drag, startPoint x: 548, startPoint y: 185, endPoint x: 551, endPoint y: 118, distance: 66.8
click at [551, 118] on div at bounding box center [543, 132] width 104 height 231
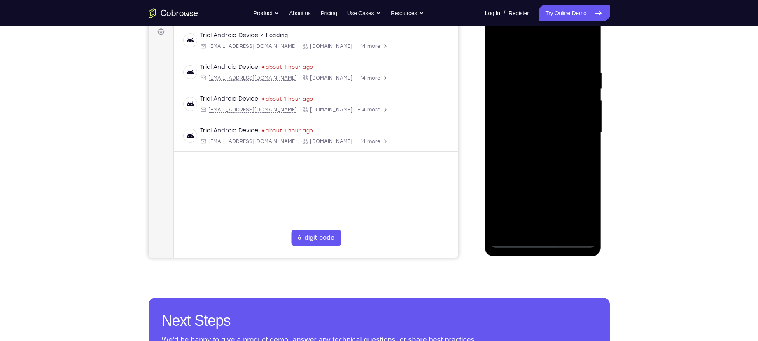
drag, startPoint x: 543, startPoint y: 166, endPoint x: 544, endPoint y: 114, distance: 51.9
click at [544, 114] on div at bounding box center [543, 132] width 104 height 231
drag, startPoint x: 541, startPoint y: 129, endPoint x: 532, endPoint y: 181, distance: 52.3
click at [532, 181] on div at bounding box center [543, 132] width 104 height 231
drag, startPoint x: 537, startPoint y: 135, endPoint x: 517, endPoint y: 217, distance: 84.5
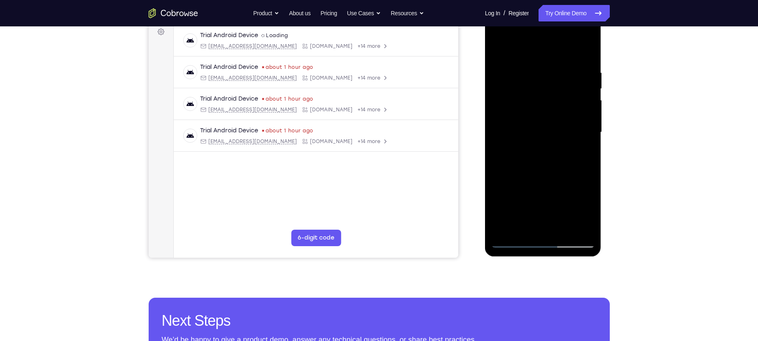
click at [517, 217] on div at bounding box center [543, 132] width 104 height 231
drag, startPoint x: 525, startPoint y: 135, endPoint x: 508, endPoint y: 200, distance: 66.4
click at [508, 200] on div at bounding box center [543, 132] width 104 height 231
click at [568, 157] on div at bounding box center [543, 132] width 104 height 231
click at [563, 226] on div at bounding box center [543, 132] width 104 height 231
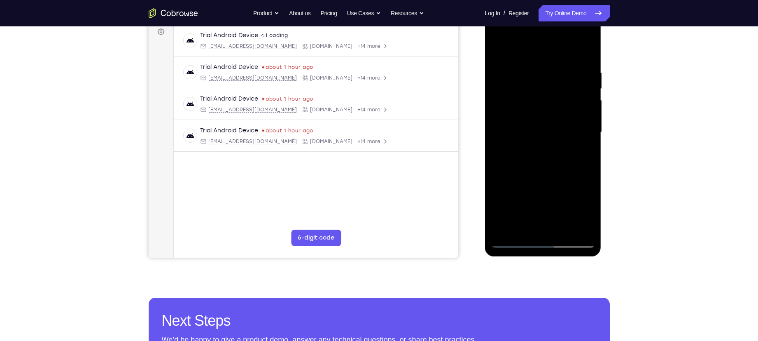
drag, startPoint x: 550, startPoint y: 198, endPoint x: 551, endPoint y: 100, distance: 98.4
click at [551, 100] on div at bounding box center [543, 132] width 104 height 231
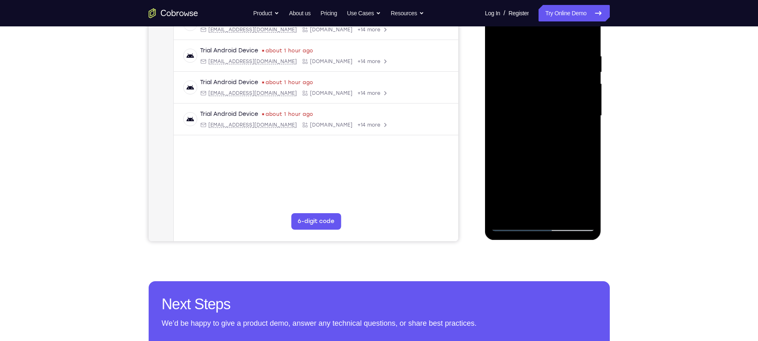
scroll to position [142, 0]
drag, startPoint x: 548, startPoint y: 121, endPoint x: 552, endPoint y: 81, distance: 40.5
click at [552, 81] on div at bounding box center [543, 115] width 104 height 231
click at [511, 223] on div at bounding box center [543, 115] width 104 height 231
click at [564, 210] on div at bounding box center [543, 115] width 104 height 231
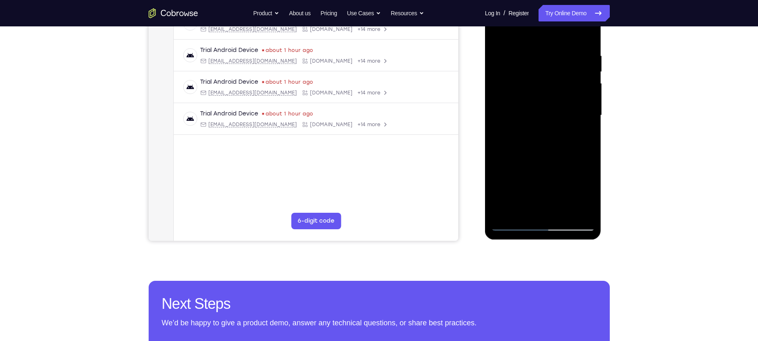
drag, startPoint x: 554, startPoint y: 176, endPoint x: 538, endPoint y: 218, distance: 45.2
click at [538, 218] on div at bounding box center [543, 115] width 104 height 231
click at [528, 118] on div at bounding box center [543, 115] width 104 height 231
click at [573, 171] on div at bounding box center [543, 115] width 104 height 231
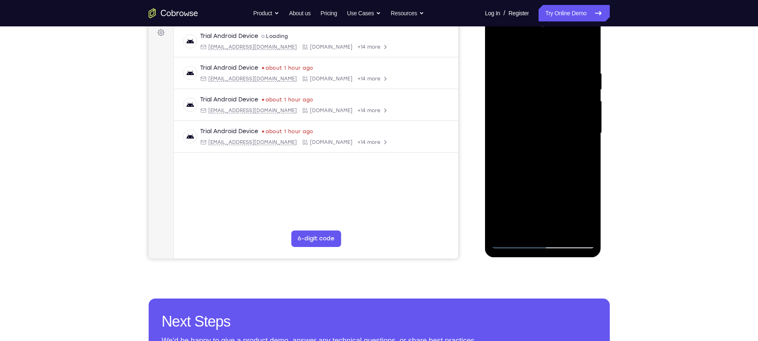
click at [500, 54] on div at bounding box center [543, 133] width 104 height 231
click at [508, 107] on div at bounding box center [543, 133] width 104 height 231
click at [495, 55] on div at bounding box center [543, 133] width 104 height 231
click at [532, 105] on div at bounding box center [543, 133] width 104 height 231
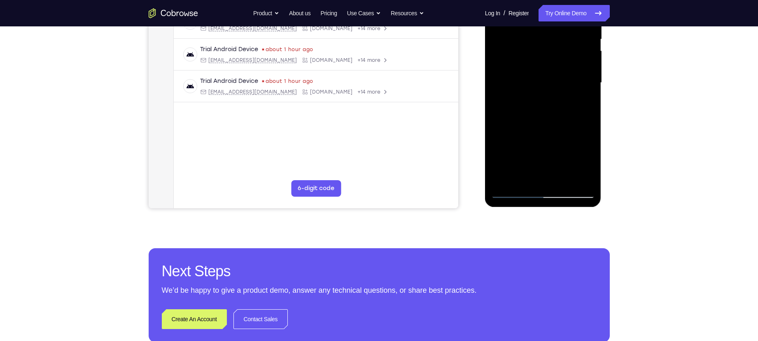
scroll to position [175, 0]
click at [517, 189] on div at bounding box center [543, 82] width 104 height 231
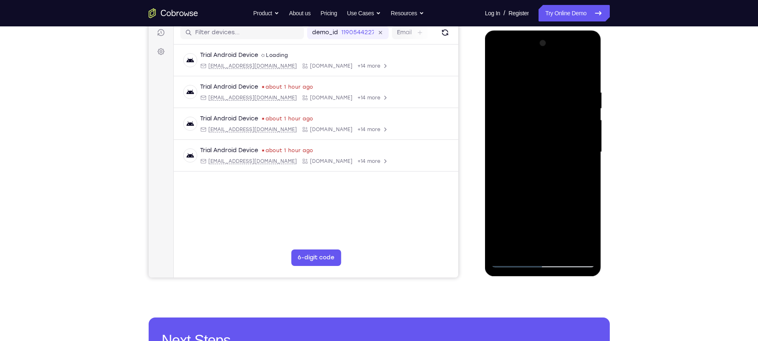
scroll to position [105, 0]
click at [523, 70] on div at bounding box center [543, 152] width 104 height 231
drag, startPoint x: 537, startPoint y: 194, endPoint x: 540, endPoint y: 130, distance: 63.9
click at [540, 130] on div at bounding box center [543, 152] width 104 height 231
click at [504, 154] on div at bounding box center [543, 152] width 104 height 231
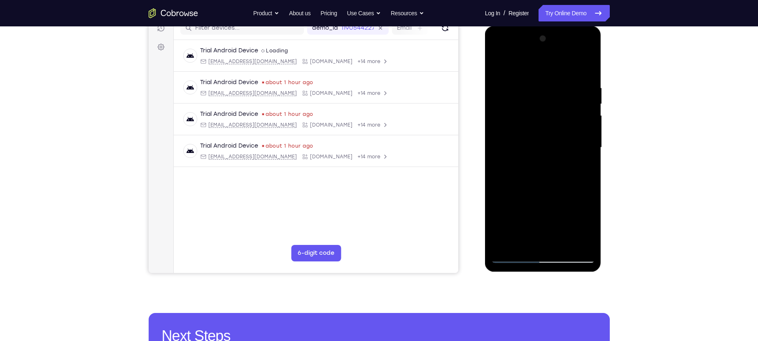
scroll to position [108, 0]
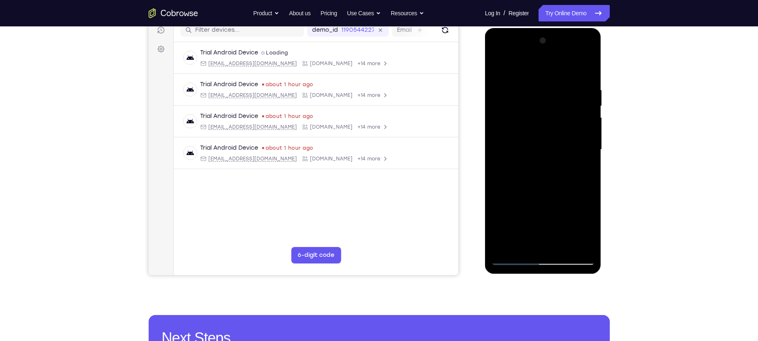
drag, startPoint x: 518, startPoint y: 137, endPoint x: 513, endPoint y: 189, distance: 52.1
click at [513, 189] on div at bounding box center [543, 149] width 104 height 231
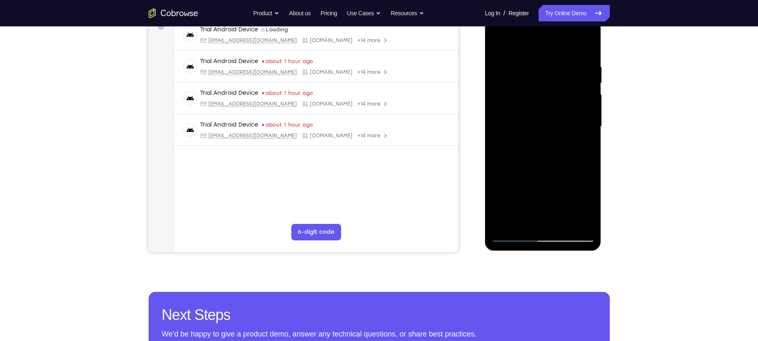
click at [590, 131] on div at bounding box center [543, 126] width 104 height 231
click at [588, 132] on div at bounding box center [543, 126] width 104 height 231
click at [589, 131] on div at bounding box center [543, 126] width 104 height 231
click at [498, 131] on div at bounding box center [543, 126] width 104 height 231
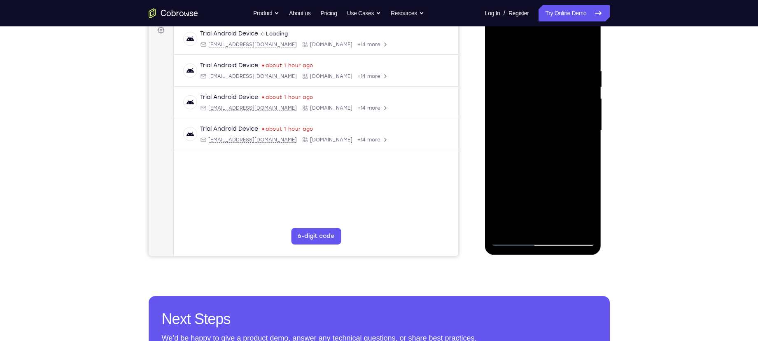
scroll to position [122, 0]
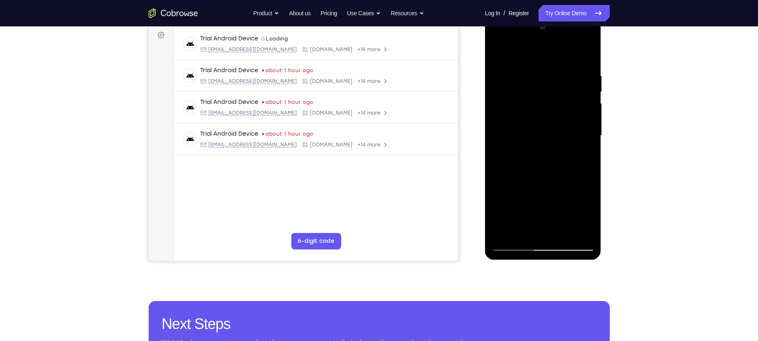
click at [589, 142] on div at bounding box center [543, 135] width 104 height 231
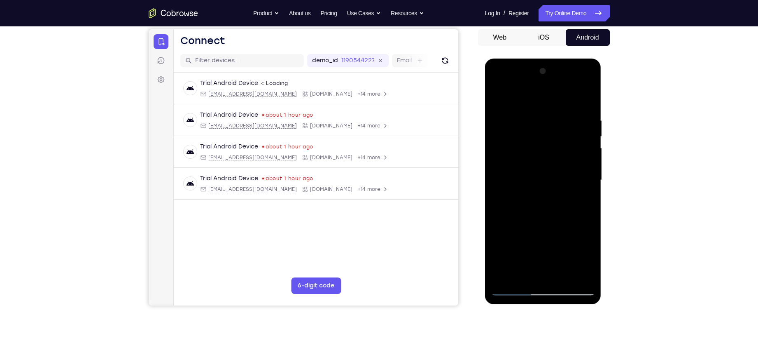
scroll to position [77, 0]
click at [536, 86] on div at bounding box center [543, 180] width 104 height 231
click at [524, 85] on div at bounding box center [543, 180] width 104 height 231
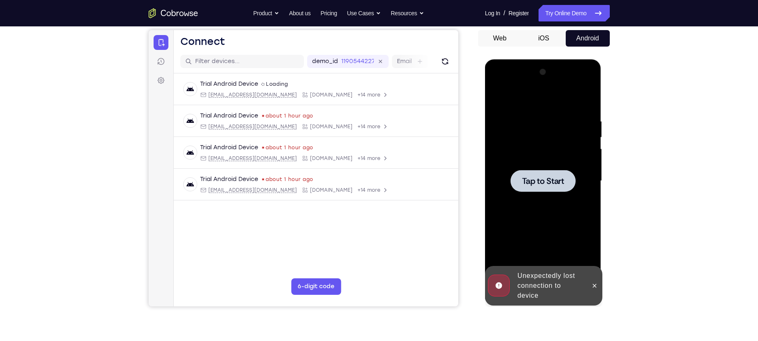
click at [550, 186] on div at bounding box center [543, 181] width 65 height 22
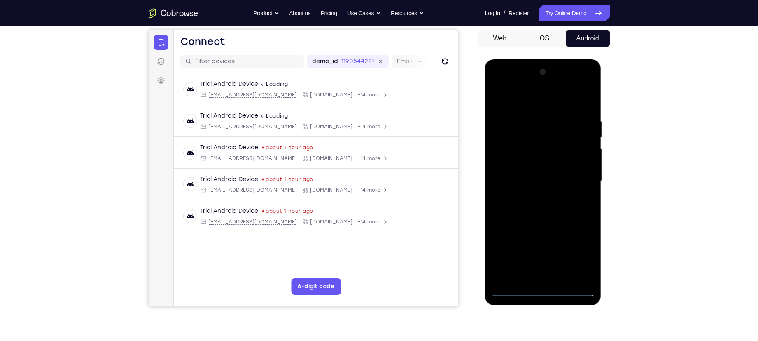
click at [551, 287] on div at bounding box center [543, 180] width 104 height 231
click at [545, 290] on div at bounding box center [543, 180] width 104 height 231
click at [576, 254] on div at bounding box center [543, 180] width 104 height 231
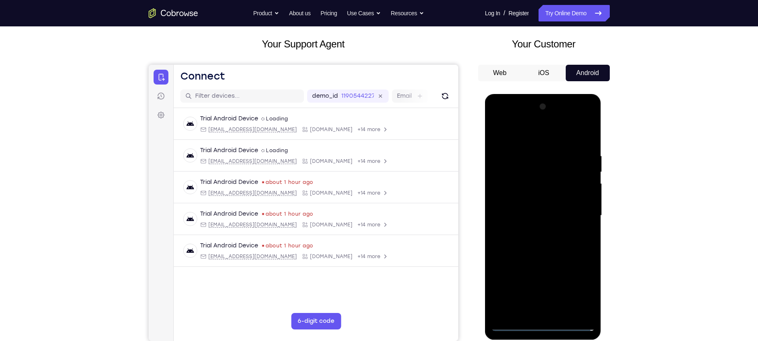
scroll to position [42, 0]
click at [527, 136] on div at bounding box center [543, 215] width 104 height 231
click at [508, 192] on div at bounding box center [543, 215] width 104 height 231
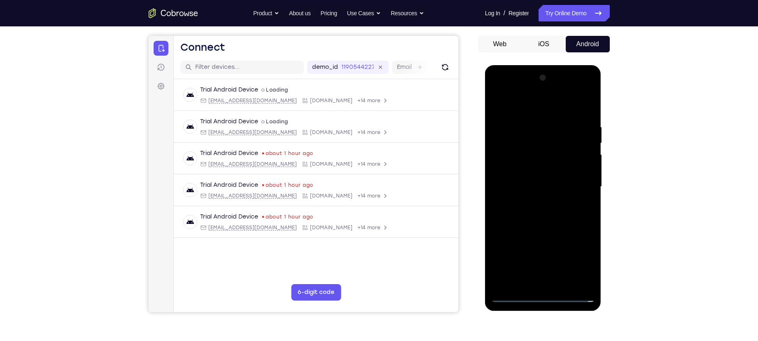
click at [537, 191] on div at bounding box center [543, 186] width 104 height 231
click at [538, 175] on div at bounding box center [543, 186] width 104 height 231
click at [532, 197] on div at bounding box center [543, 186] width 104 height 231
drag, startPoint x: 531, startPoint y: 270, endPoint x: 537, endPoint y: 242, distance: 29.0
click at [537, 242] on div at bounding box center [543, 186] width 104 height 231
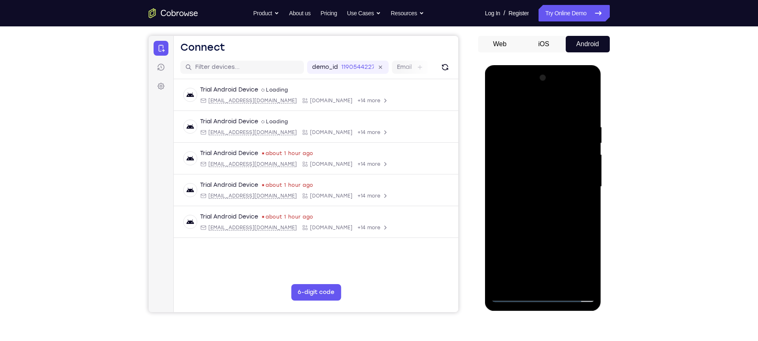
click at [546, 277] on div at bounding box center [543, 186] width 104 height 231
drag, startPoint x: 512, startPoint y: 105, endPoint x: 651, endPoint y: 123, distance: 139.9
click at [602, 123] on html "Online web based iOS Simulators and Android Emulators. Run iPhone, iPad, Mobile…" at bounding box center [543, 188] width 117 height 247
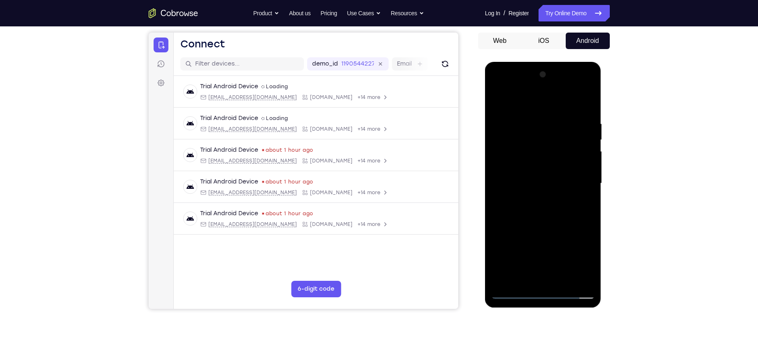
drag, startPoint x: 555, startPoint y: 228, endPoint x: 551, endPoint y: 173, distance: 55.3
click at [551, 173] on div at bounding box center [543, 183] width 104 height 231
drag, startPoint x: 551, startPoint y: 163, endPoint x: 555, endPoint y: 213, distance: 50.0
click at [555, 213] on div at bounding box center [543, 183] width 104 height 231
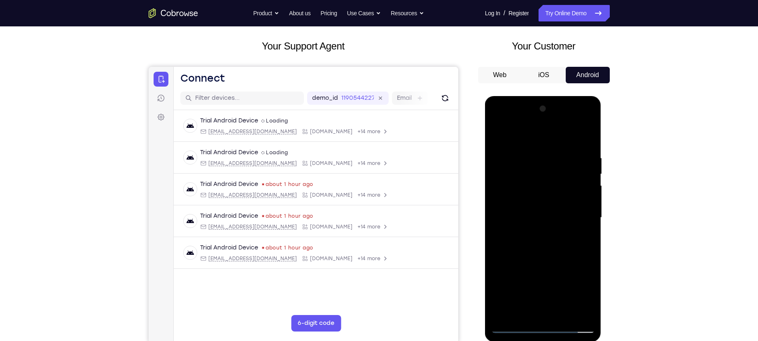
click at [544, 189] on div at bounding box center [543, 217] width 104 height 231
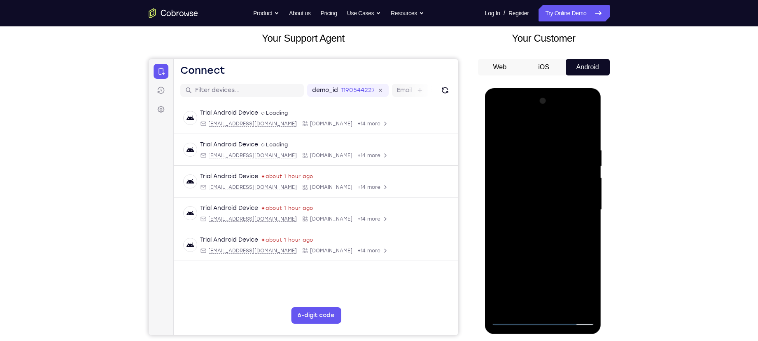
scroll to position [49, 0]
click at [501, 216] on div at bounding box center [543, 209] width 104 height 231
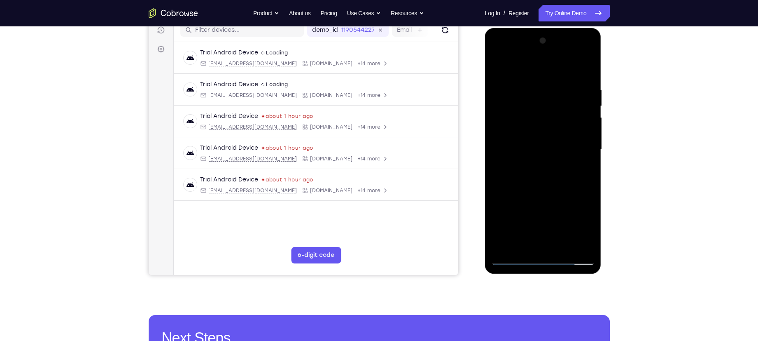
scroll to position [109, 0]
click at [513, 247] on div at bounding box center [543, 149] width 104 height 231
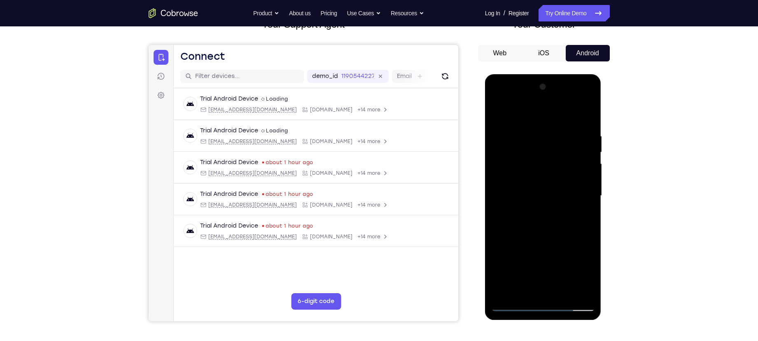
scroll to position [62, 0]
click at [498, 201] on div at bounding box center [543, 196] width 104 height 231
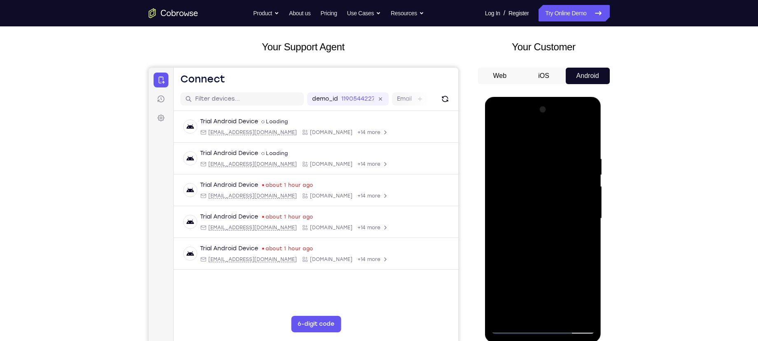
click at [497, 227] on div at bounding box center [543, 218] width 104 height 231
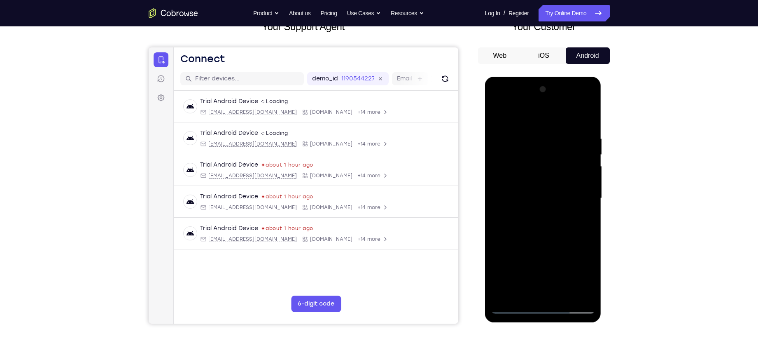
click at [496, 205] on div at bounding box center [543, 198] width 104 height 231
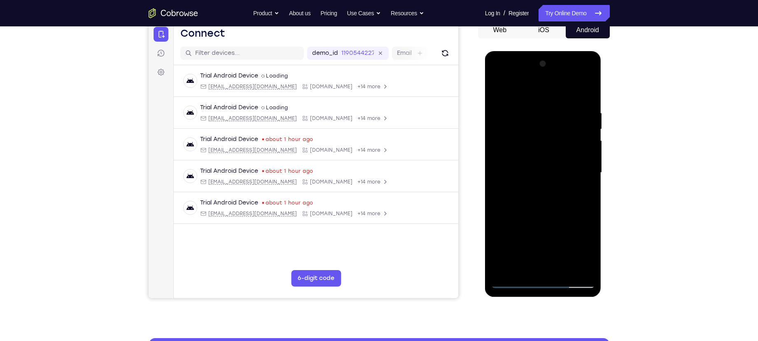
click at [499, 175] on div at bounding box center [543, 172] width 104 height 231
click at [546, 194] on div at bounding box center [543, 172] width 104 height 231
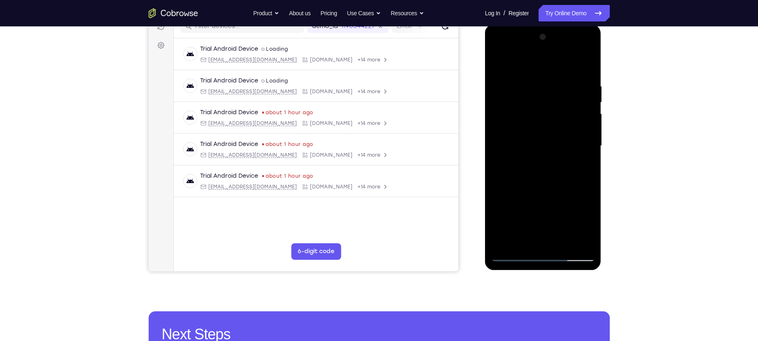
scroll to position [113, 0]
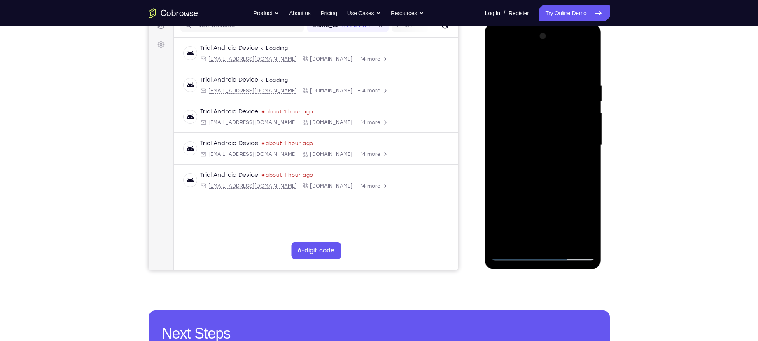
click at [512, 240] on div at bounding box center [543, 145] width 104 height 231
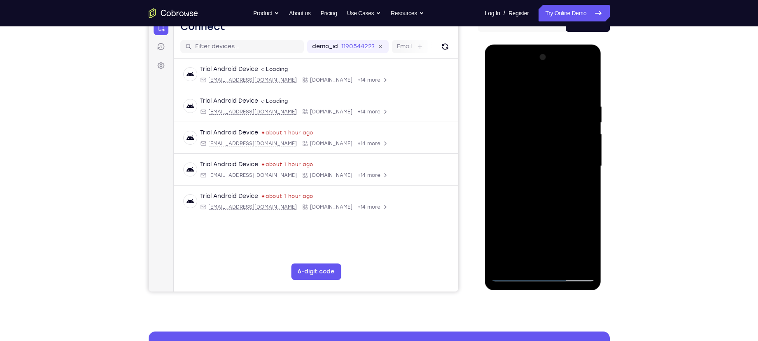
scroll to position [86, 0]
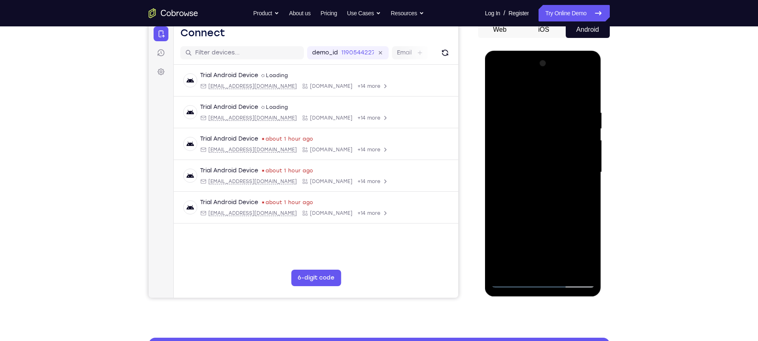
click at [495, 91] on div at bounding box center [543, 172] width 104 height 231
drag, startPoint x: 535, startPoint y: 175, endPoint x: 532, endPoint y: 140, distance: 35.2
click at [532, 140] on div at bounding box center [543, 172] width 104 height 231
drag, startPoint x: 554, startPoint y: 221, endPoint x: 561, endPoint y: 109, distance: 112.7
click at [561, 109] on div at bounding box center [543, 172] width 104 height 231
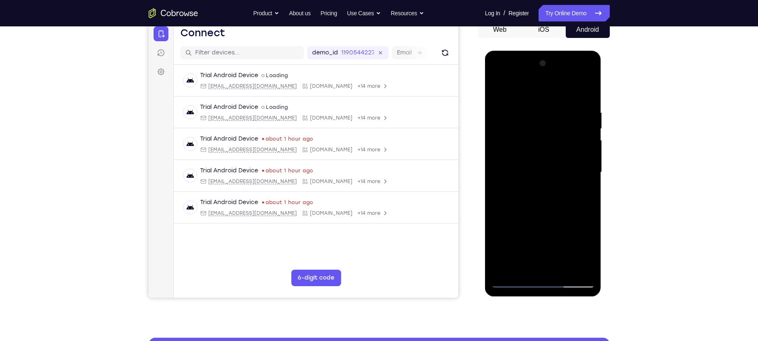
drag, startPoint x: 546, startPoint y: 207, endPoint x: 552, endPoint y: 121, distance: 85.8
click at [552, 121] on div at bounding box center [543, 172] width 104 height 231
drag, startPoint x: 541, startPoint y: 218, endPoint x: 550, endPoint y: 124, distance: 94.7
click at [550, 124] on div at bounding box center [543, 172] width 104 height 231
drag, startPoint x: 550, startPoint y: 208, endPoint x: 558, endPoint y: 103, distance: 105.3
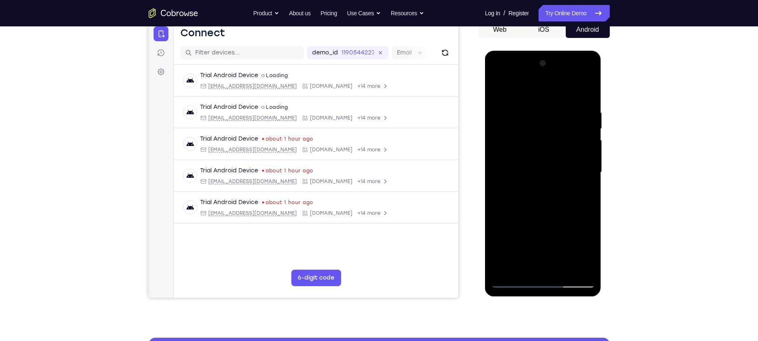
click at [558, 103] on div at bounding box center [543, 172] width 104 height 231
drag, startPoint x: 554, startPoint y: 216, endPoint x: 552, endPoint y: 168, distance: 47.4
click at [552, 168] on div at bounding box center [543, 172] width 104 height 231
drag, startPoint x: 521, startPoint y: 179, endPoint x: 564, endPoint y: 183, distance: 43.0
click at [564, 183] on div at bounding box center [543, 172] width 104 height 231
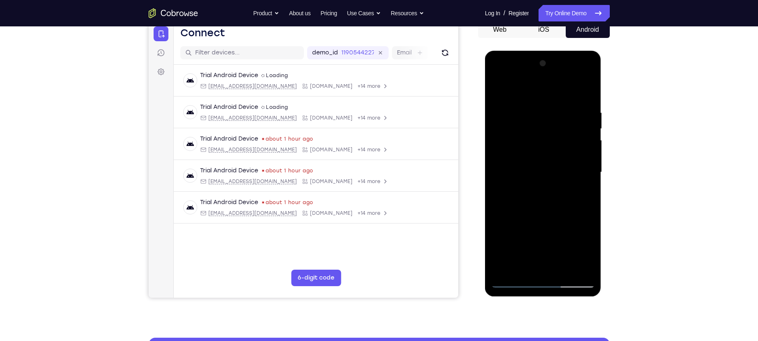
click at [551, 166] on div at bounding box center [543, 172] width 104 height 231
drag, startPoint x: 558, startPoint y: 200, endPoint x: 562, endPoint y: 160, distance: 40.6
click at [562, 160] on div at bounding box center [543, 172] width 104 height 231
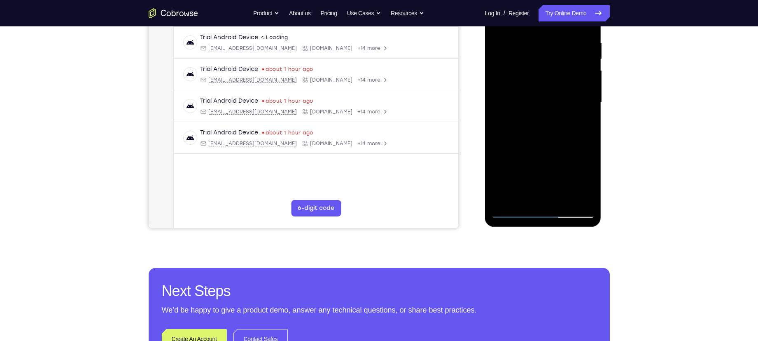
scroll to position [169, 0]
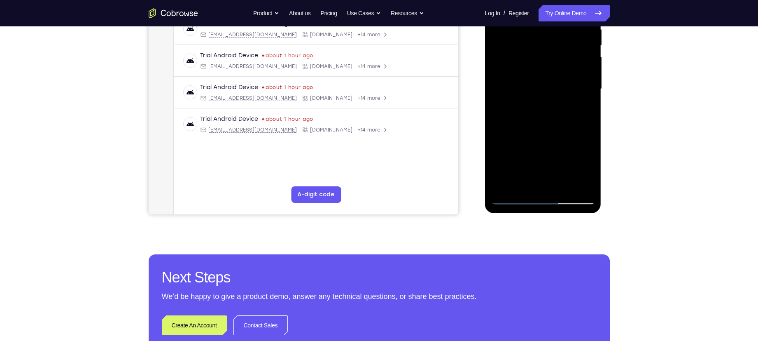
click at [512, 198] on div at bounding box center [543, 89] width 104 height 231
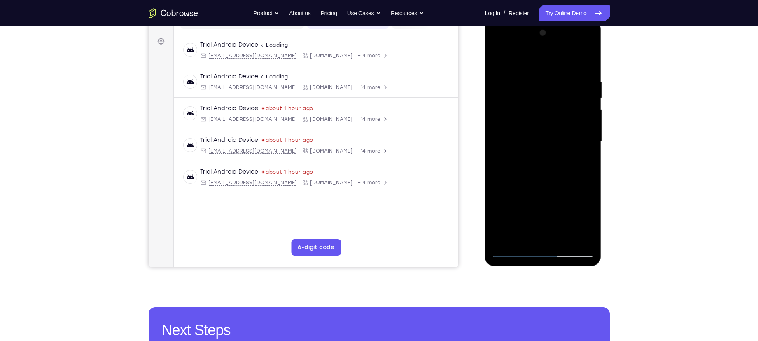
scroll to position [113, 0]
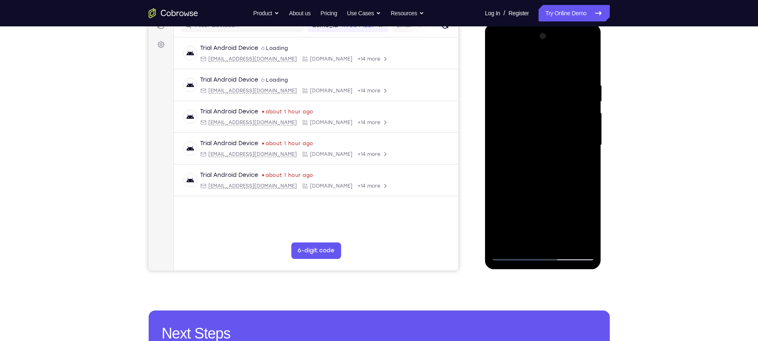
drag, startPoint x: 525, startPoint y: 140, endPoint x: 525, endPoint y: 149, distance: 9.9
click at [525, 149] on div at bounding box center [543, 145] width 104 height 231
drag, startPoint x: 530, startPoint y: 111, endPoint x: 501, endPoint y: 205, distance: 98.1
click at [501, 205] on div at bounding box center [543, 145] width 104 height 231
drag, startPoint x: 515, startPoint y: 141, endPoint x: 489, endPoint y: 233, distance: 95.8
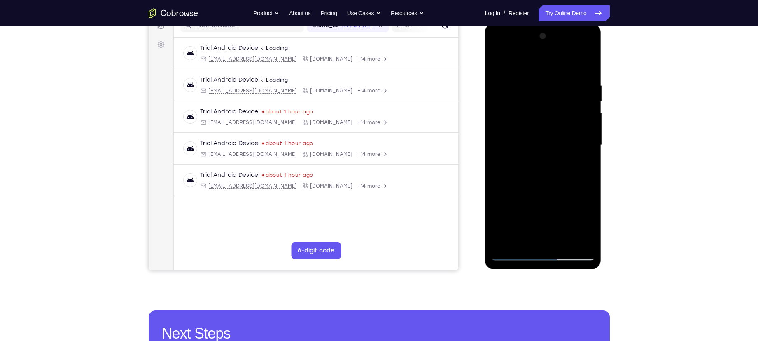
click at [489, 233] on div at bounding box center [543, 145] width 117 height 245
drag, startPoint x: 516, startPoint y: 132, endPoint x: 487, endPoint y: 233, distance: 105.2
click at [487, 233] on div at bounding box center [543, 145] width 117 height 245
drag, startPoint x: 516, startPoint y: 123, endPoint x: 538, endPoint y: 267, distance: 145.7
click at [538, 267] on div at bounding box center [543, 145] width 117 height 245
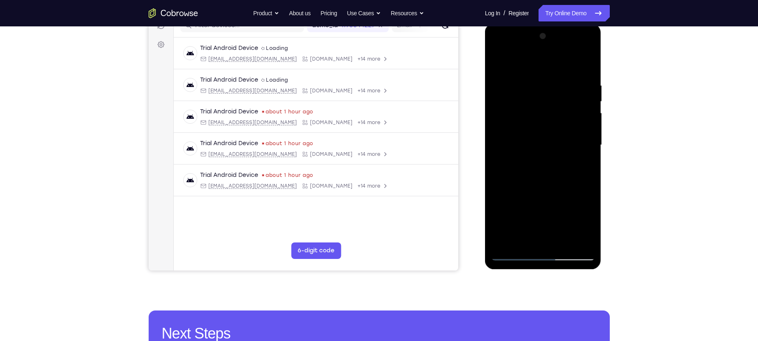
drag, startPoint x: 550, startPoint y: 154, endPoint x: 564, endPoint y: 251, distance: 97.7
click at [564, 251] on div at bounding box center [543, 145] width 104 height 231
click at [509, 61] on div at bounding box center [543, 145] width 104 height 231
click at [556, 91] on div at bounding box center [543, 145] width 104 height 231
drag, startPoint x: 536, startPoint y: 210, endPoint x: 535, endPoint y: 113, distance: 96.8
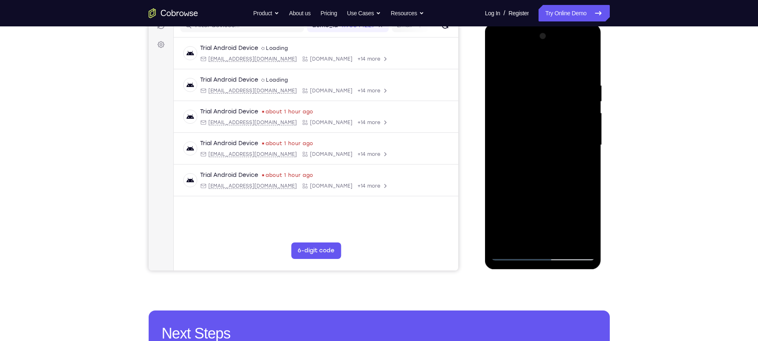
click at [535, 113] on div at bounding box center [543, 145] width 104 height 231
click at [559, 135] on div at bounding box center [543, 145] width 104 height 231
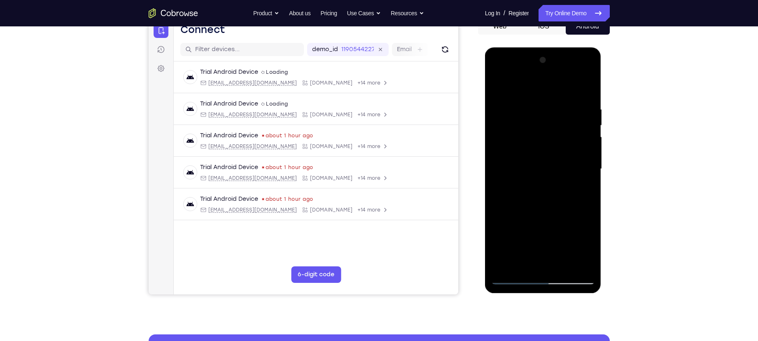
scroll to position [86, 0]
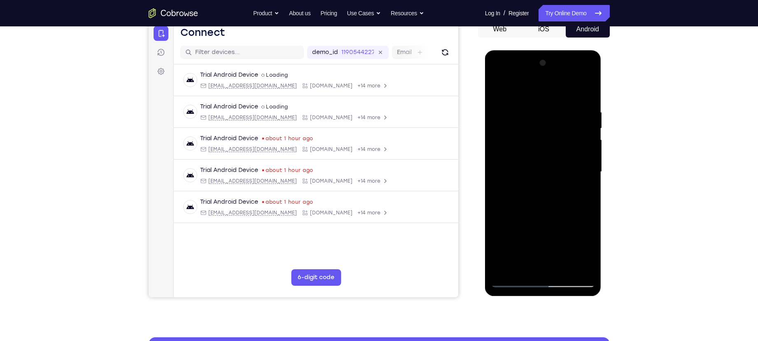
click at [497, 94] on div at bounding box center [543, 171] width 104 height 231
drag, startPoint x: 501, startPoint y: 164, endPoint x: 1088, endPoint y: 218, distance: 590.1
click at [602, 168] on html "Online web based iOS Simulators and Android Emulators. Run iPhone, iPad, Mobile…" at bounding box center [543, 173] width 117 height 247
click at [503, 155] on div at bounding box center [543, 171] width 104 height 231
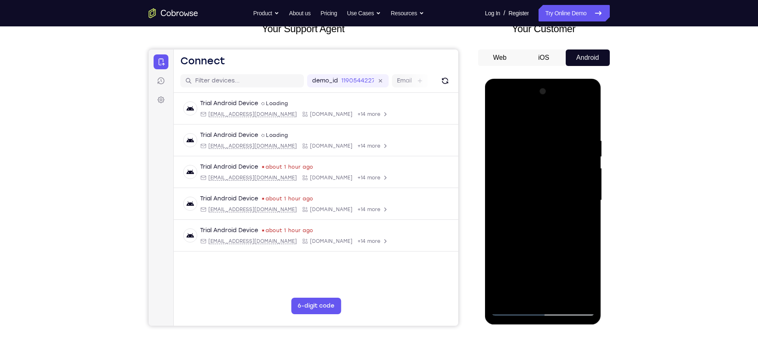
scroll to position [57, 0]
click at [496, 123] on div at bounding box center [543, 200] width 104 height 231
drag, startPoint x: 533, startPoint y: 205, endPoint x: 537, endPoint y: 122, distance: 83.3
click at [537, 122] on div at bounding box center [543, 200] width 104 height 231
drag, startPoint x: 531, startPoint y: 188, endPoint x: 544, endPoint y: 124, distance: 66.1
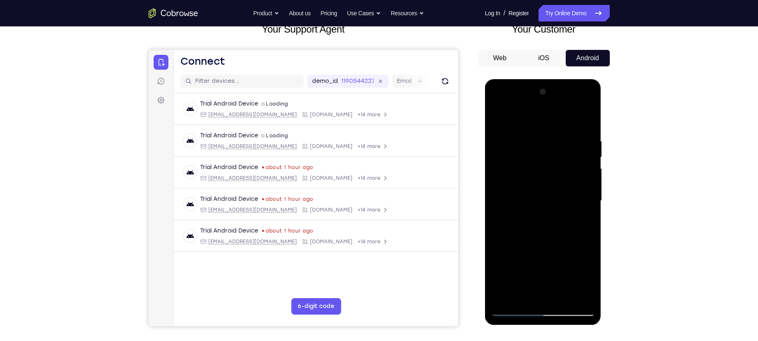
click at [544, 124] on div at bounding box center [543, 200] width 104 height 231
drag, startPoint x: 539, startPoint y: 200, endPoint x: 540, endPoint y: 121, distance: 79.1
click at [540, 121] on div at bounding box center [543, 200] width 104 height 231
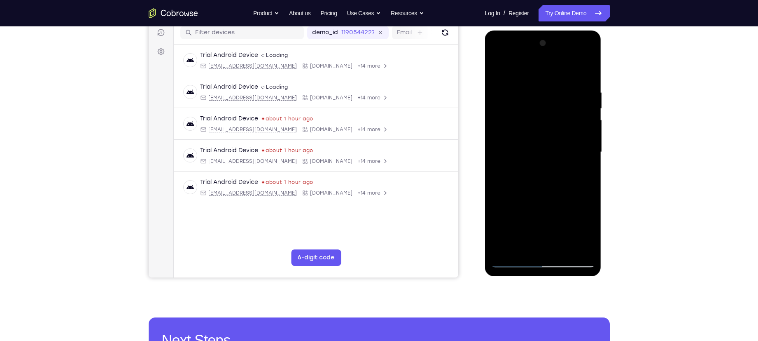
scroll to position [110, 0]
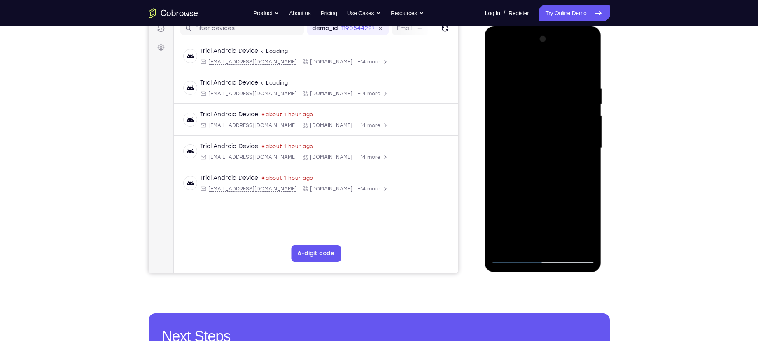
drag, startPoint x: 538, startPoint y: 151, endPoint x: 550, endPoint y: 137, distance: 18.7
drag, startPoint x: 65, startPoint y: 111, endPoint x: 477, endPoint y: 141, distance: 413.3
click at [477, 141] on div "Your Support Agent Your Customer Web iOS Android" at bounding box center [379, 121] width 461 height 304
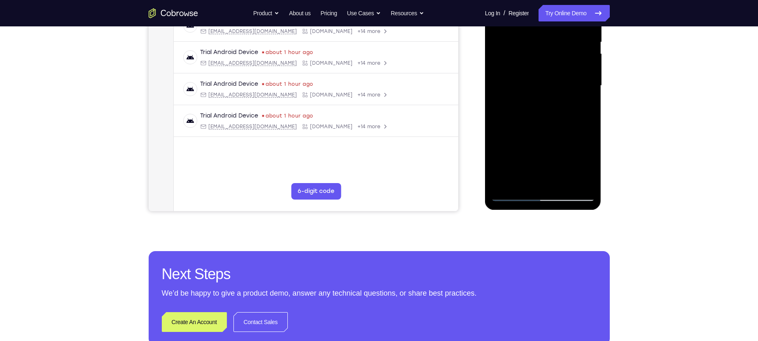
scroll to position [173, 0]
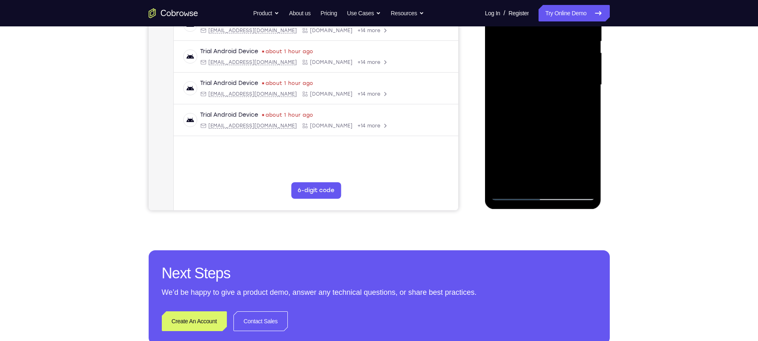
click at [513, 194] on div at bounding box center [543, 85] width 104 height 231
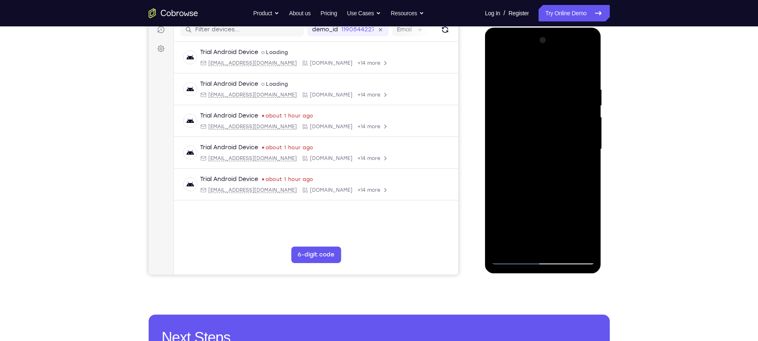
scroll to position [68, 0]
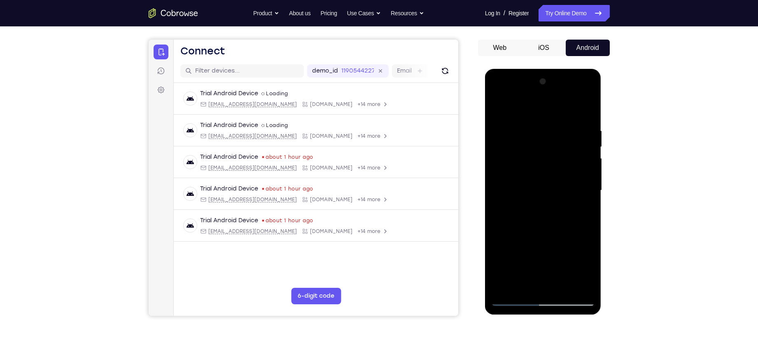
click at [503, 105] on div at bounding box center [543, 190] width 104 height 231
drag, startPoint x: 551, startPoint y: 175, endPoint x: 550, endPoint y: 141, distance: 33.8
click at [550, 141] on div at bounding box center [543, 190] width 104 height 231
click at [549, 170] on div at bounding box center [543, 190] width 104 height 231
click at [568, 145] on div at bounding box center [543, 190] width 104 height 231
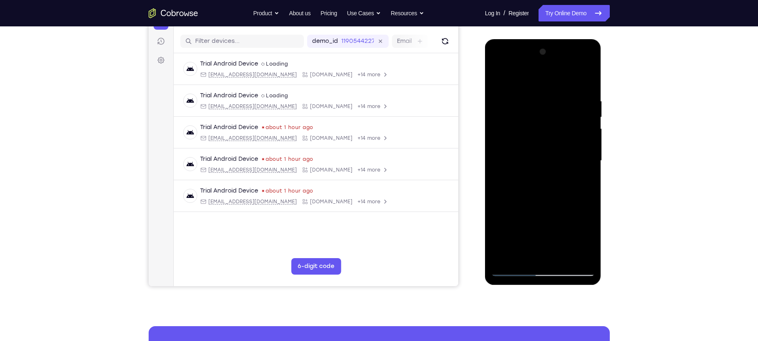
scroll to position [98, 0]
drag, startPoint x: 565, startPoint y: 146, endPoint x: 481, endPoint y: 175, distance: 89.7
click at [485, 175] on html "Online web based iOS Simulators and Android Emulators. Run iPhone, iPad, Mobile…" at bounding box center [543, 162] width 117 height 247
drag, startPoint x: 541, startPoint y: 171, endPoint x: 637, endPoint y: 190, distance: 98.2
click at [602, 190] on html "Online web based iOS Simulators and Android Emulators. Run iPhone, iPad, Mobile…" at bounding box center [543, 162] width 117 height 247
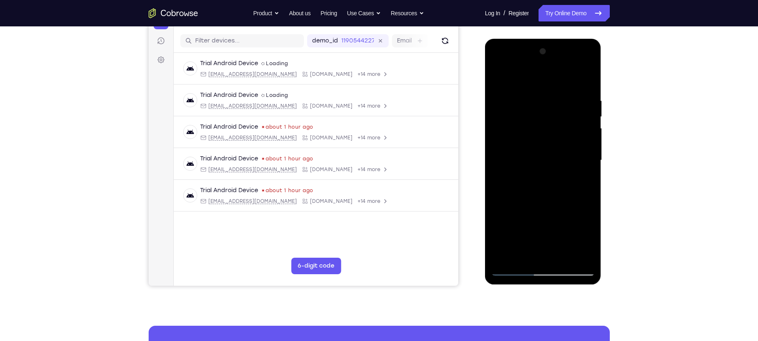
drag, startPoint x: 545, startPoint y: 172, endPoint x: 638, endPoint y: 182, distance: 93.6
click at [602, 182] on html "Online web based iOS Simulators and Android Emulators. Run iPhone, iPad, Mobile…" at bounding box center [543, 162] width 117 height 247
drag, startPoint x: 521, startPoint y: 168, endPoint x: 657, endPoint y: 194, distance: 138.3
click at [602, 194] on html "Online web based iOS Simulators and Android Emulators. Run iPhone, iPad, Mobile…" at bounding box center [543, 162] width 117 height 247
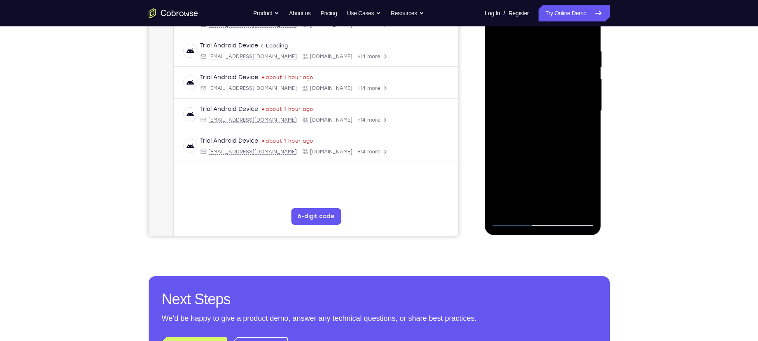
click at [513, 220] on div at bounding box center [543, 110] width 104 height 231
click at [532, 113] on span "Tap to Start" at bounding box center [543, 111] width 42 height 8
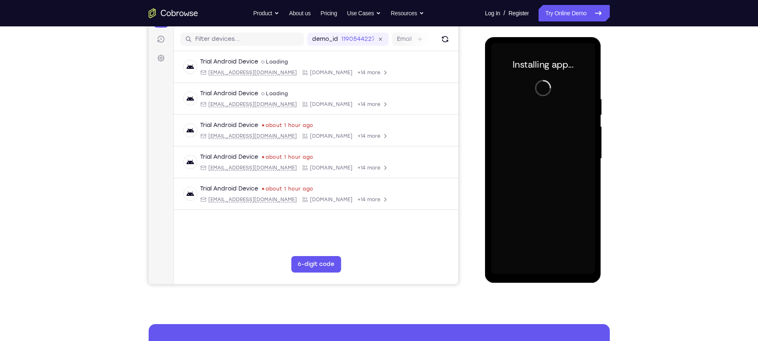
scroll to position [96, 0]
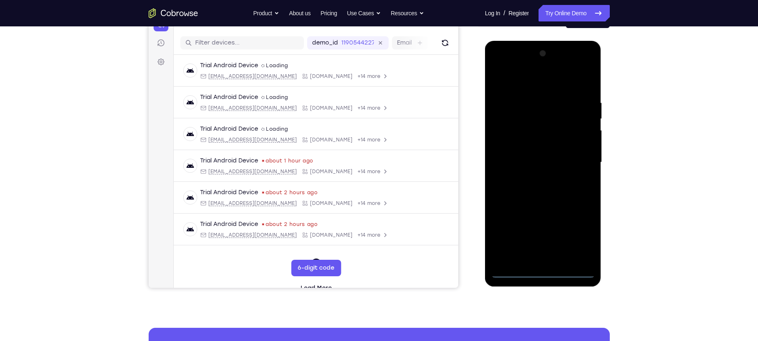
click at [539, 274] on div at bounding box center [543, 162] width 104 height 231
click at [545, 270] on div at bounding box center [543, 162] width 104 height 231
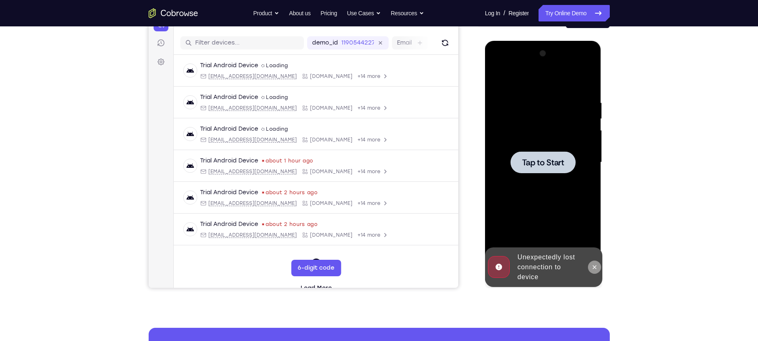
click at [593, 264] on icon at bounding box center [594, 267] width 7 height 7
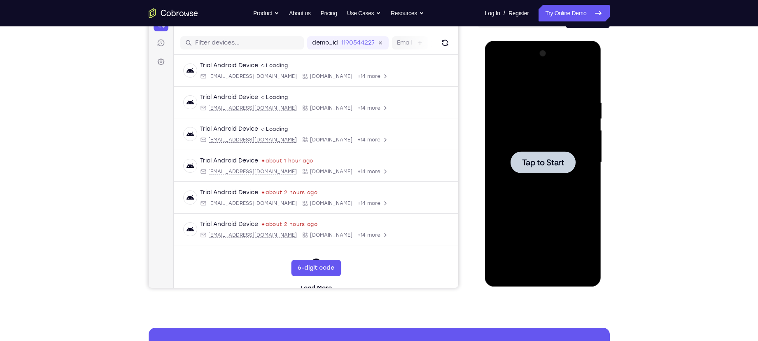
click at [543, 163] on span "Tap to Start" at bounding box center [543, 162] width 42 height 8
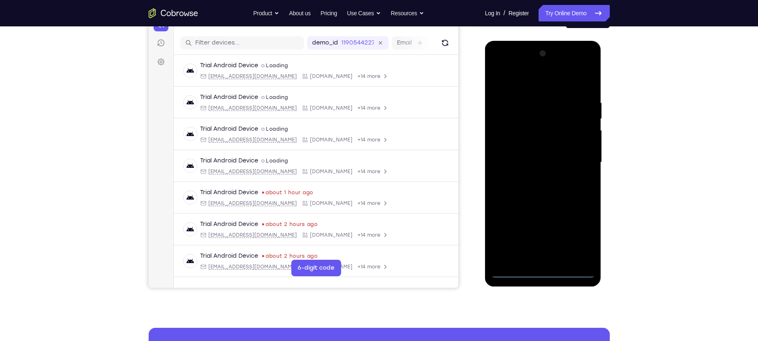
click at [545, 271] on div at bounding box center [543, 162] width 104 height 231
click at [582, 230] on div at bounding box center [543, 162] width 104 height 231
click at [545, 85] on div at bounding box center [543, 162] width 104 height 231
click at [578, 159] on div at bounding box center [543, 162] width 104 height 231
click at [531, 176] on div at bounding box center [543, 162] width 104 height 231
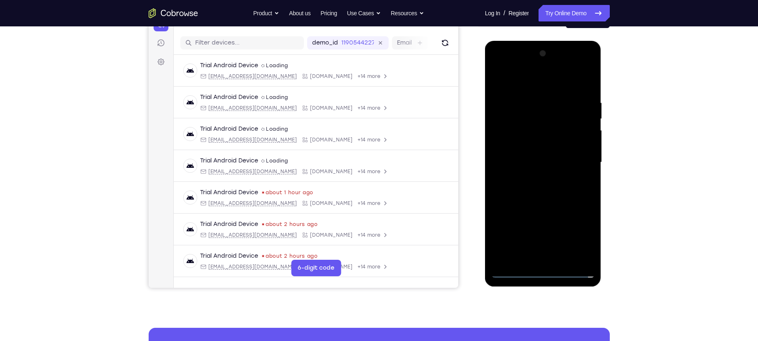
click at [527, 156] on div at bounding box center [543, 162] width 104 height 231
click at [527, 146] on div at bounding box center [543, 162] width 104 height 231
click at [534, 163] on div at bounding box center [543, 162] width 104 height 231
click at [543, 190] on div at bounding box center [543, 162] width 104 height 231
click at [549, 187] on div at bounding box center [543, 162] width 104 height 231
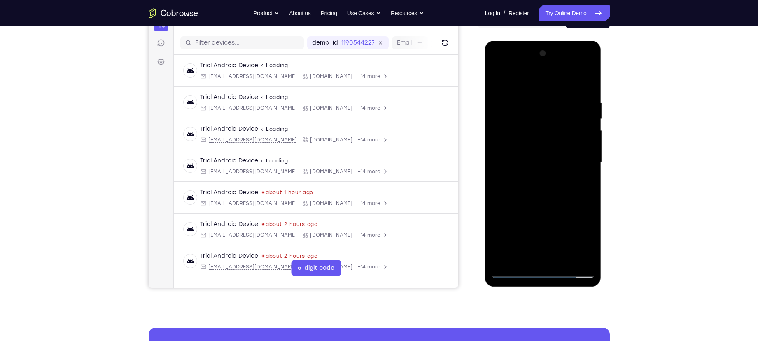
click at [554, 184] on div at bounding box center [543, 162] width 104 height 231
click at [550, 191] on div at bounding box center [543, 162] width 104 height 231
click at [552, 182] on div at bounding box center [543, 162] width 104 height 231
click at [584, 173] on div at bounding box center [543, 162] width 104 height 231
click at [516, 148] on div at bounding box center [543, 162] width 104 height 231
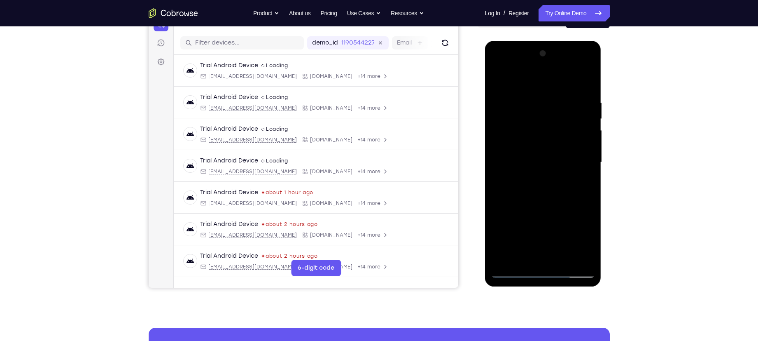
click at [529, 166] on div at bounding box center [543, 162] width 104 height 231
drag, startPoint x: 528, startPoint y: 166, endPoint x: 531, endPoint y: 191, distance: 24.8
click at [531, 191] on div at bounding box center [543, 162] width 104 height 231
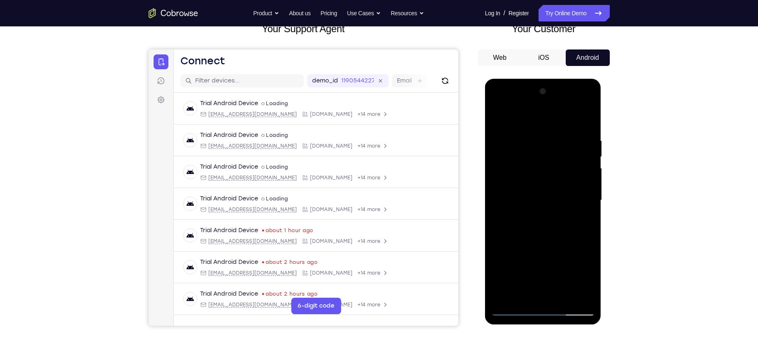
scroll to position [79, 0]
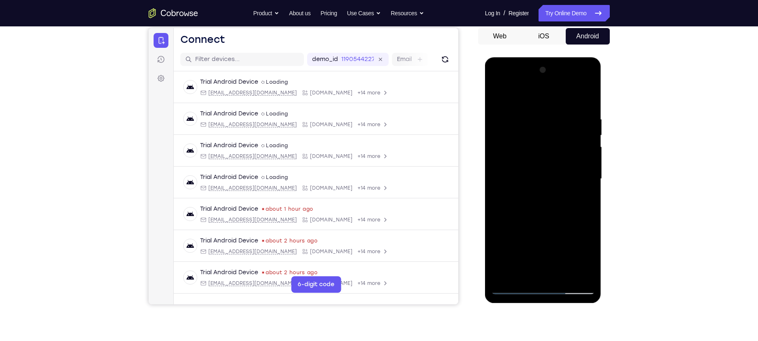
click at [553, 219] on div at bounding box center [543, 178] width 104 height 231
click at [532, 117] on div at bounding box center [543, 178] width 104 height 231
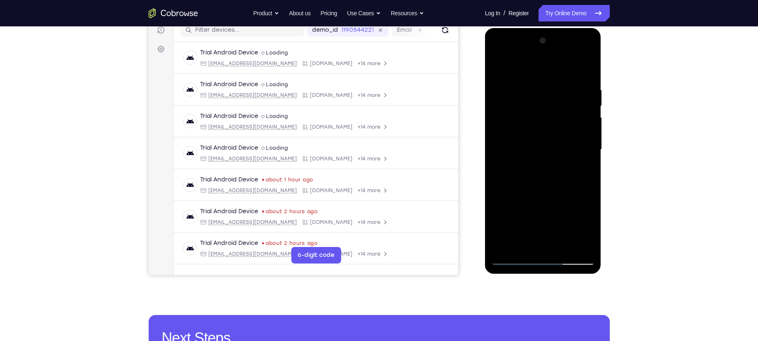
click at [573, 245] on div at bounding box center [543, 149] width 104 height 231
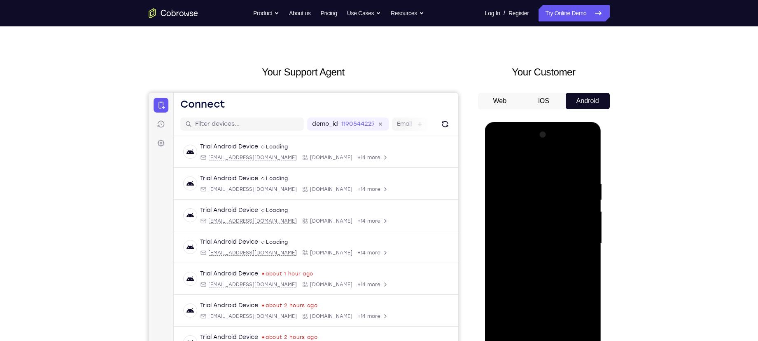
scroll to position [11, 0]
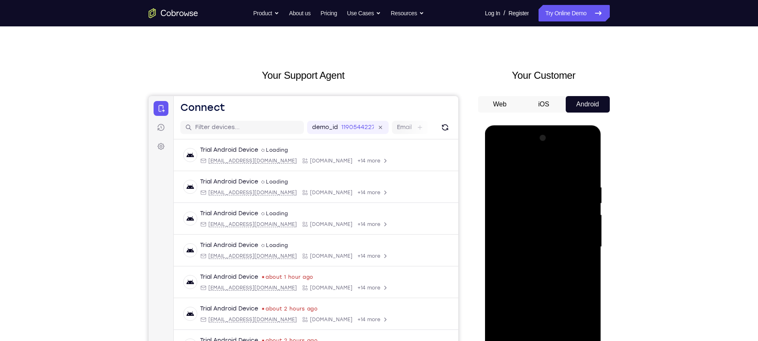
click at [518, 164] on div at bounding box center [543, 246] width 104 height 231
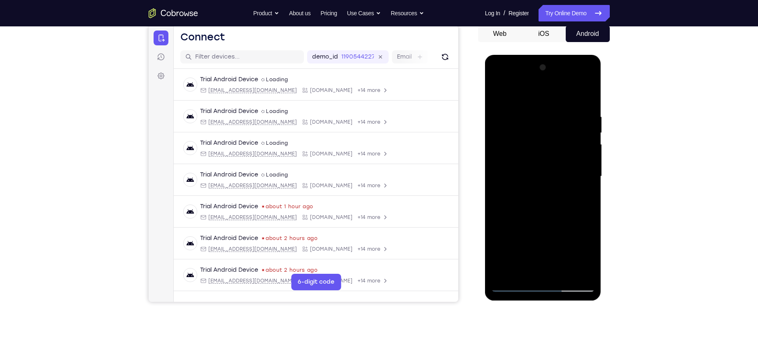
scroll to position [85, 0]
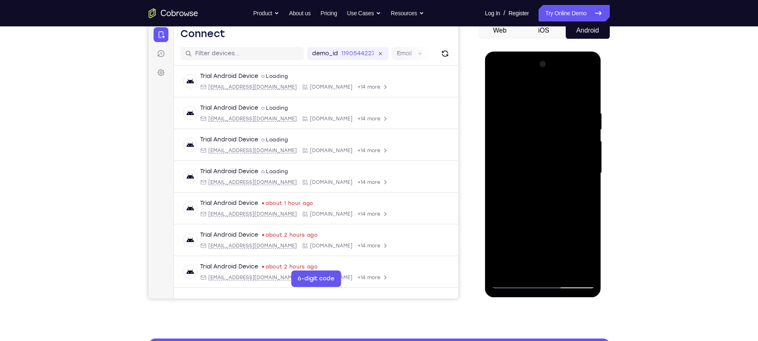
drag, startPoint x: 547, startPoint y: 210, endPoint x: 546, endPoint y: 126, distance: 84.0
click at [546, 126] on div at bounding box center [543, 173] width 104 height 231
click at [507, 156] on div at bounding box center [543, 173] width 104 height 231
drag, startPoint x: 537, startPoint y: 170, endPoint x: 537, endPoint y: 234, distance: 63.8
click at [537, 234] on div at bounding box center [543, 173] width 104 height 231
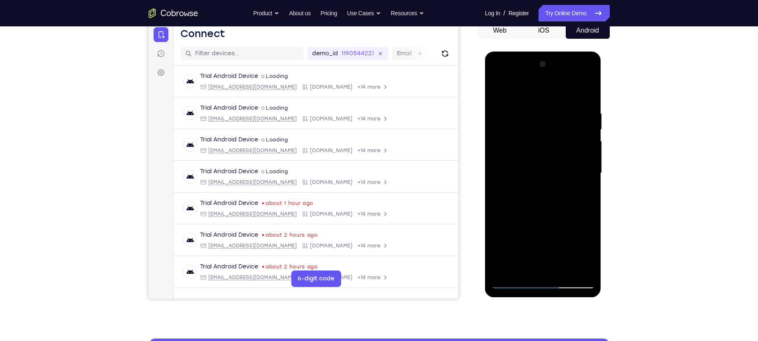
click at [516, 282] on div at bounding box center [543, 173] width 104 height 231
click at [536, 235] on div at bounding box center [543, 173] width 104 height 231
click at [564, 272] on div at bounding box center [543, 173] width 104 height 231
click at [553, 217] on div at bounding box center [543, 173] width 104 height 231
click at [550, 206] on div at bounding box center [543, 173] width 104 height 231
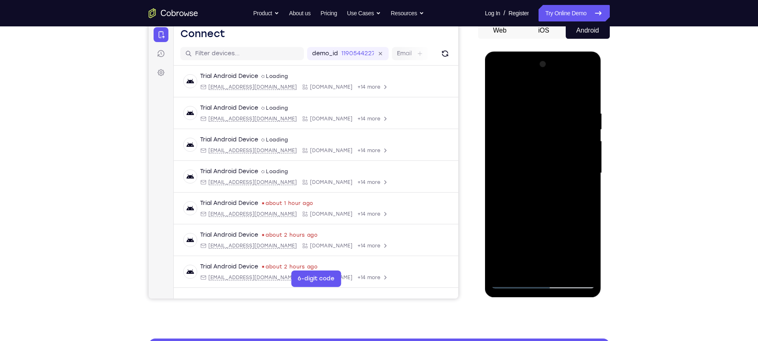
scroll to position [107, 0]
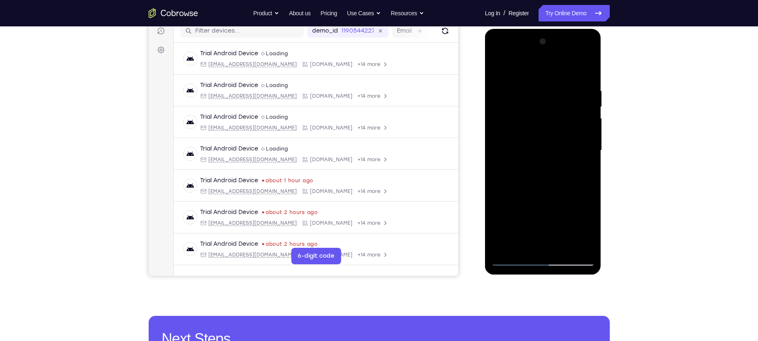
click at [534, 246] on div at bounding box center [543, 150] width 104 height 231
click at [558, 185] on div at bounding box center [543, 150] width 104 height 231
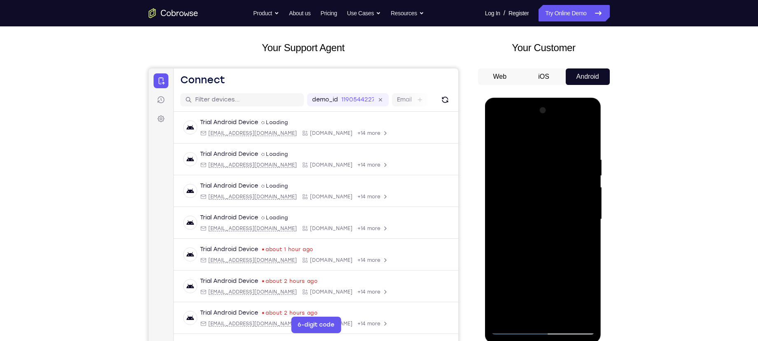
scroll to position [37, 0]
click at [523, 162] on div at bounding box center [543, 220] width 104 height 231
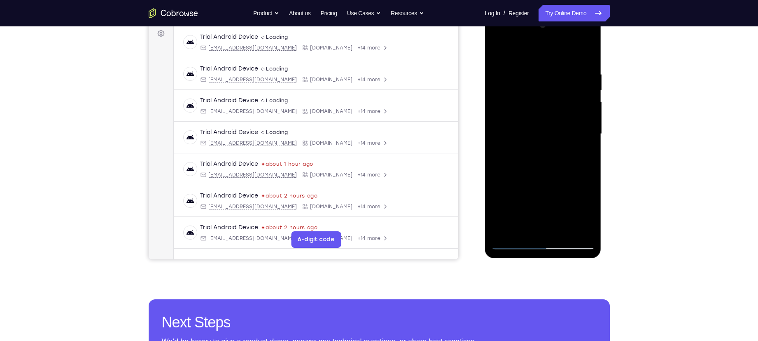
scroll to position [126, 0]
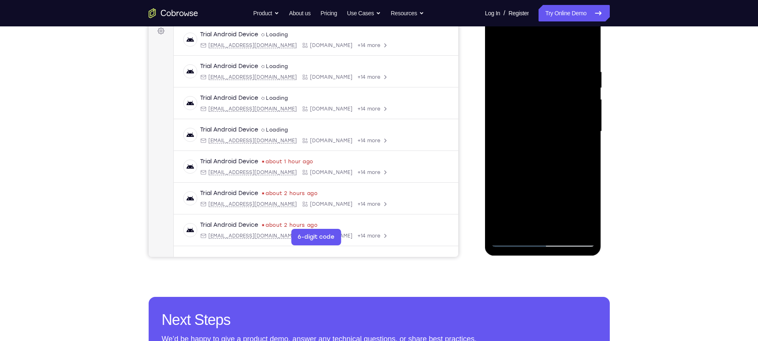
click at [551, 229] on div at bounding box center [543, 131] width 104 height 231
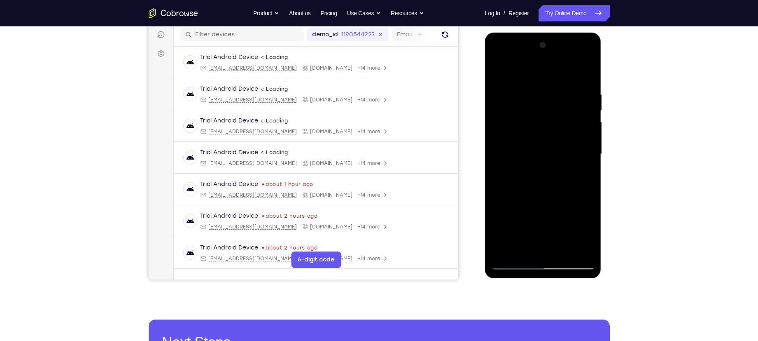
scroll to position [101, 0]
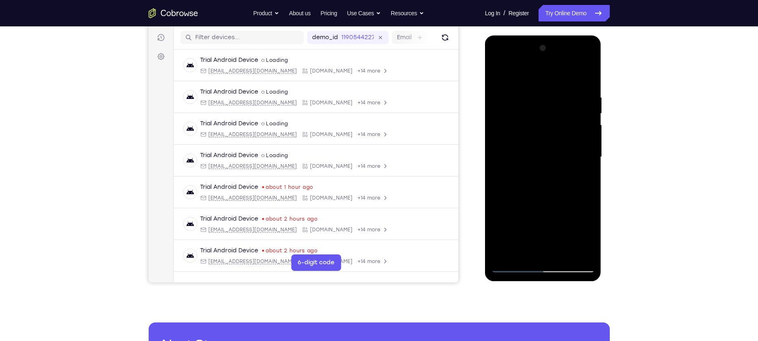
drag, startPoint x: 528, startPoint y: 219, endPoint x: 541, endPoint y: 97, distance: 123.4
click at [541, 97] on div at bounding box center [543, 157] width 104 height 231
drag, startPoint x: 526, startPoint y: 160, endPoint x: 541, endPoint y: 97, distance: 64.9
click at [541, 97] on div at bounding box center [543, 157] width 104 height 231
drag, startPoint x: 532, startPoint y: 191, endPoint x: 533, endPoint y: 124, distance: 67.5
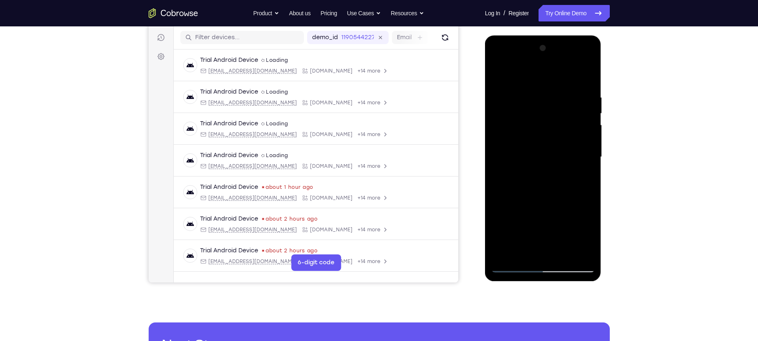
click at [533, 124] on div at bounding box center [543, 157] width 104 height 231
drag, startPoint x: 513, startPoint y: 219, endPoint x: 517, endPoint y: 163, distance: 56.2
click at [517, 163] on div at bounding box center [543, 157] width 104 height 231
drag, startPoint x: 518, startPoint y: 158, endPoint x: 520, endPoint y: 149, distance: 8.8
click at [520, 149] on div at bounding box center [543, 157] width 104 height 231
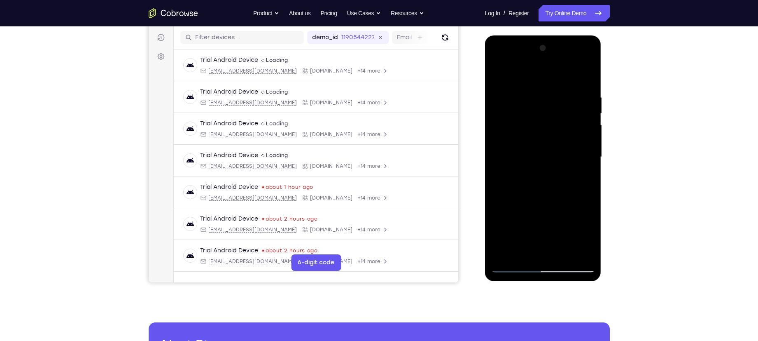
drag, startPoint x: 514, startPoint y: 238, endPoint x: 526, endPoint y: 161, distance: 77.1
click at [526, 161] on div at bounding box center [543, 157] width 104 height 231
drag, startPoint x: 528, startPoint y: 196, endPoint x: 516, endPoint y: 75, distance: 122.1
click at [516, 75] on div at bounding box center [543, 157] width 104 height 231
drag, startPoint x: 520, startPoint y: 218, endPoint x: 541, endPoint y: 75, distance: 144.5
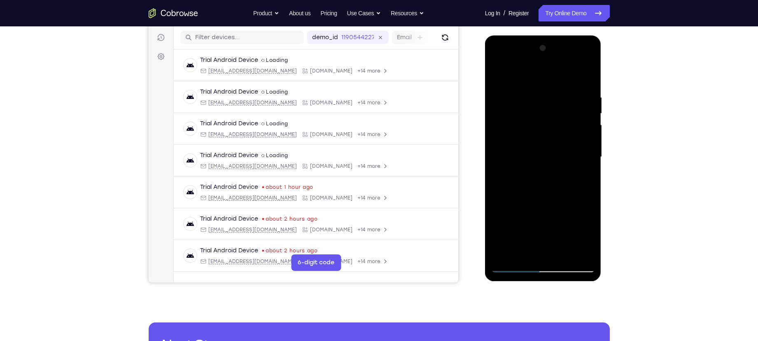
click at [541, 75] on div at bounding box center [543, 157] width 104 height 231
drag, startPoint x: 546, startPoint y: 210, endPoint x: 548, endPoint y: 104, distance: 105.9
click at [548, 104] on div at bounding box center [543, 157] width 104 height 231
drag, startPoint x: 538, startPoint y: 201, endPoint x: 534, endPoint y: 124, distance: 77.1
click at [534, 124] on div at bounding box center [543, 157] width 104 height 231
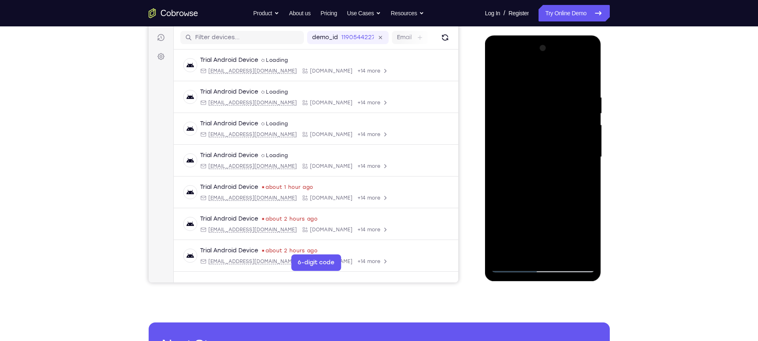
drag, startPoint x: 527, startPoint y: 205, endPoint x: 528, endPoint y: 149, distance: 56.0
click at [528, 149] on div at bounding box center [543, 157] width 104 height 231
click at [506, 250] on div at bounding box center [543, 157] width 104 height 231
click at [513, 148] on div at bounding box center [543, 157] width 104 height 231
click at [581, 249] on div at bounding box center [543, 157] width 104 height 231
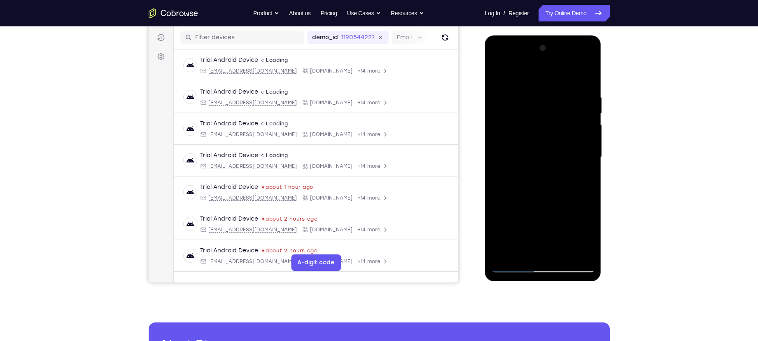
click at [515, 265] on div at bounding box center [543, 157] width 104 height 231
click at [530, 148] on div at bounding box center [543, 157] width 104 height 231
click at [585, 194] on div at bounding box center [543, 157] width 104 height 231
click at [510, 263] on div at bounding box center [543, 157] width 104 height 231
click at [513, 265] on div at bounding box center [543, 157] width 104 height 231
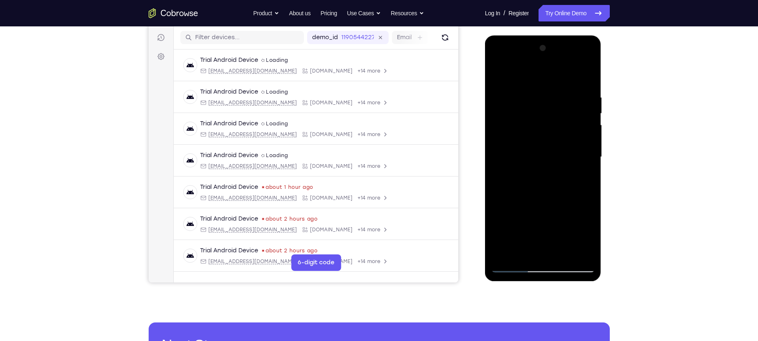
click at [515, 267] on div at bounding box center [543, 157] width 104 height 231
click at [559, 194] on div at bounding box center [543, 157] width 104 height 231
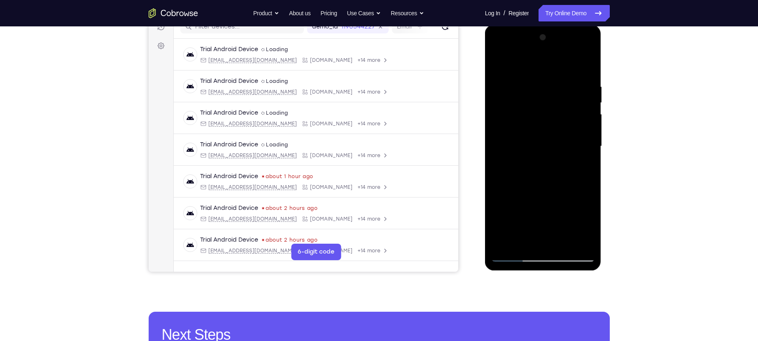
scroll to position [112, 0]
click at [511, 256] on div at bounding box center [543, 145] width 104 height 231
click at [523, 239] on div at bounding box center [543, 145] width 104 height 231
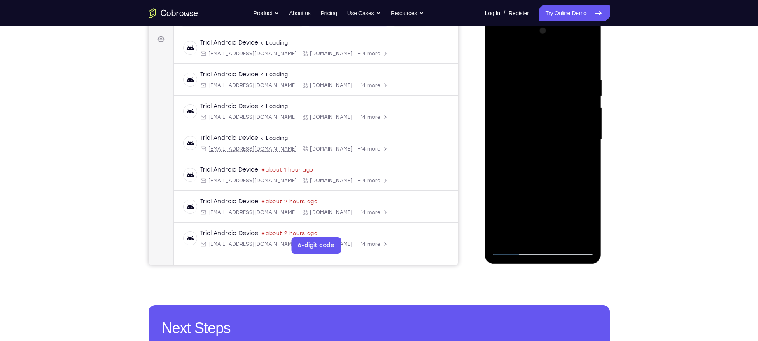
scroll to position [119, 0]
click at [577, 193] on div at bounding box center [543, 139] width 104 height 231
click at [525, 205] on div at bounding box center [543, 139] width 104 height 231
click at [515, 205] on div at bounding box center [543, 139] width 104 height 231
click at [522, 203] on div at bounding box center [543, 139] width 104 height 231
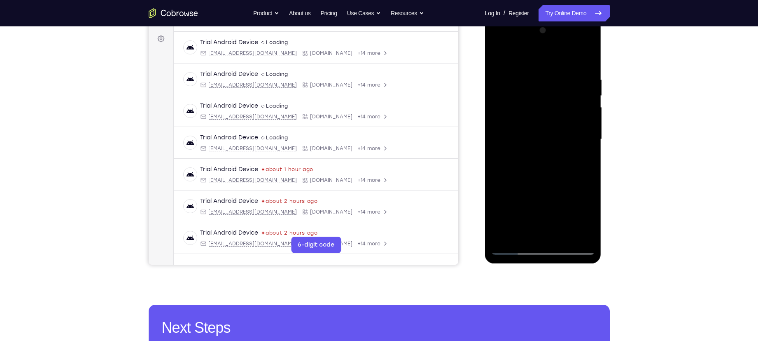
click at [548, 234] on div at bounding box center [543, 139] width 104 height 231
click at [525, 191] on div at bounding box center [543, 139] width 104 height 231
click at [534, 202] on div at bounding box center [543, 139] width 104 height 231
click at [525, 203] on div at bounding box center [543, 139] width 104 height 231
click at [534, 219] on div at bounding box center [543, 139] width 104 height 231
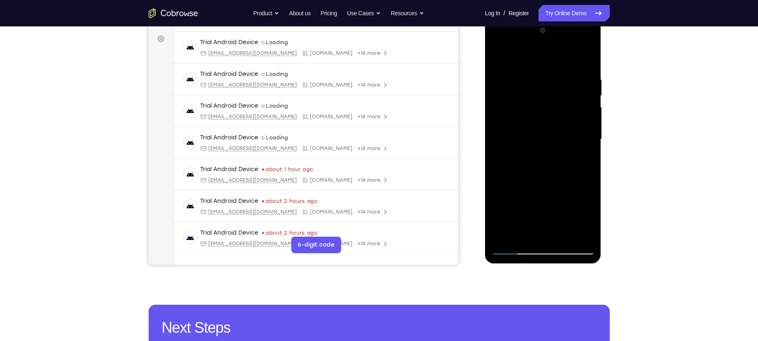
click at [584, 155] on div at bounding box center [543, 139] width 104 height 231
click at [583, 159] on div at bounding box center [543, 139] width 104 height 231
click at [569, 208] on div at bounding box center [543, 139] width 104 height 231
click at [553, 188] on div at bounding box center [543, 139] width 104 height 231
click at [530, 207] on div at bounding box center [543, 139] width 104 height 231
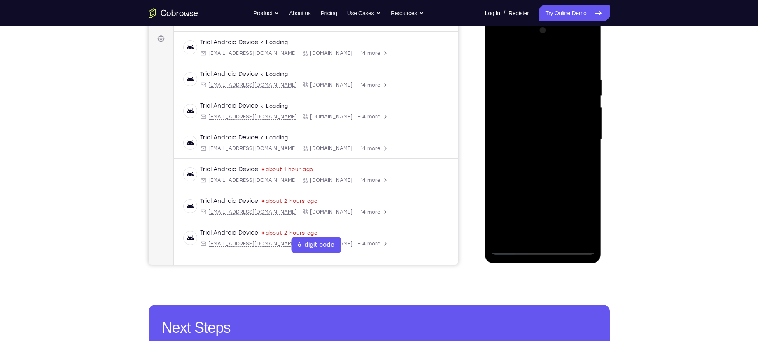
click at [511, 178] on div at bounding box center [543, 139] width 104 height 231
click at [581, 191] on div at bounding box center [543, 139] width 104 height 231
click at [527, 189] on div at bounding box center [543, 139] width 104 height 231
click at [580, 205] on div at bounding box center [543, 139] width 104 height 231
click at [556, 231] on div at bounding box center [543, 139] width 104 height 231
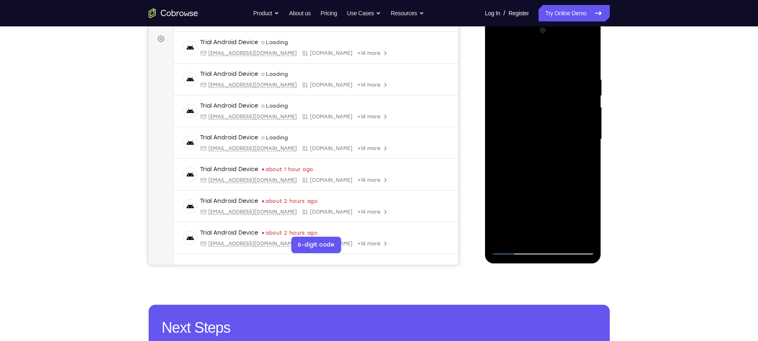
click at [551, 190] on div at bounding box center [543, 139] width 104 height 231
click at [529, 205] on div at bounding box center [543, 139] width 104 height 231
click at [514, 205] on div at bounding box center [543, 139] width 104 height 231
click at [541, 203] on div at bounding box center [543, 139] width 104 height 231
click at [540, 236] on div at bounding box center [543, 139] width 104 height 231
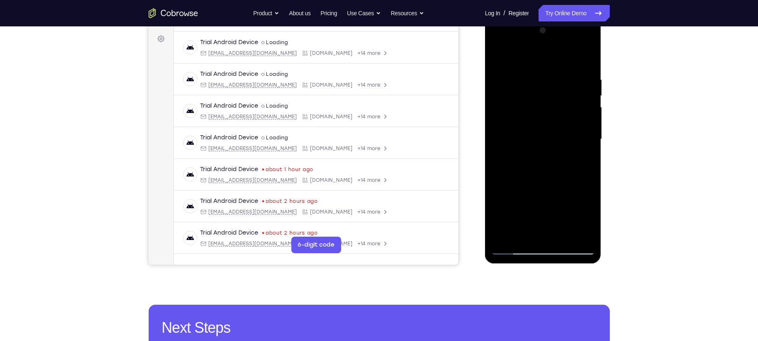
click at [516, 205] on div at bounding box center [543, 139] width 104 height 231
click at [552, 220] on div at bounding box center [543, 139] width 104 height 231
click at [572, 202] on div at bounding box center [543, 139] width 104 height 231
click at [550, 233] on div at bounding box center [543, 139] width 104 height 231
click at [541, 200] on div at bounding box center [543, 139] width 104 height 231
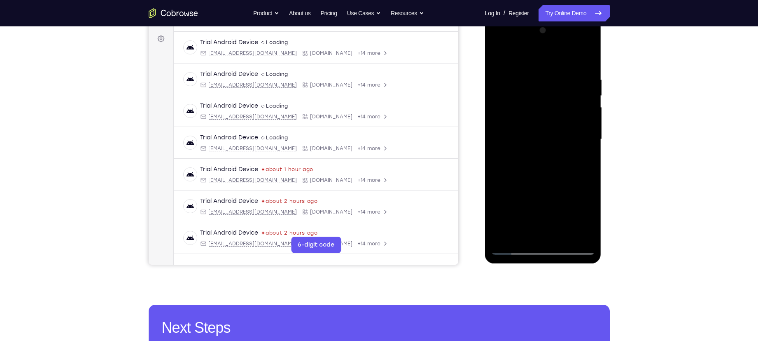
click at [537, 202] on div at bounding box center [543, 139] width 104 height 231
click at [569, 190] on div at bounding box center [543, 139] width 104 height 231
click at [573, 211] on div at bounding box center [543, 139] width 104 height 231
click at [592, 220] on div at bounding box center [543, 139] width 104 height 231
click at [533, 175] on div at bounding box center [543, 139] width 104 height 231
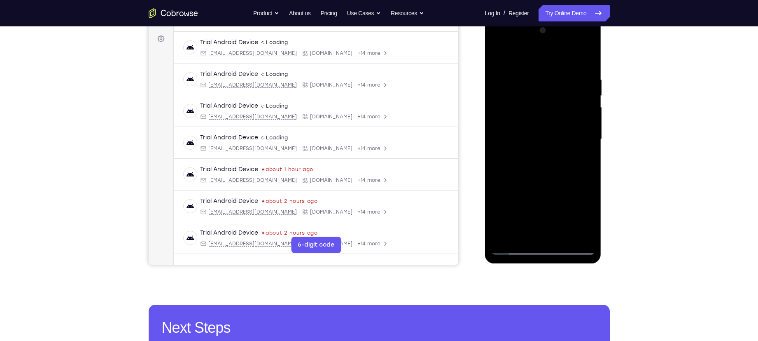
click at [543, 201] on div at bounding box center [543, 139] width 104 height 231
click at [562, 202] on div at bounding box center [543, 139] width 104 height 231
click at [589, 201] on div at bounding box center [543, 139] width 104 height 231
click at [555, 216] on div at bounding box center [543, 139] width 104 height 231
click at [562, 204] on div at bounding box center [543, 139] width 104 height 231
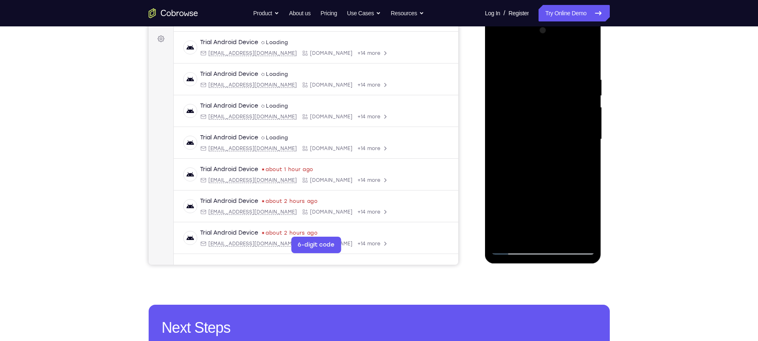
click at [546, 233] on div at bounding box center [543, 139] width 104 height 231
click at [579, 204] on div at bounding box center [543, 139] width 104 height 231
click at [540, 205] on div at bounding box center [543, 139] width 104 height 231
click at [561, 202] on div at bounding box center [543, 139] width 104 height 231
click at [556, 232] on div at bounding box center [543, 139] width 104 height 231
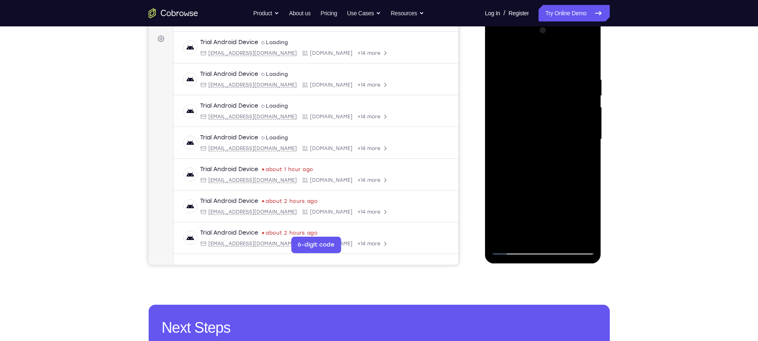
click at [523, 222] on div at bounding box center [543, 139] width 104 height 231
click at [541, 207] on div at bounding box center [543, 139] width 104 height 231
click at [588, 192] on div at bounding box center [543, 139] width 104 height 231
click at [553, 186] on div at bounding box center [543, 139] width 104 height 231
click at [549, 230] on div at bounding box center [543, 139] width 104 height 231
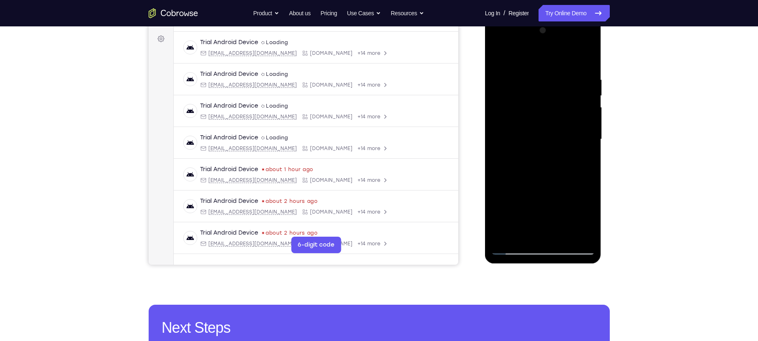
click at [554, 204] on div at bounding box center [543, 139] width 104 height 231
click at [554, 196] on div at bounding box center [543, 139] width 104 height 231
click at [524, 209] on div at bounding box center [543, 139] width 104 height 231
click at [546, 205] on div at bounding box center [543, 139] width 104 height 231
click at [563, 207] on div at bounding box center [543, 139] width 104 height 231
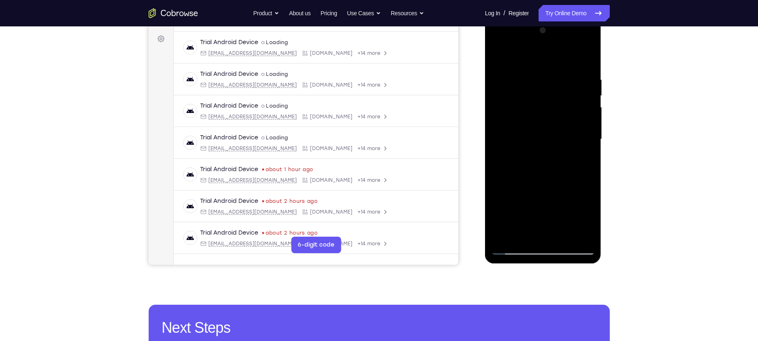
click at [548, 233] on div at bounding box center [543, 139] width 104 height 231
click at [570, 203] on div at bounding box center [543, 139] width 104 height 231
click at [525, 221] on div at bounding box center [543, 139] width 104 height 231
click at [583, 186] on div at bounding box center [543, 139] width 104 height 231
click at [554, 205] on div at bounding box center [543, 139] width 104 height 231
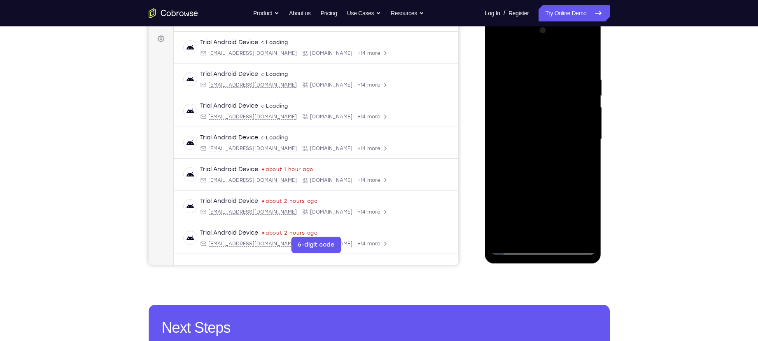
click at [497, 203] on div at bounding box center [543, 139] width 104 height 231
click at [541, 234] on div at bounding box center [543, 139] width 104 height 231
click at [533, 187] on div at bounding box center [543, 139] width 104 height 231
click at [534, 217] on div at bounding box center [543, 139] width 104 height 231
click at [536, 232] on div at bounding box center [543, 139] width 104 height 231
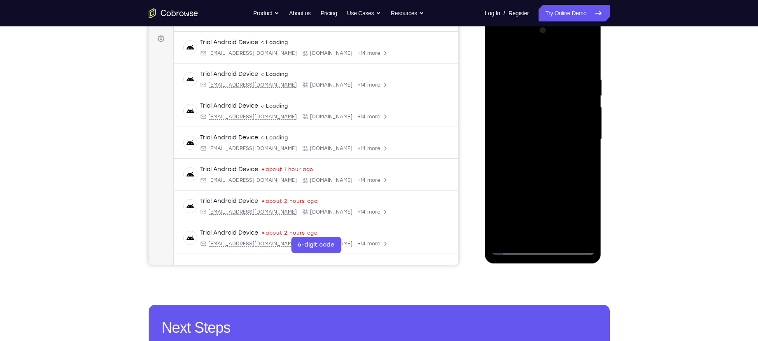
click at [585, 193] on div at bounding box center [543, 139] width 104 height 231
click at [550, 207] on div at bounding box center [543, 139] width 104 height 231
click at [563, 187] on div at bounding box center [543, 139] width 104 height 231
click at [549, 231] on div at bounding box center [543, 139] width 104 height 231
click at [524, 201] on div at bounding box center [543, 139] width 104 height 231
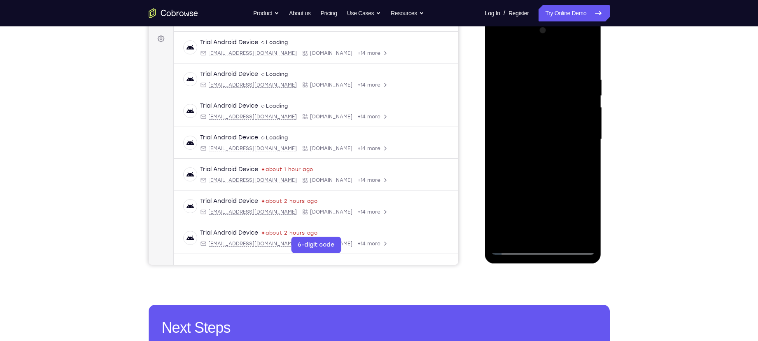
click at [503, 206] on div at bounding box center [543, 139] width 104 height 231
click at [537, 235] on div at bounding box center [543, 139] width 104 height 231
click at [541, 206] on div at bounding box center [543, 139] width 104 height 231
click at [561, 207] on div at bounding box center [543, 139] width 104 height 231
click at [494, 207] on div at bounding box center [543, 139] width 104 height 231
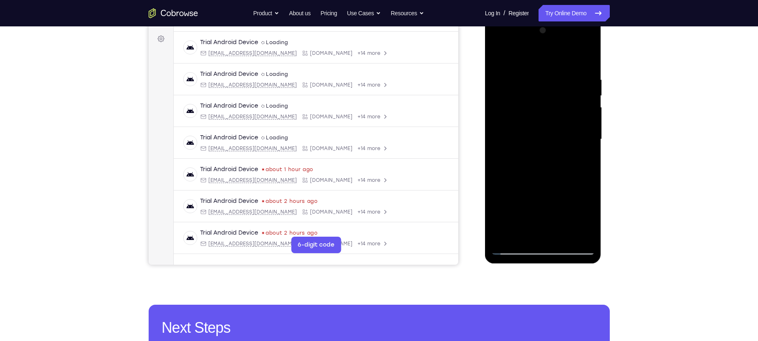
click at [541, 205] on div at bounding box center [543, 139] width 104 height 231
click at [506, 218] on div at bounding box center [543, 139] width 104 height 231
click at [544, 205] on div at bounding box center [543, 139] width 104 height 231
click at [533, 203] on div at bounding box center [543, 139] width 104 height 231
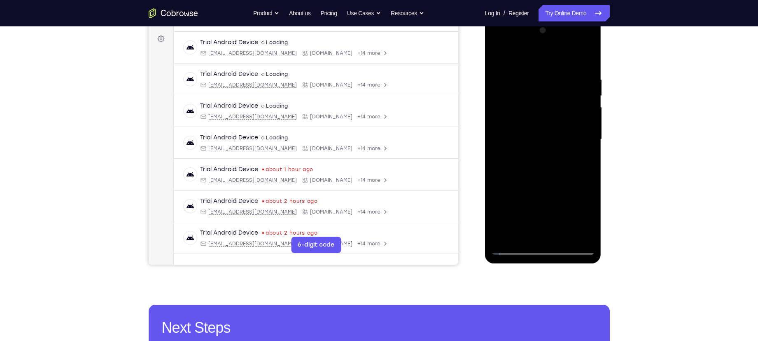
click at [543, 171] on div at bounding box center [543, 139] width 104 height 231
click at [562, 204] on div at bounding box center [543, 139] width 104 height 231
click at [541, 204] on div at bounding box center [543, 139] width 104 height 231
click at [564, 219] on div at bounding box center [543, 139] width 104 height 231
click at [534, 202] on div at bounding box center [543, 139] width 104 height 231
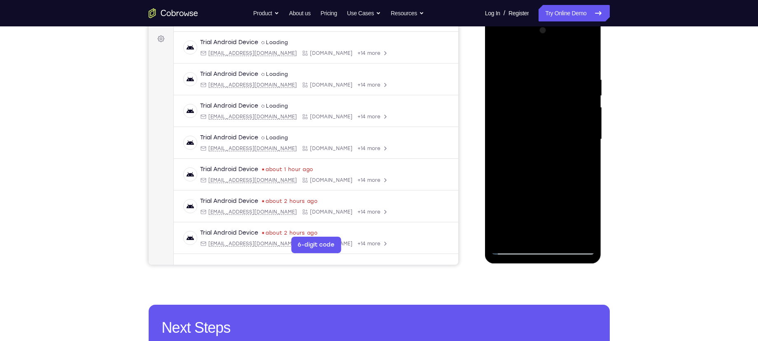
click at [539, 231] on div at bounding box center [543, 139] width 104 height 231
click at [573, 188] on div at bounding box center [543, 139] width 104 height 231
click at [572, 203] on div at bounding box center [543, 139] width 104 height 231
click at [508, 202] on div at bounding box center [543, 139] width 104 height 231
click at [535, 237] on div at bounding box center [543, 139] width 104 height 231
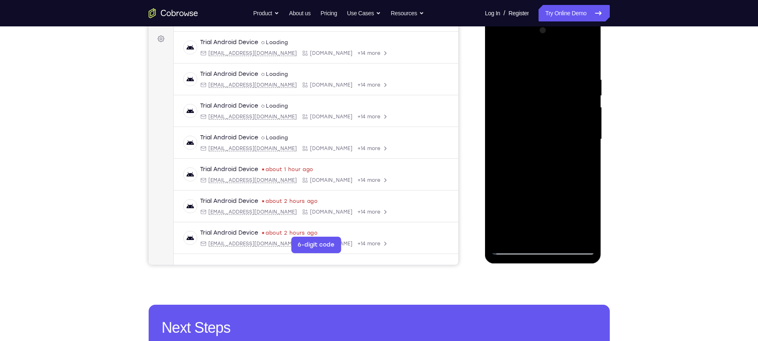
click at [542, 205] on div at bounding box center [543, 139] width 104 height 231
click at [515, 207] on div at bounding box center [543, 139] width 104 height 231
click at [545, 207] on div at bounding box center [543, 139] width 104 height 231
click at [572, 206] on div at bounding box center [543, 139] width 104 height 231
click at [549, 238] on div at bounding box center [543, 139] width 104 height 231
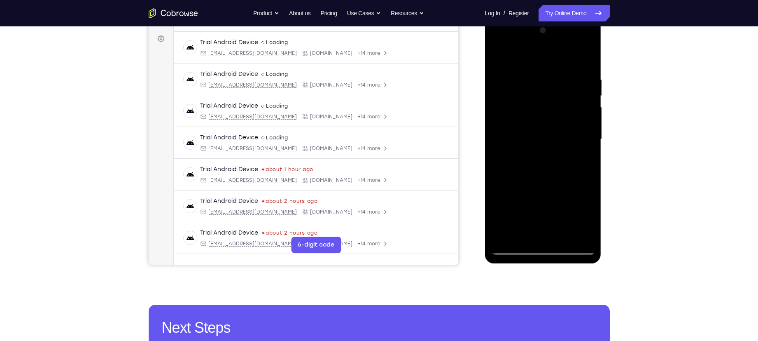
click at [538, 201] on div at bounding box center [543, 139] width 104 height 231
click at [590, 221] on div at bounding box center [543, 139] width 104 height 231
click at [552, 204] on div at bounding box center [543, 139] width 104 height 231
click at [549, 187] on div at bounding box center [543, 139] width 104 height 231
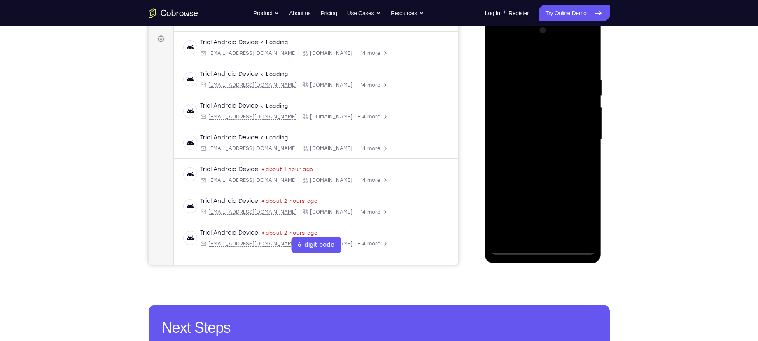
click at [555, 219] on div at bounding box center [543, 139] width 104 height 231
click at [496, 193] on div at bounding box center [543, 139] width 104 height 231
click at [584, 159] on div at bounding box center [543, 139] width 104 height 231
click at [515, 249] on div at bounding box center [543, 139] width 104 height 231
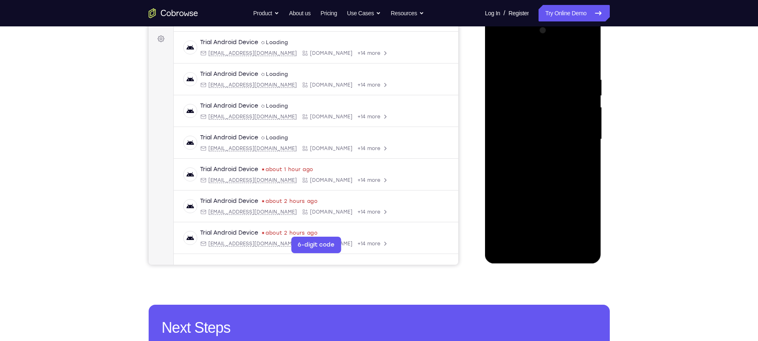
click at [513, 248] on div at bounding box center [543, 139] width 104 height 231
